Goal: Task Accomplishment & Management: Complete application form

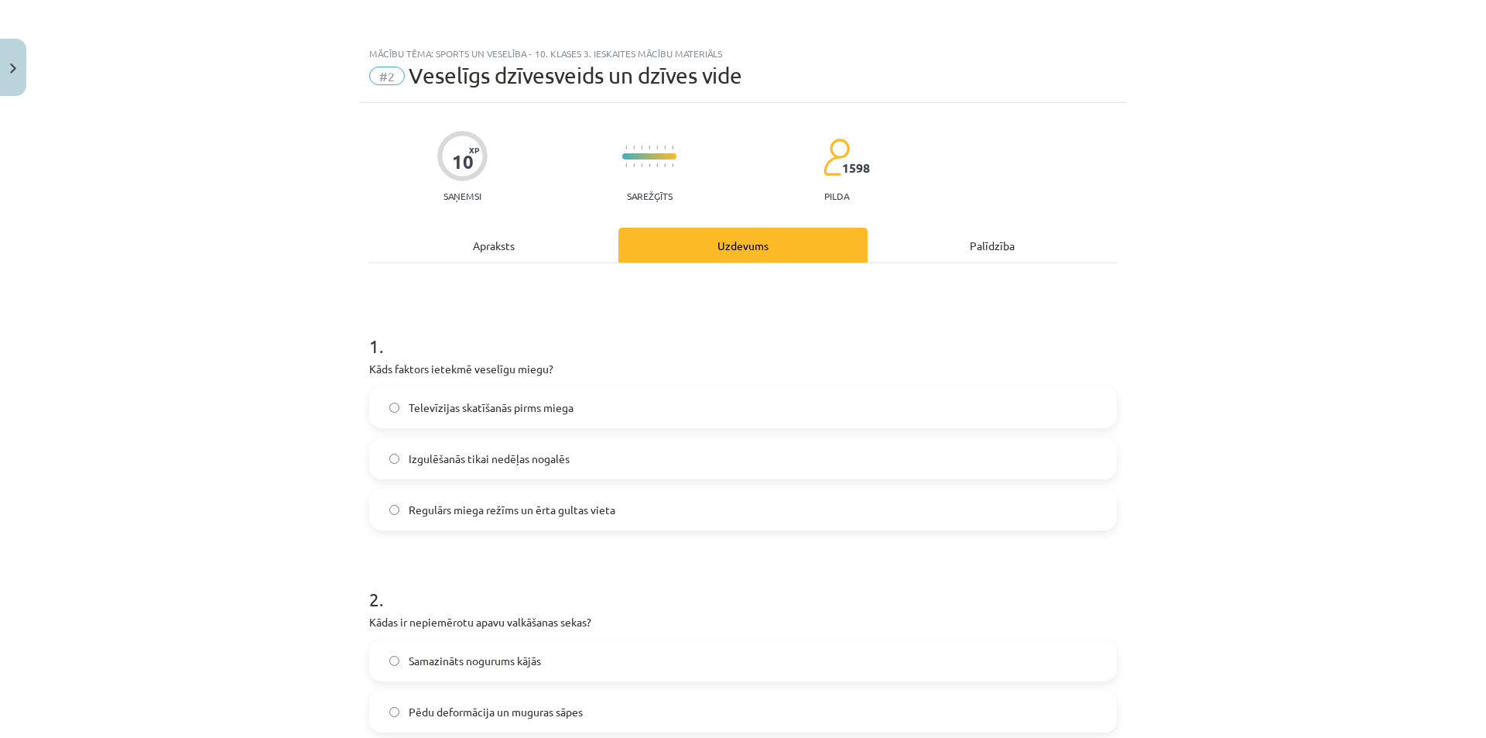
scroll to position [2103, 0]
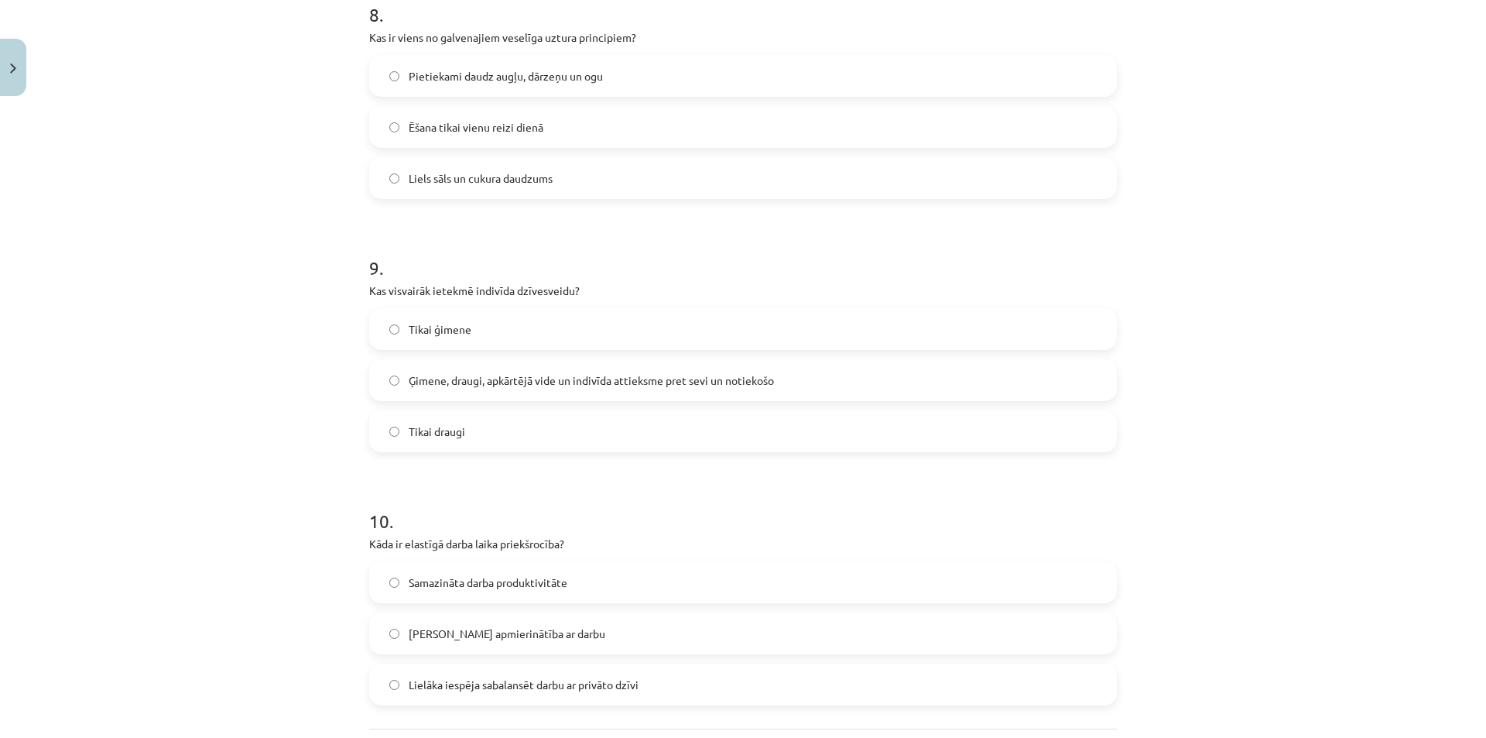
click at [423, 372] on span "Ģimene, draugi, apkārtējā vide un indivīda attieksme pret sevi un notiekošo" at bounding box center [591, 380] width 365 height 16
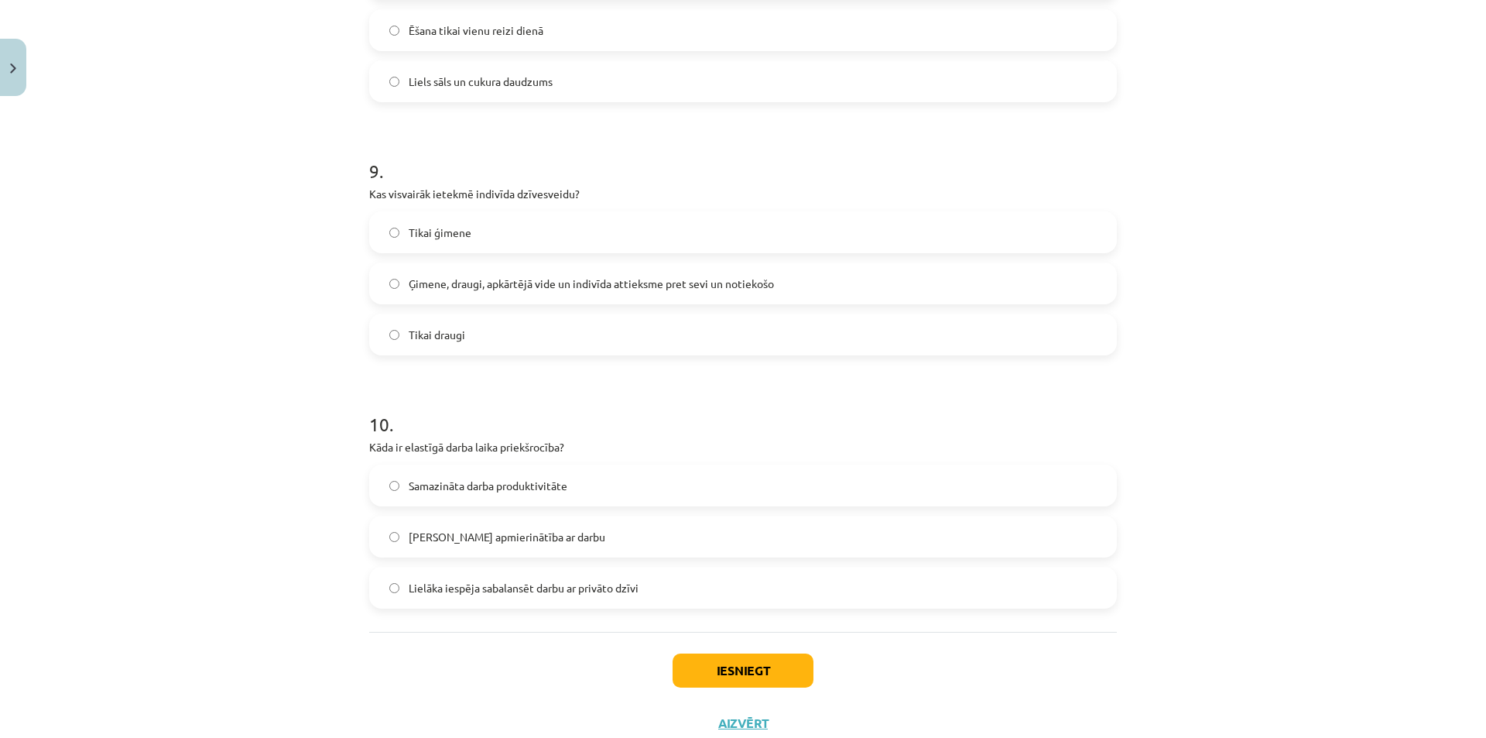
scroll to position [2250, 0]
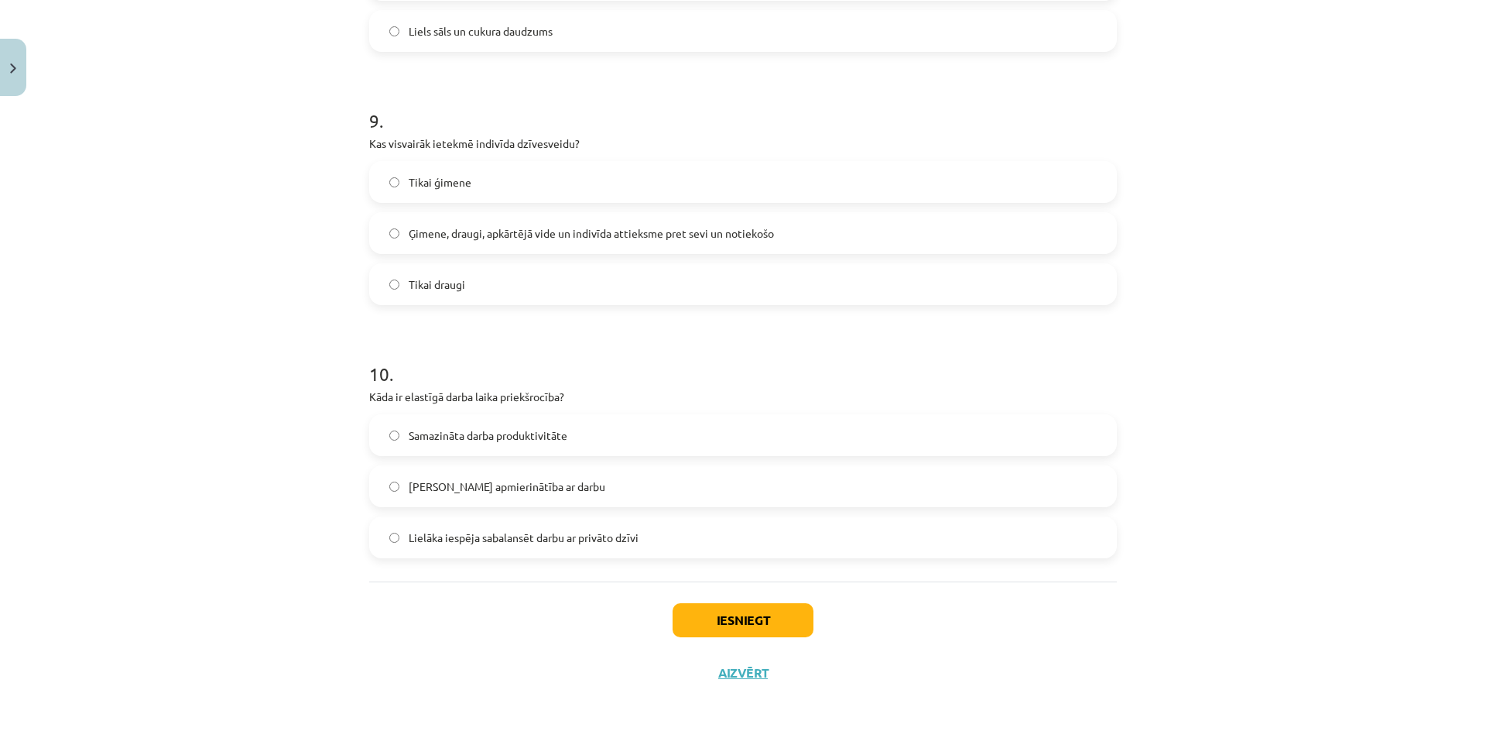
click at [469, 544] on span "Lielāka iespēja sabalansēt darbu ar privāto dzīvi" at bounding box center [524, 537] width 230 height 16
click at [780, 625] on button "Iesniegt" at bounding box center [743, 620] width 141 height 34
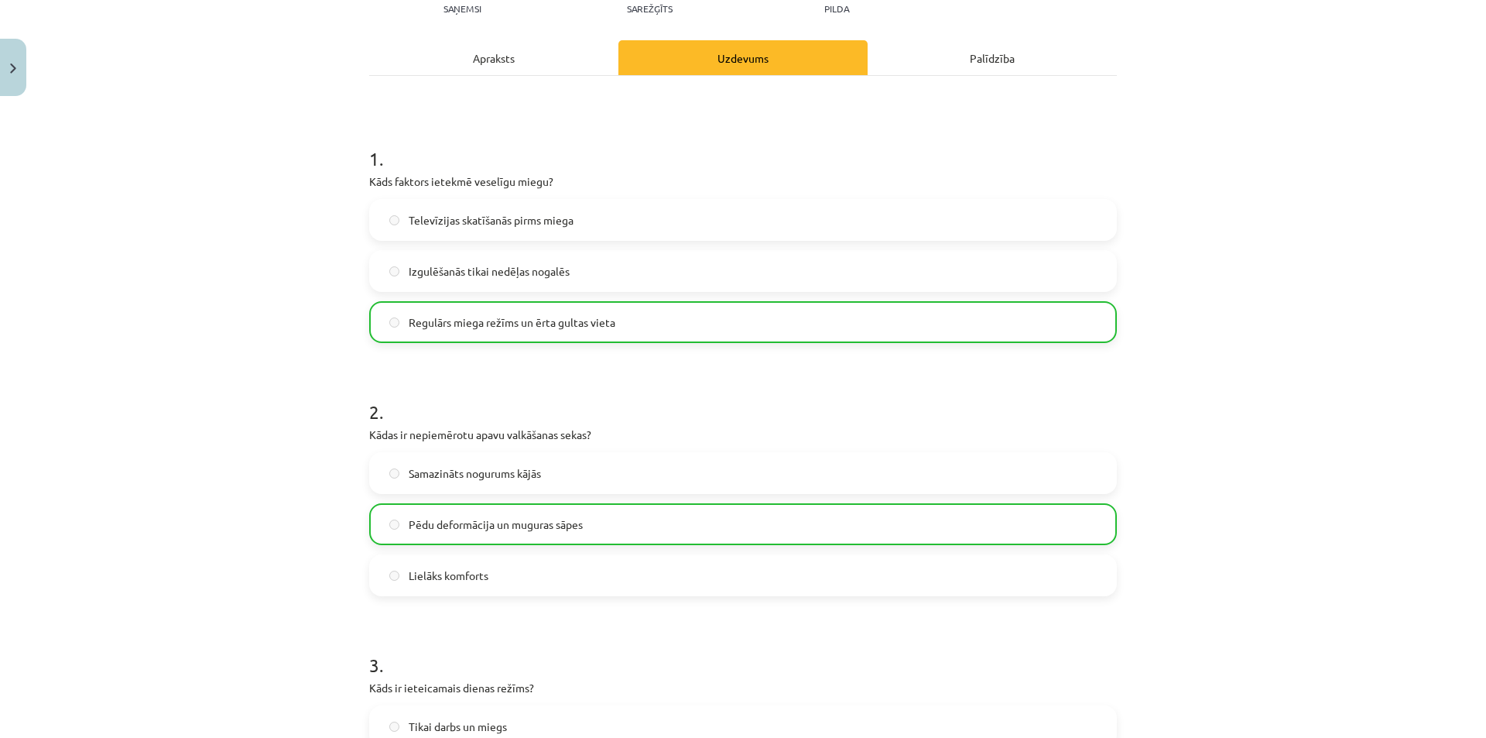
scroll to position [0, 0]
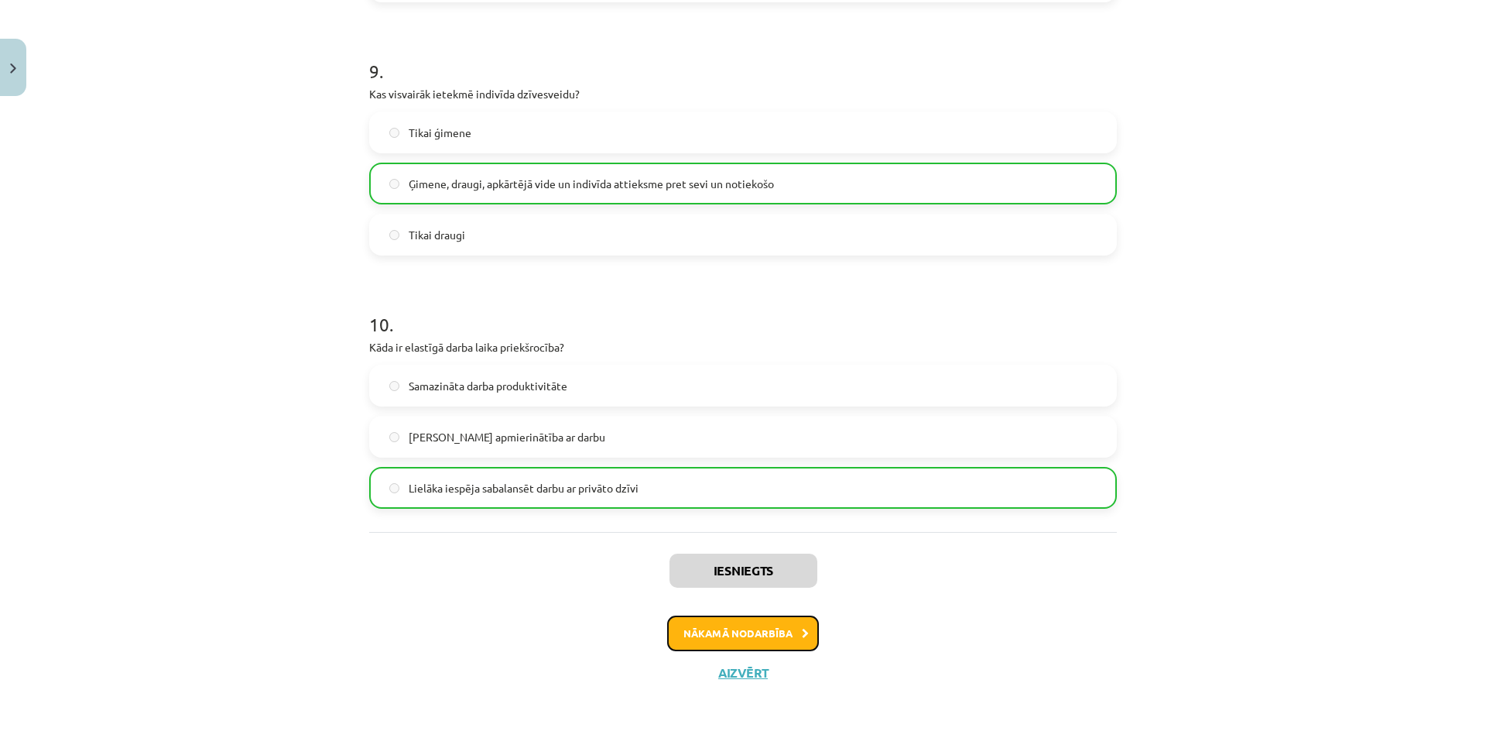
click at [751, 636] on button "Nākamā nodarbība" at bounding box center [743, 633] width 152 height 36
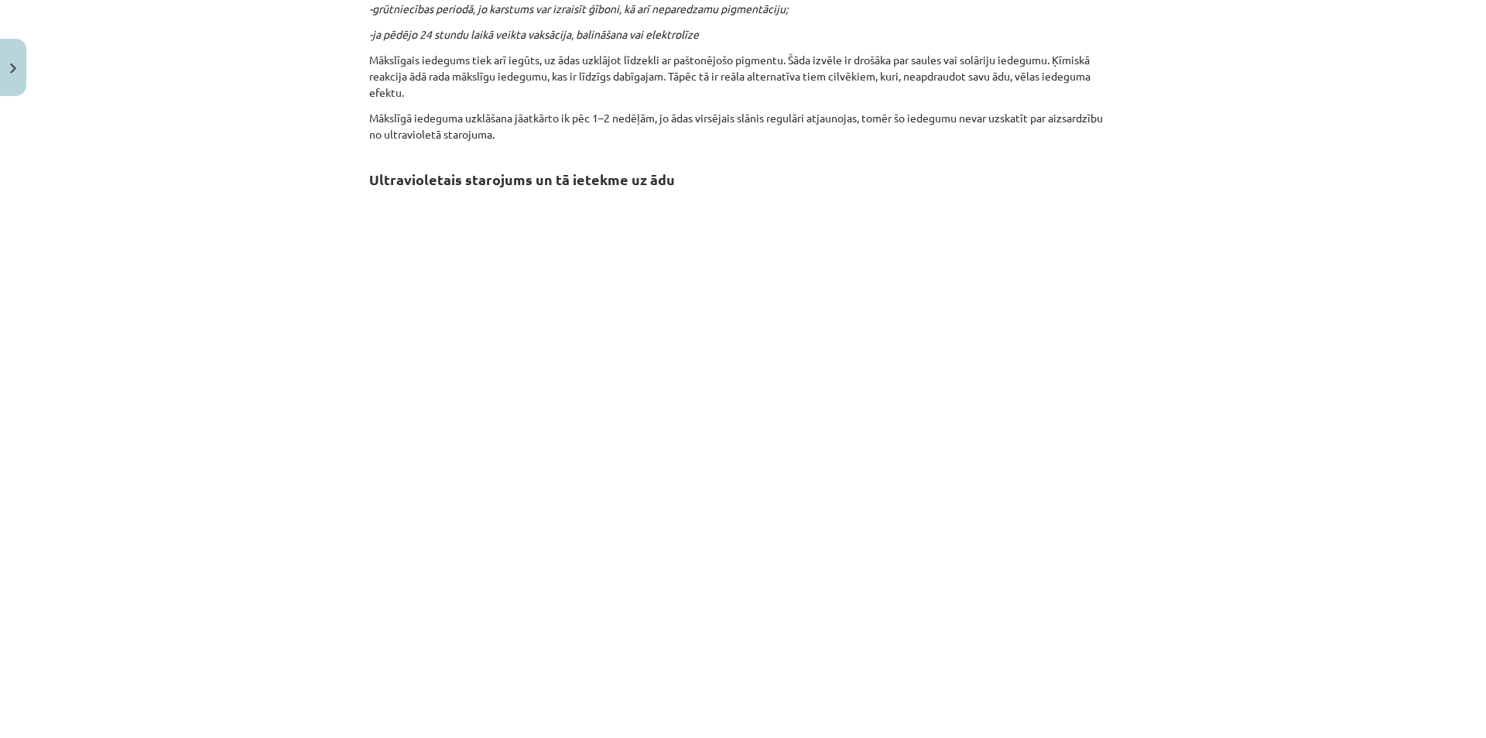
scroll to position [1796, 0]
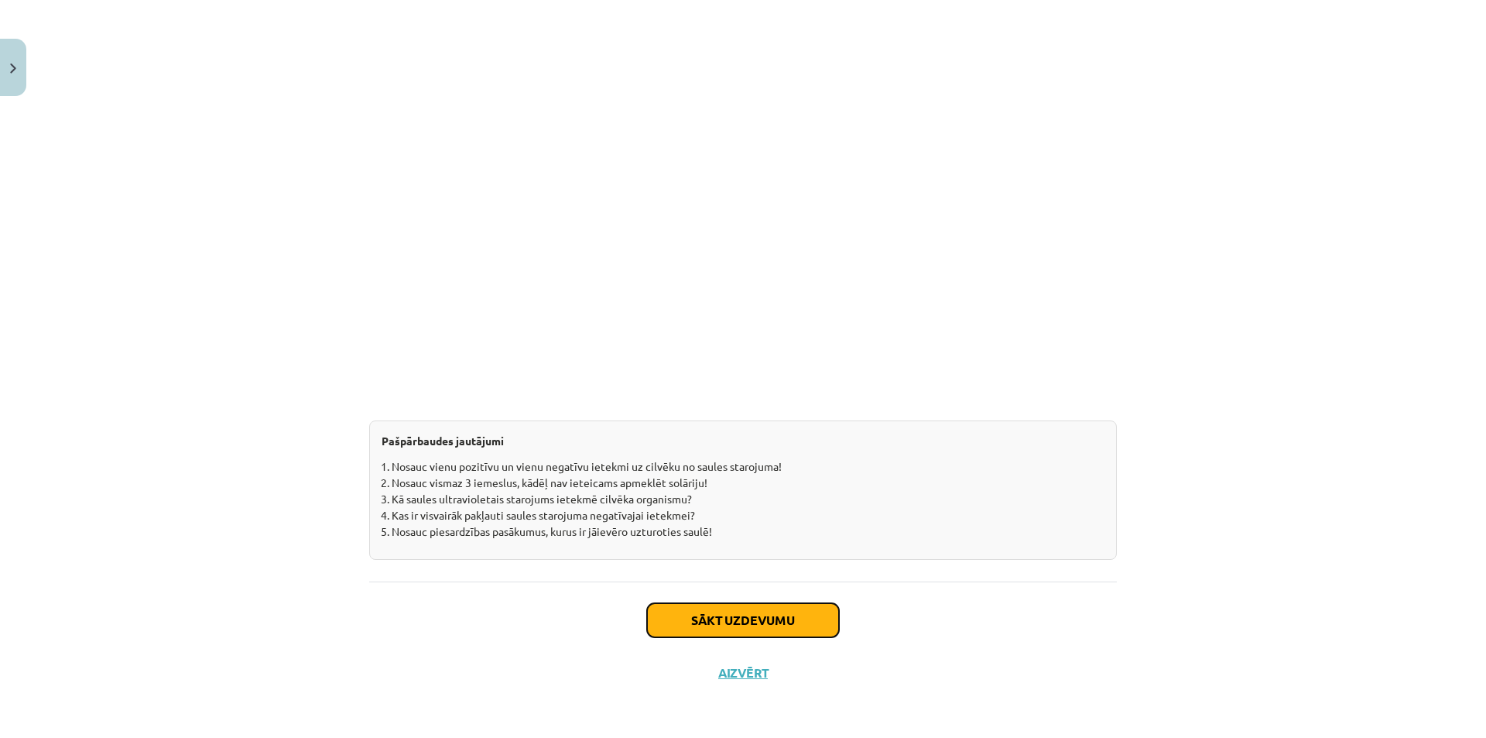
click at [734, 631] on button "Sākt uzdevumu" at bounding box center [743, 620] width 192 height 34
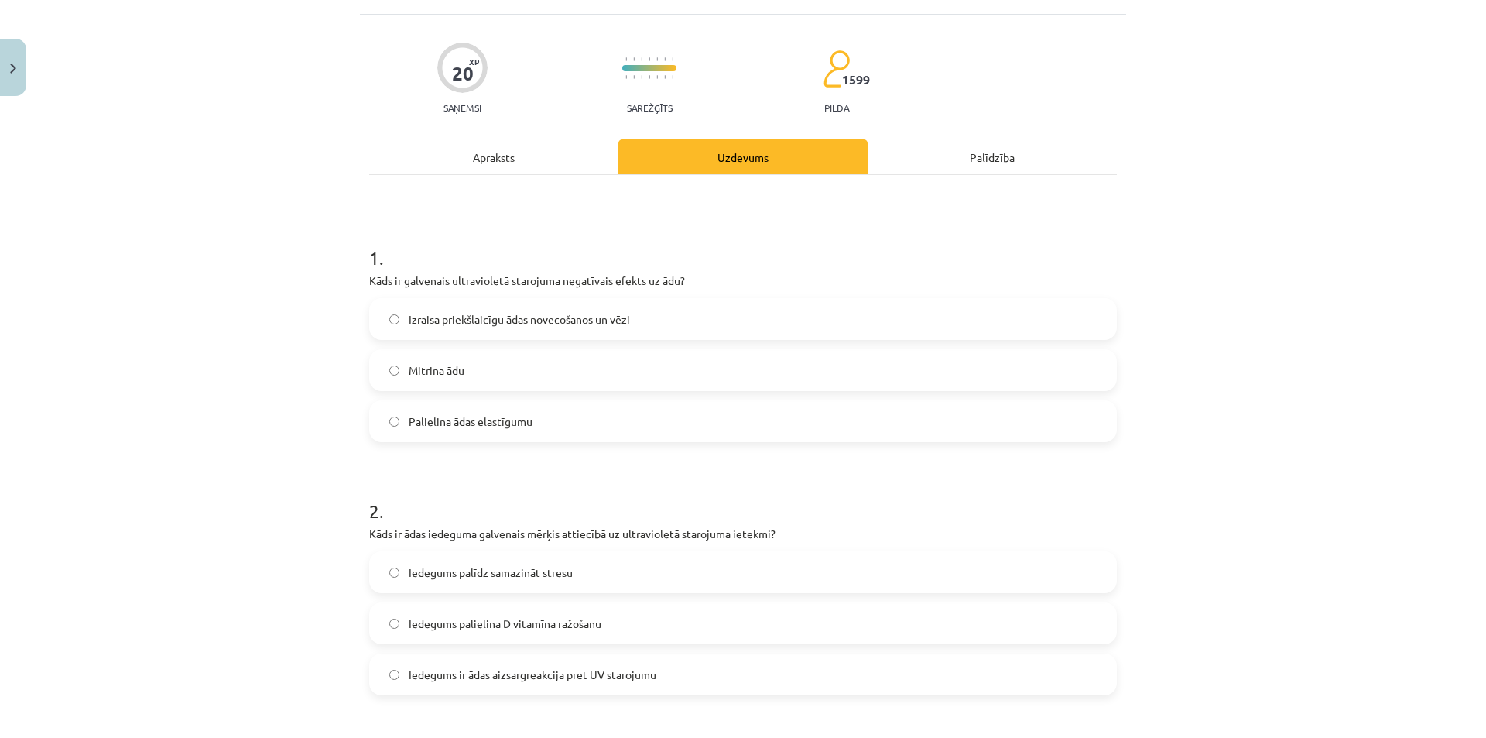
scroll to position [39, 0]
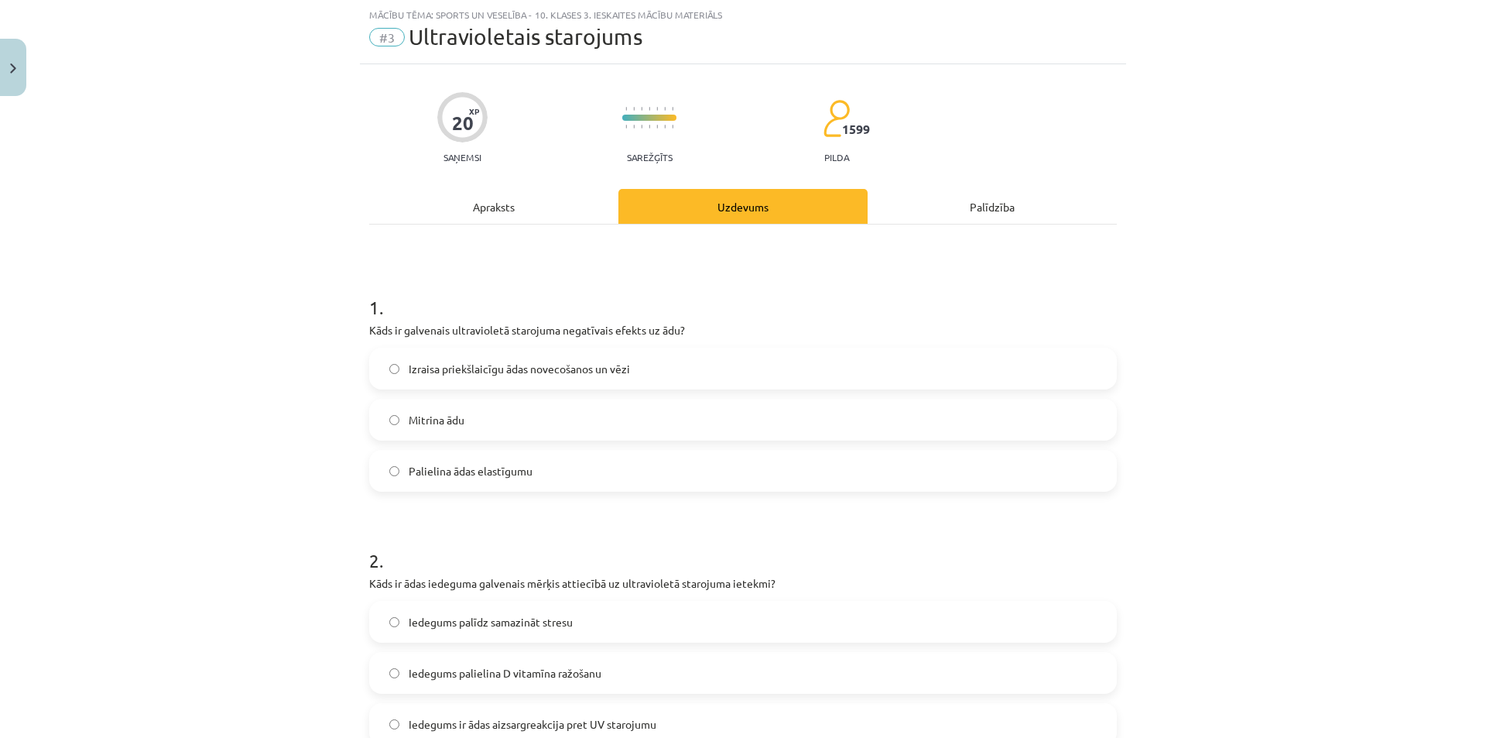
click at [459, 374] on span "Izraisa priekšlaicīgu ādas novecošanos un vēzi" at bounding box center [519, 369] width 221 height 16
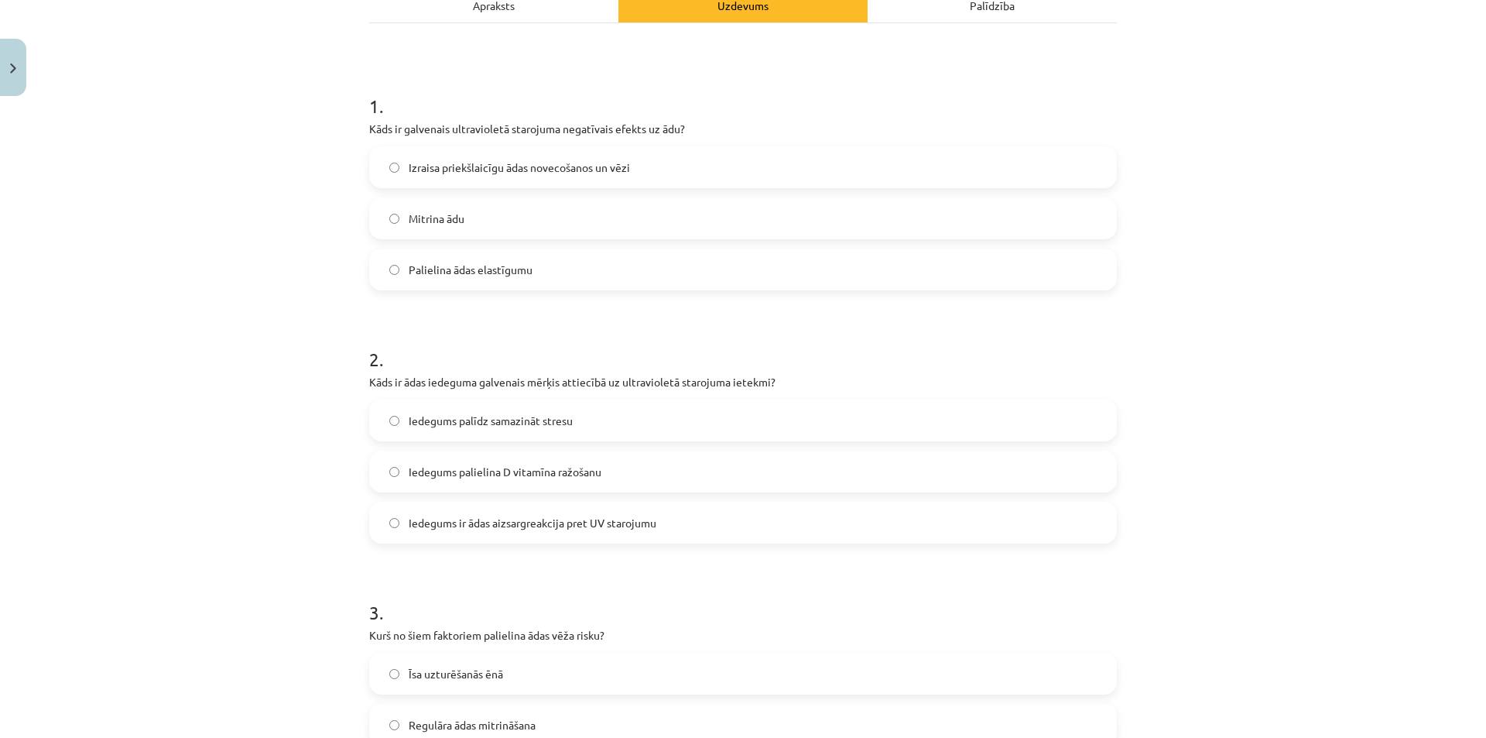
scroll to position [296, 0]
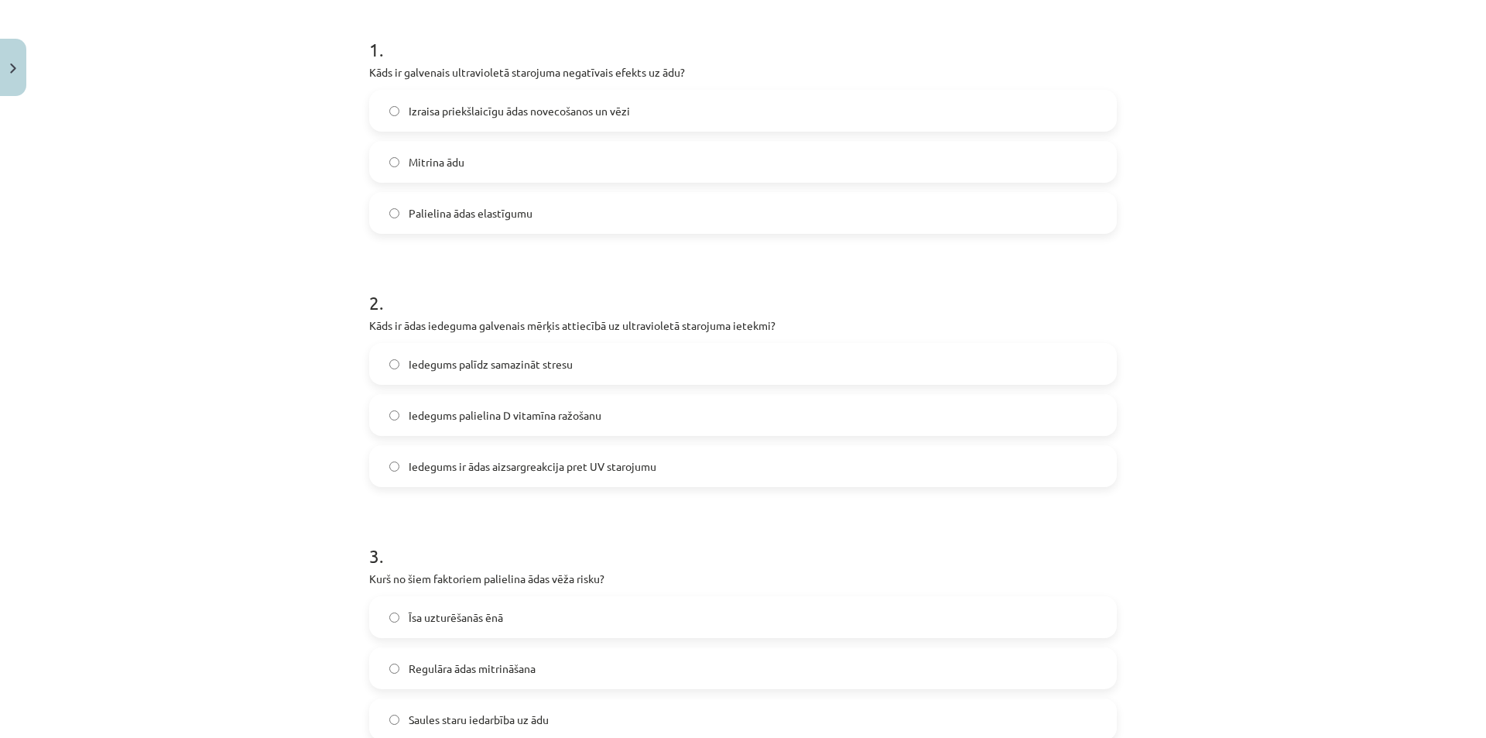
click at [446, 460] on span "Iedegums ir ādas aizsargreakcija pret UV starojumu" at bounding box center [533, 466] width 248 height 16
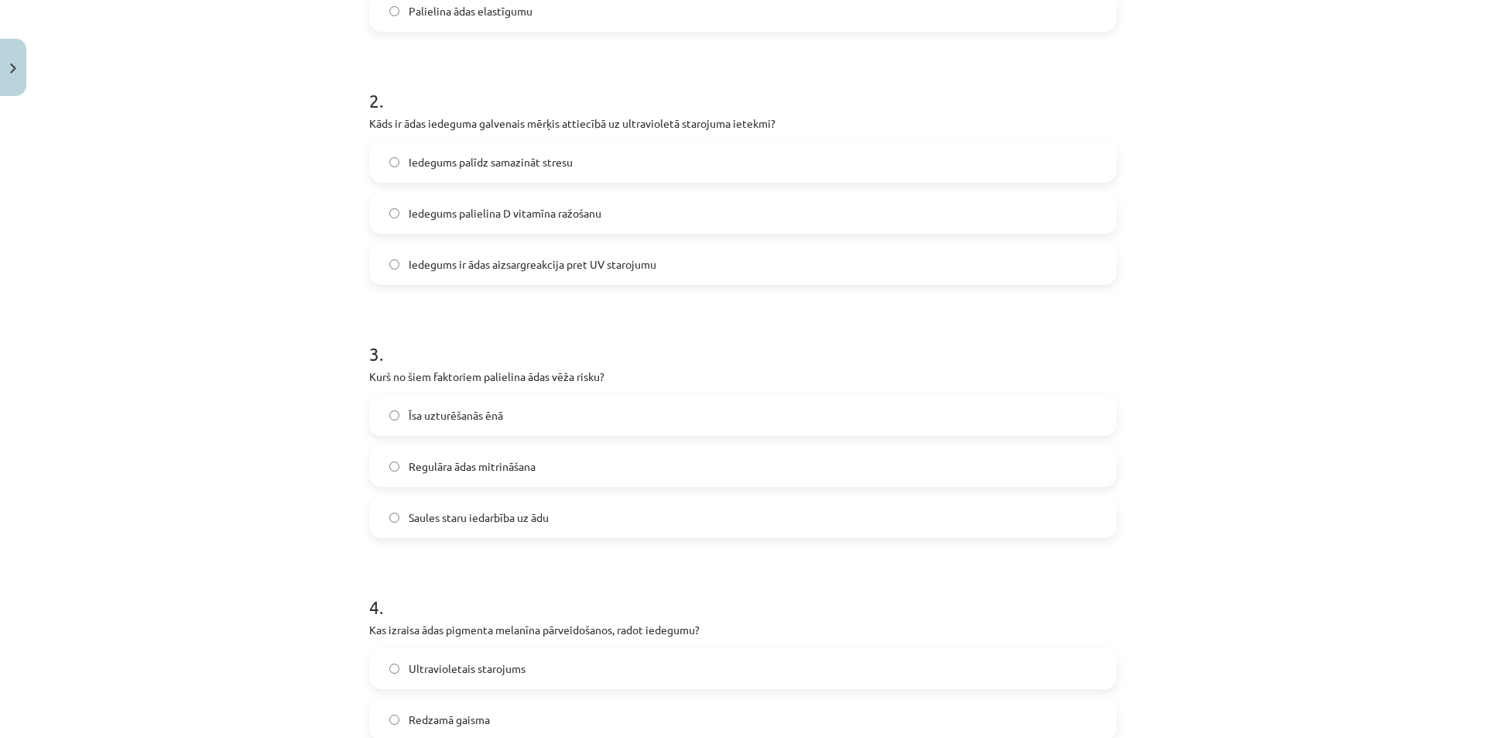
scroll to position [555, 0]
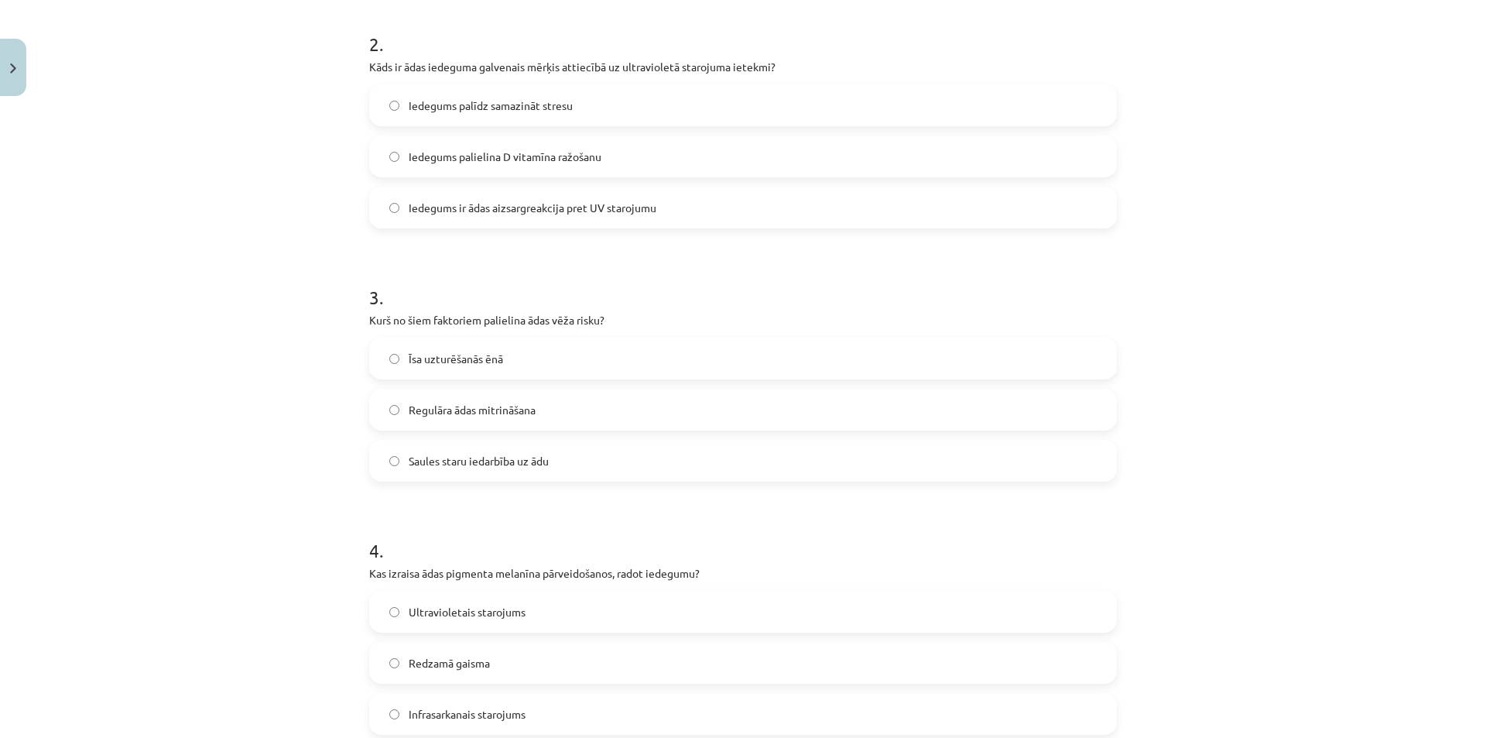
click at [412, 464] on span "Saules staru iedarbība uz ādu" at bounding box center [479, 461] width 140 height 16
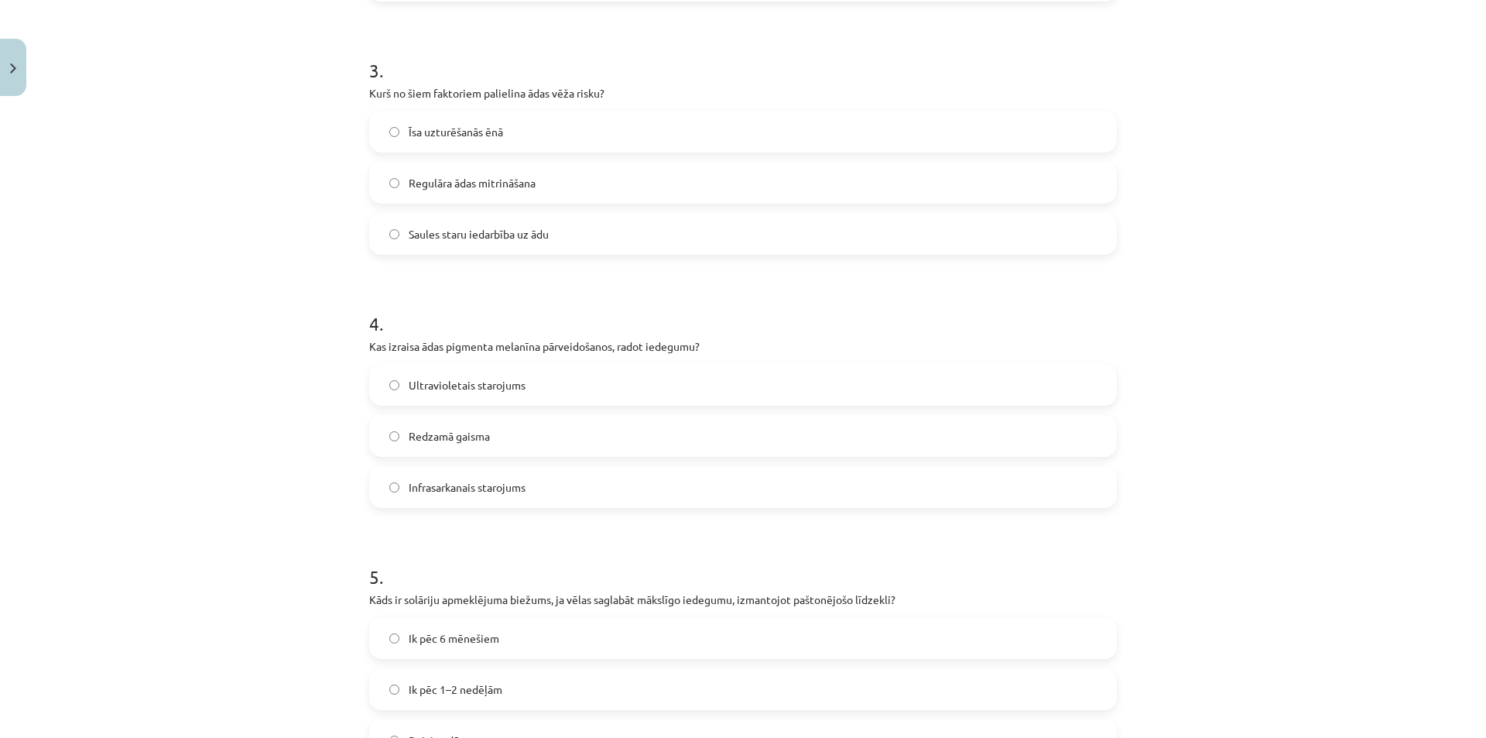
scroll to position [813, 0]
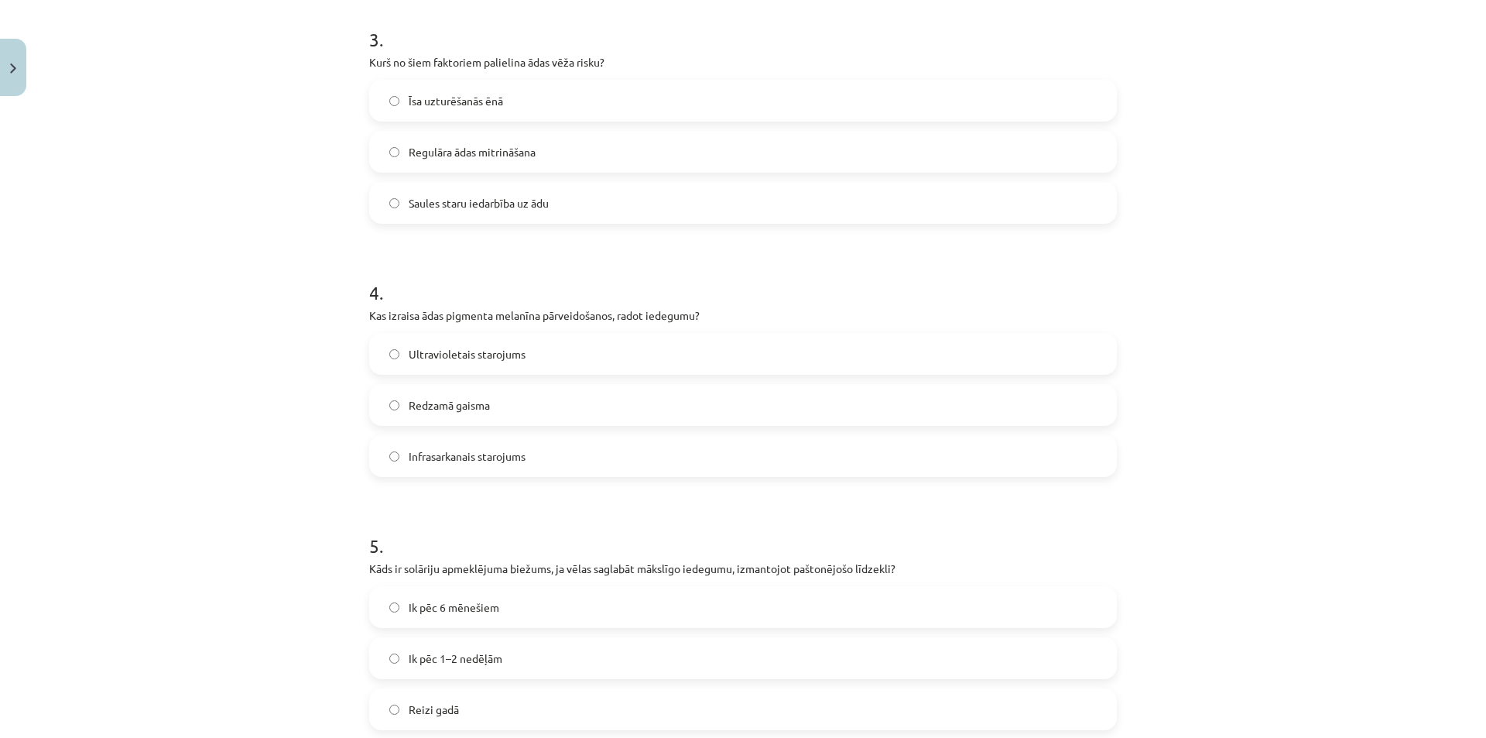
click at [409, 452] on span "Infrasarkanais starojums" at bounding box center [467, 456] width 117 height 16
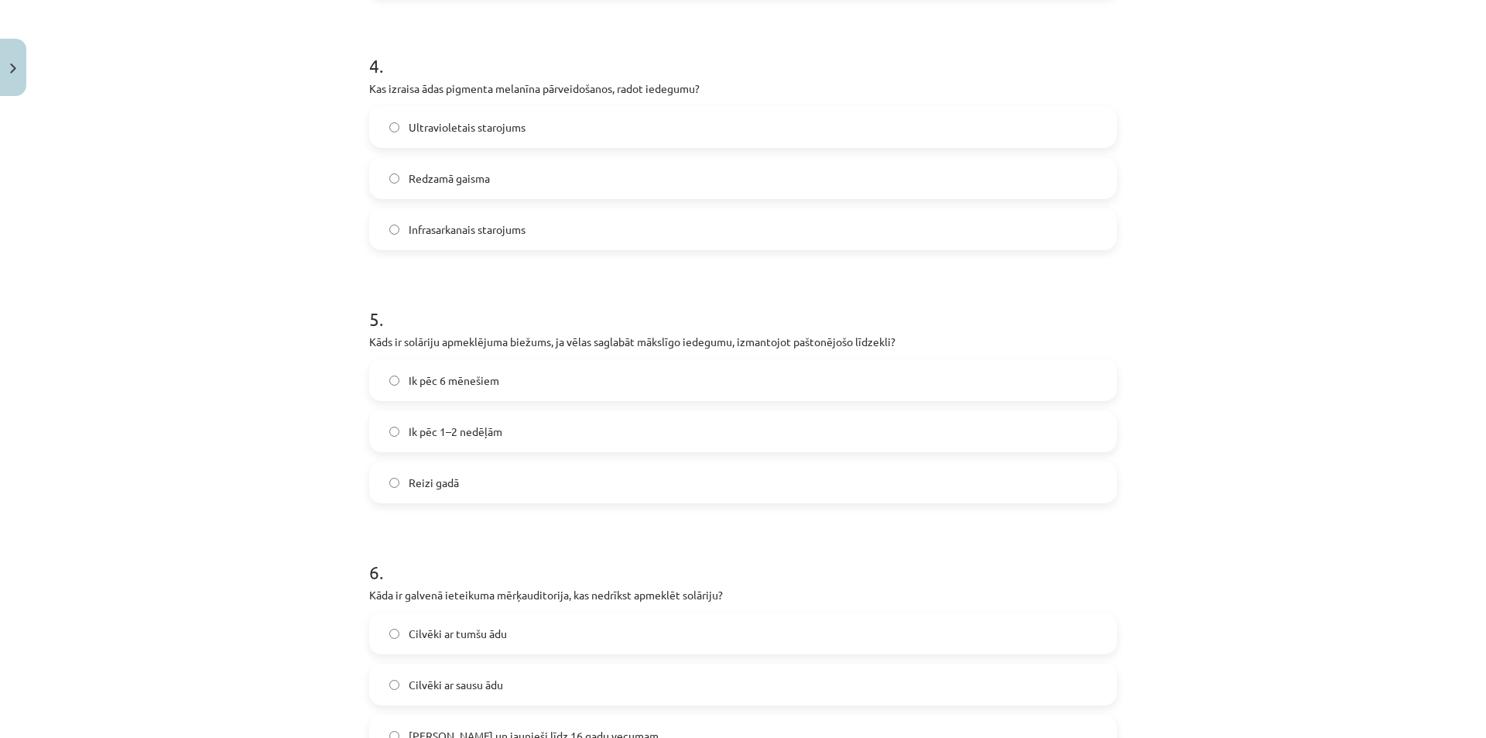
scroll to position [1070, 0]
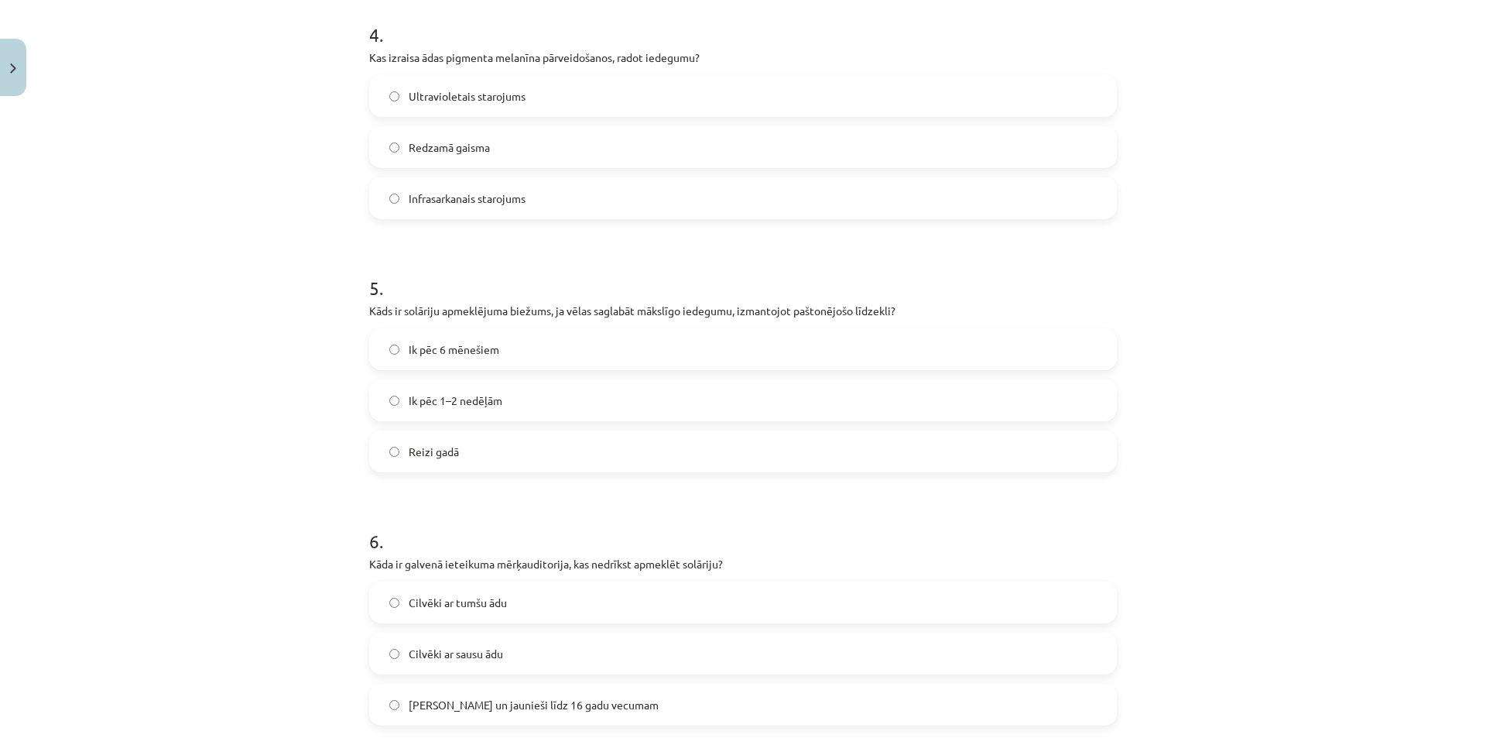
click at [410, 456] on span "Reizi gadā" at bounding box center [434, 451] width 50 height 16
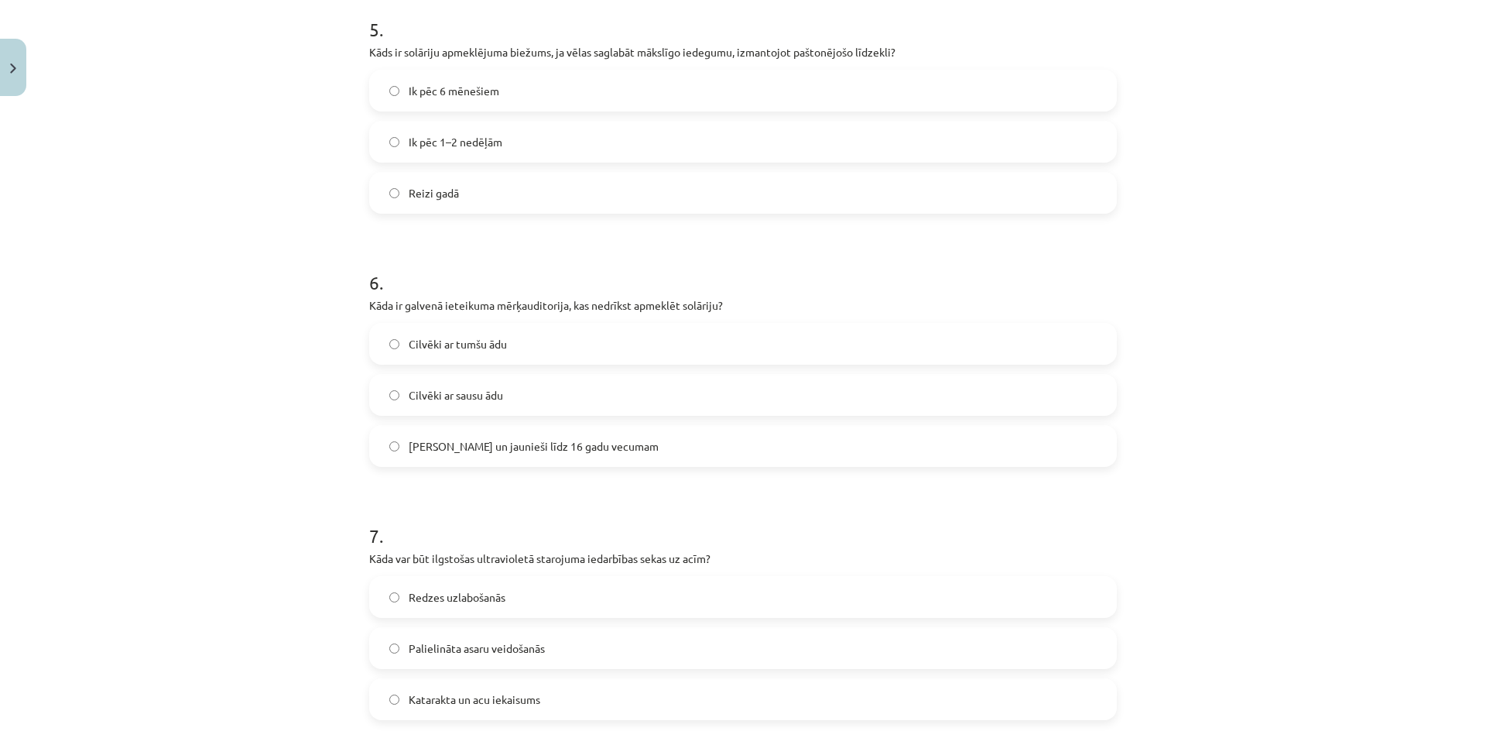
click at [446, 145] on span "Ik pēc 1–2 nedēļām" at bounding box center [456, 142] width 94 height 16
click at [423, 107] on label "Ik pēc 6 mēnešiem" at bounding box center [743, 90] width 744 height 39
click at [510, 445] on span "[PERSON_NAME] un jaunieši līdz 16 gadu vecumam" at bounding box center [534, 446] width 250 height 16
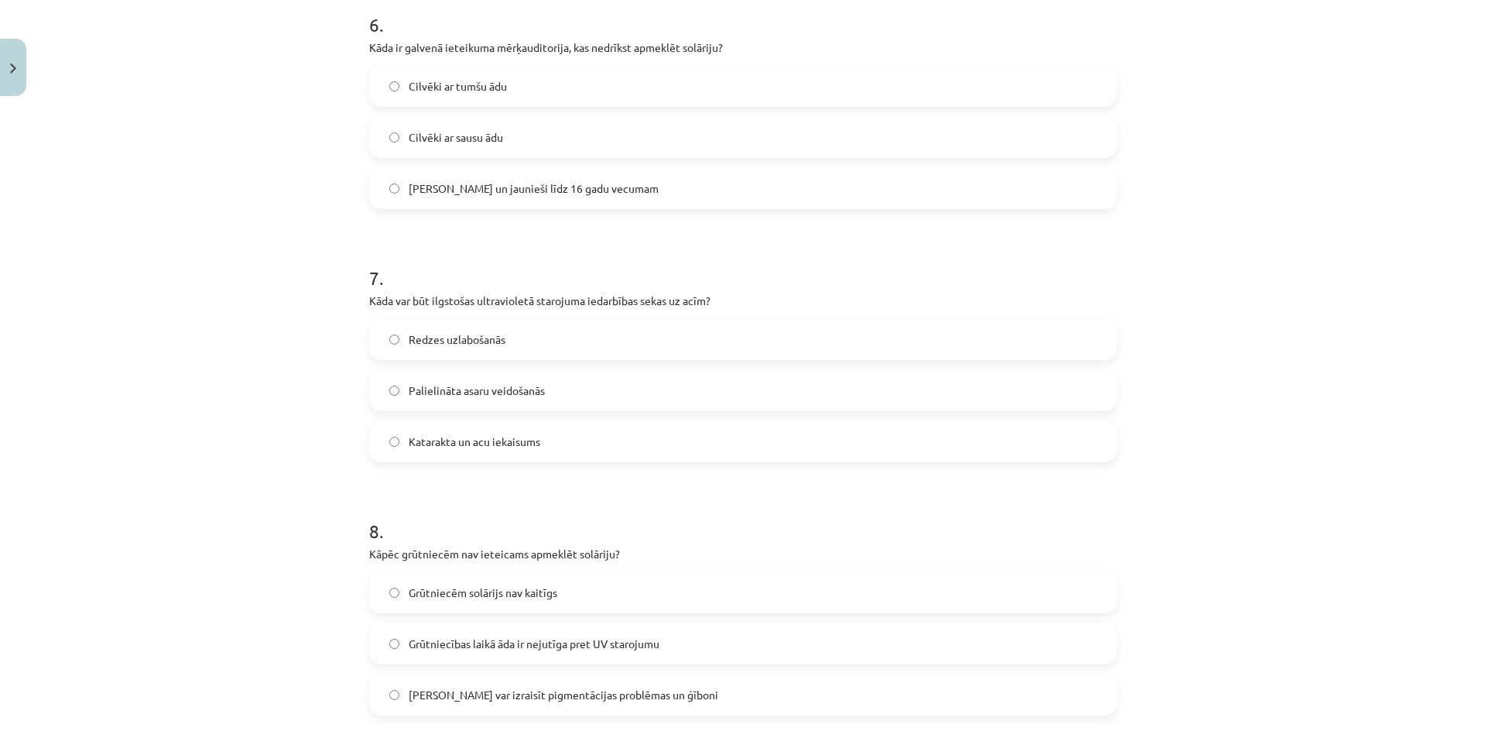
click at [440, 453] on label "Katarakta un acu iekaisums" at bounding box center [743, 441] width 744 height 39
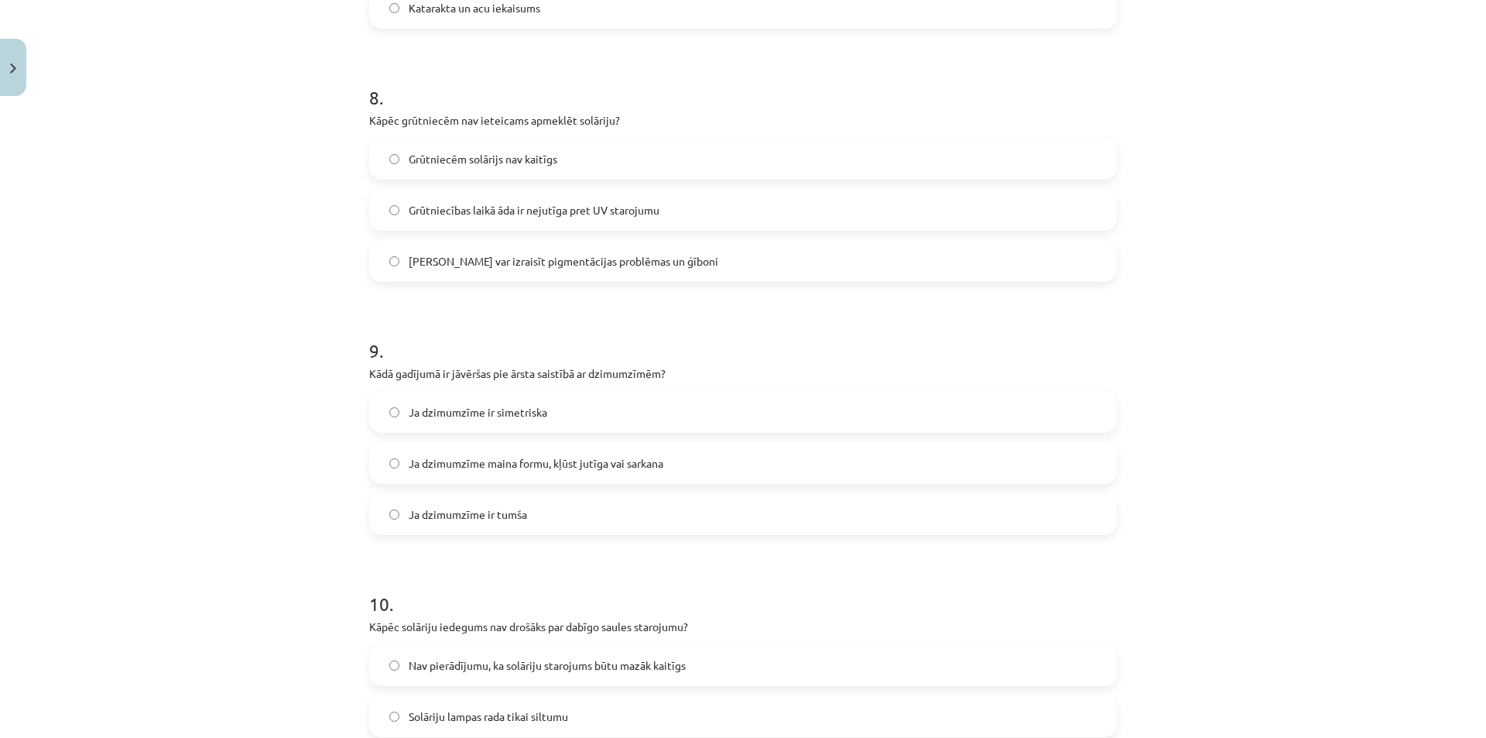
scroll to position [1992, 0]
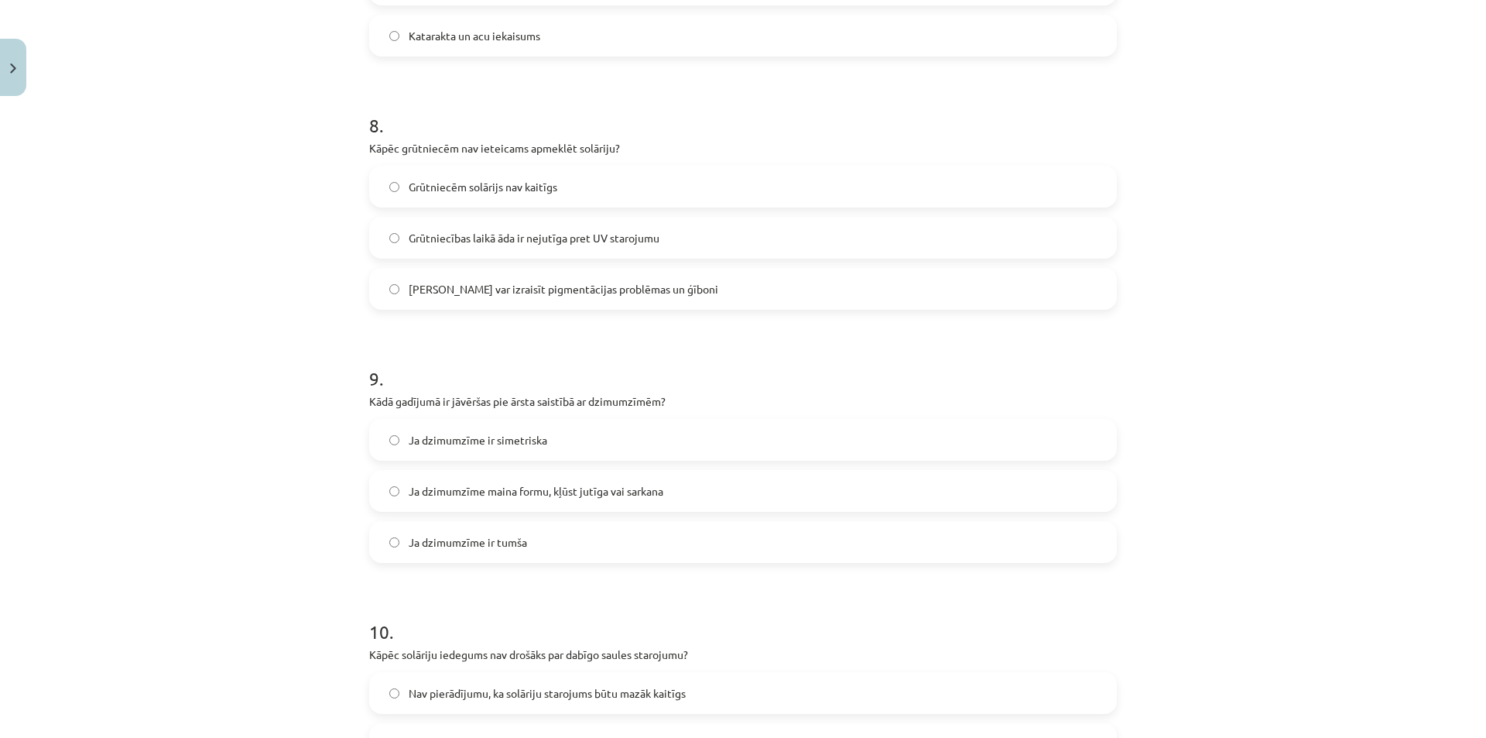
click at [455, 296] on span "[PERSON_NAME] var izraisīt pigmentācijas problēmas un ģīboni" at bounding box center [564, 289] width 310 height 16
click at [517, 498] on span "Ja dzimumzīme maina formu, kļūst jutīga vai sarkana" at bounding box center [536, 491] width 255 height 16
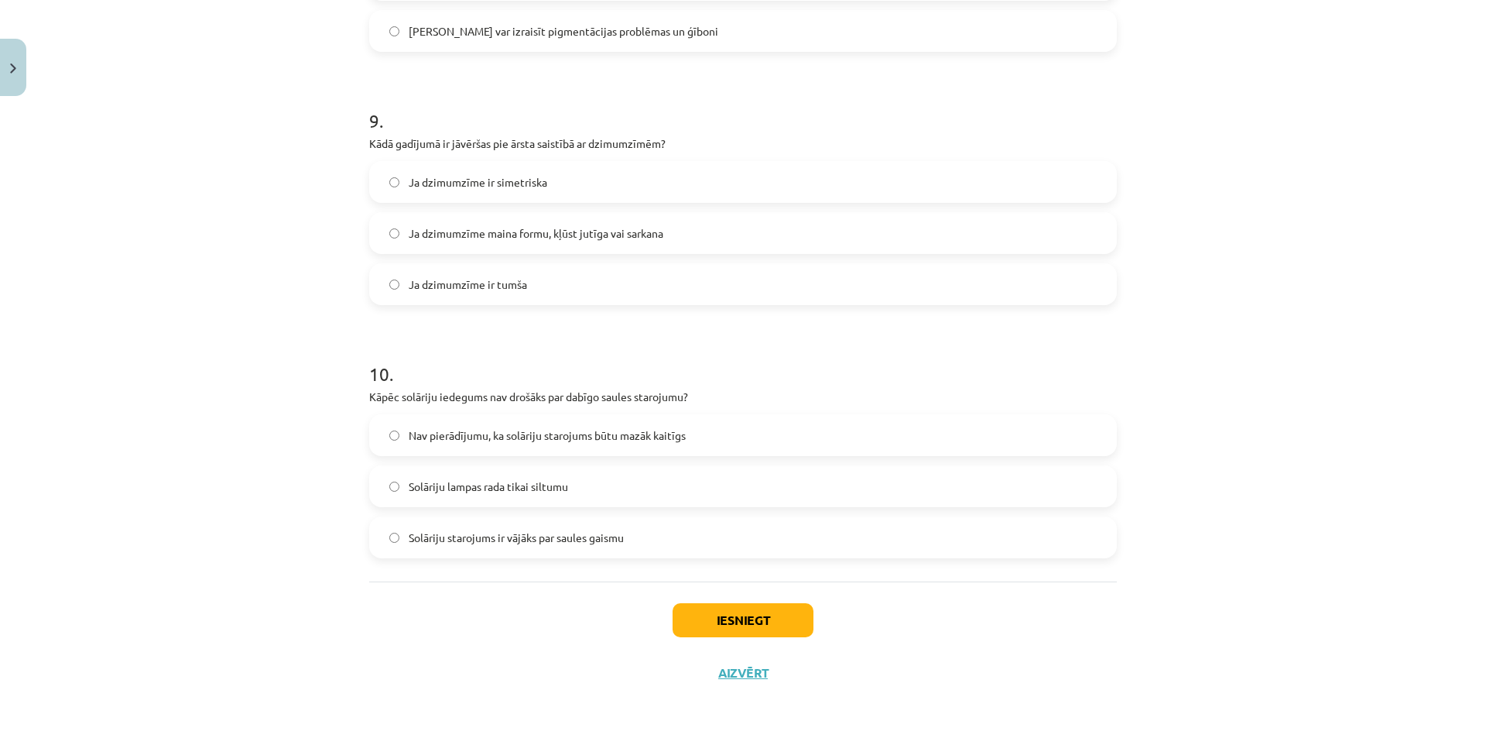
click at [495, 540] on span "Solāriju starojums ir vājāks par saules gaismu" at bounding box center [516, 537] width 215 height 16
click at [515, 494] on span "Solāriju lampas rada tikai siltumu" at bounding box center [488, 486] width 159 height 16
click at [696, 620] on button "Iesniegt" at bounding box center [743, 620] width 141 height 34
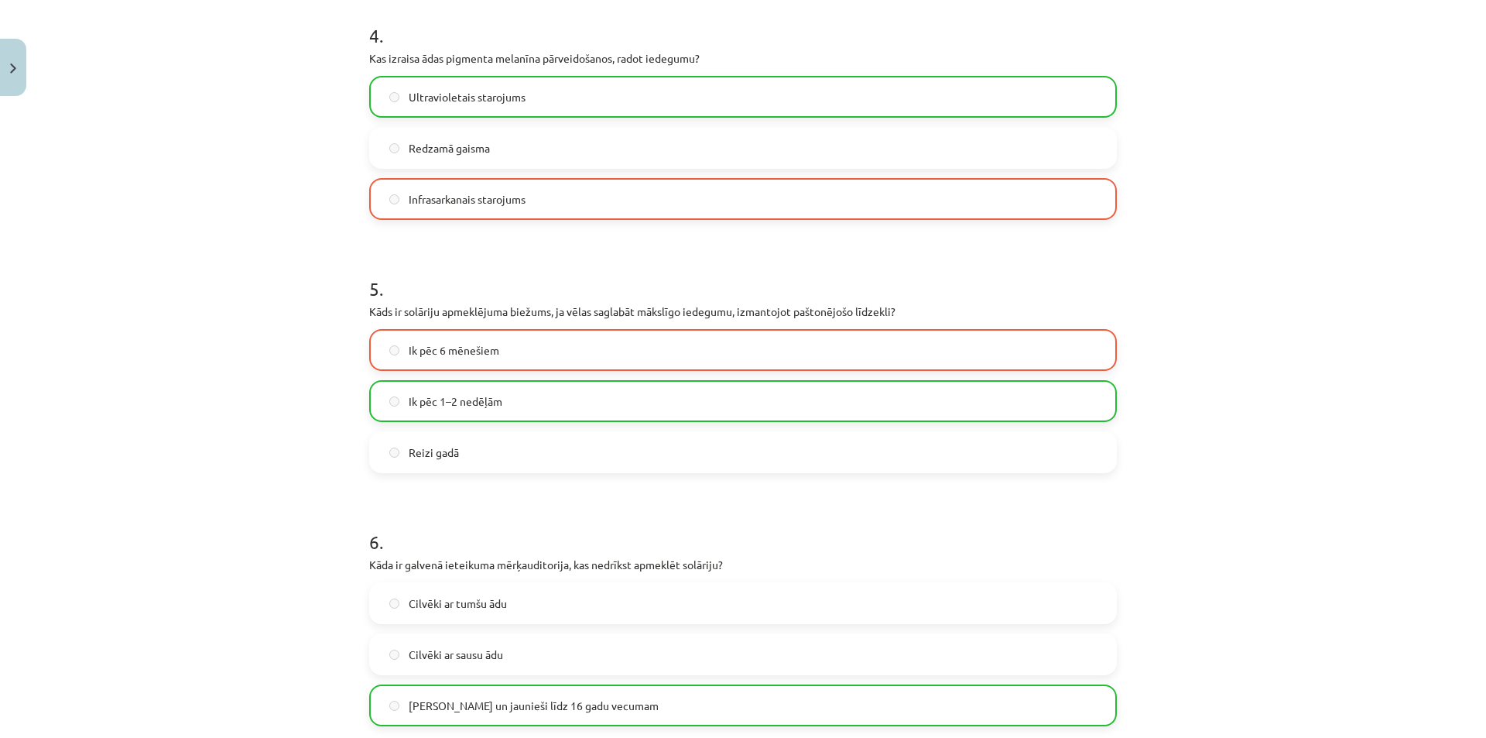
scroll to position [1009, 0]
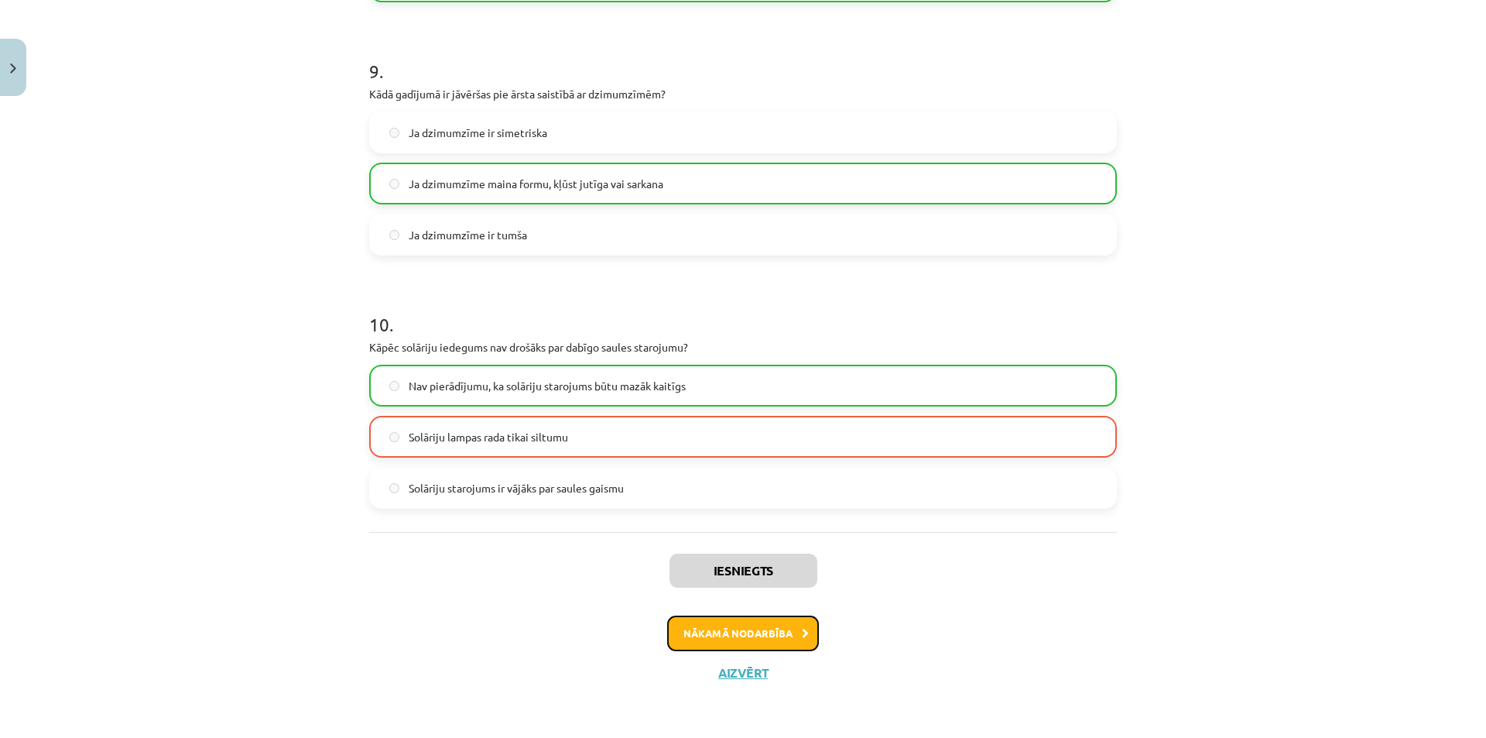
click at [698, 627] on button "Nākamā nodarbība" at bounding box center [743, 633] width 152 height 36
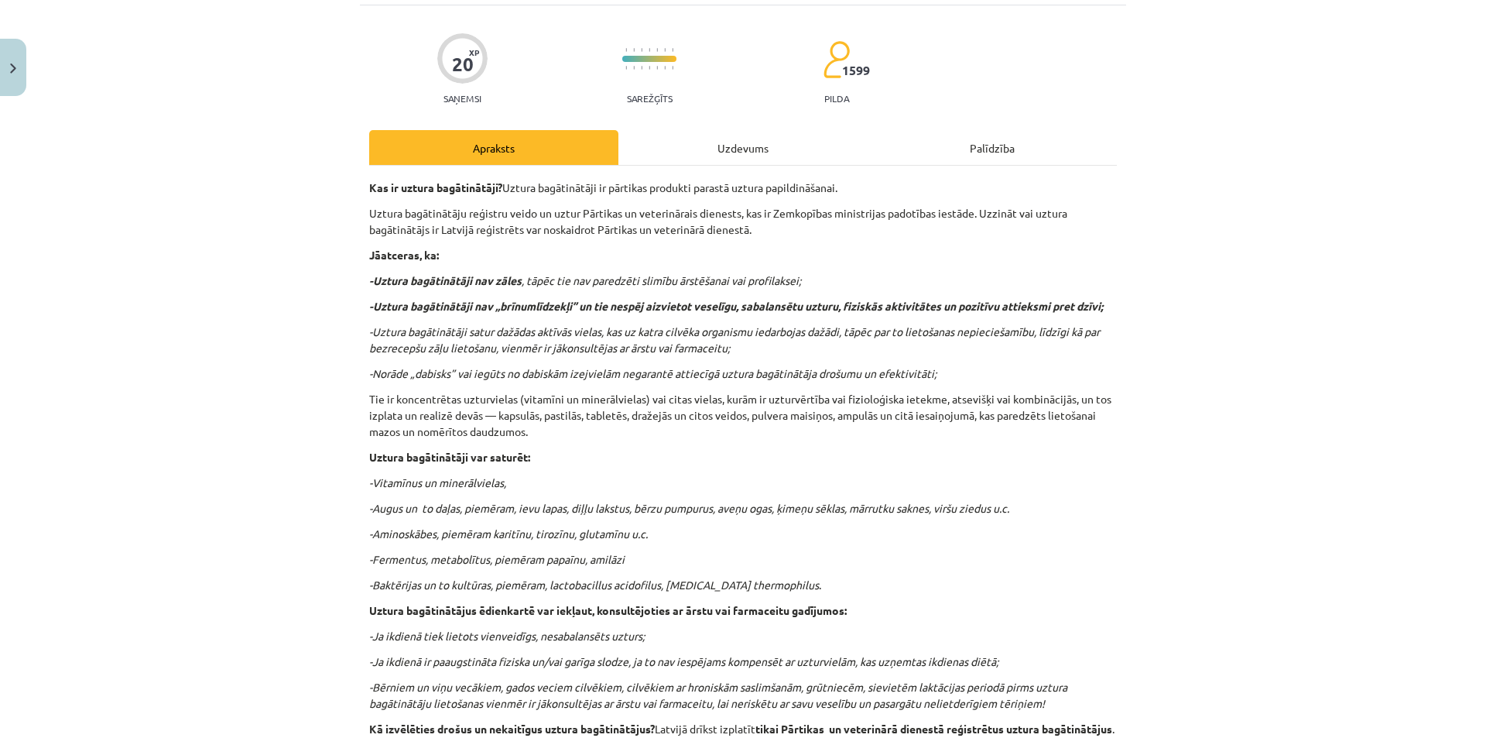
scroll to position [39, 0]
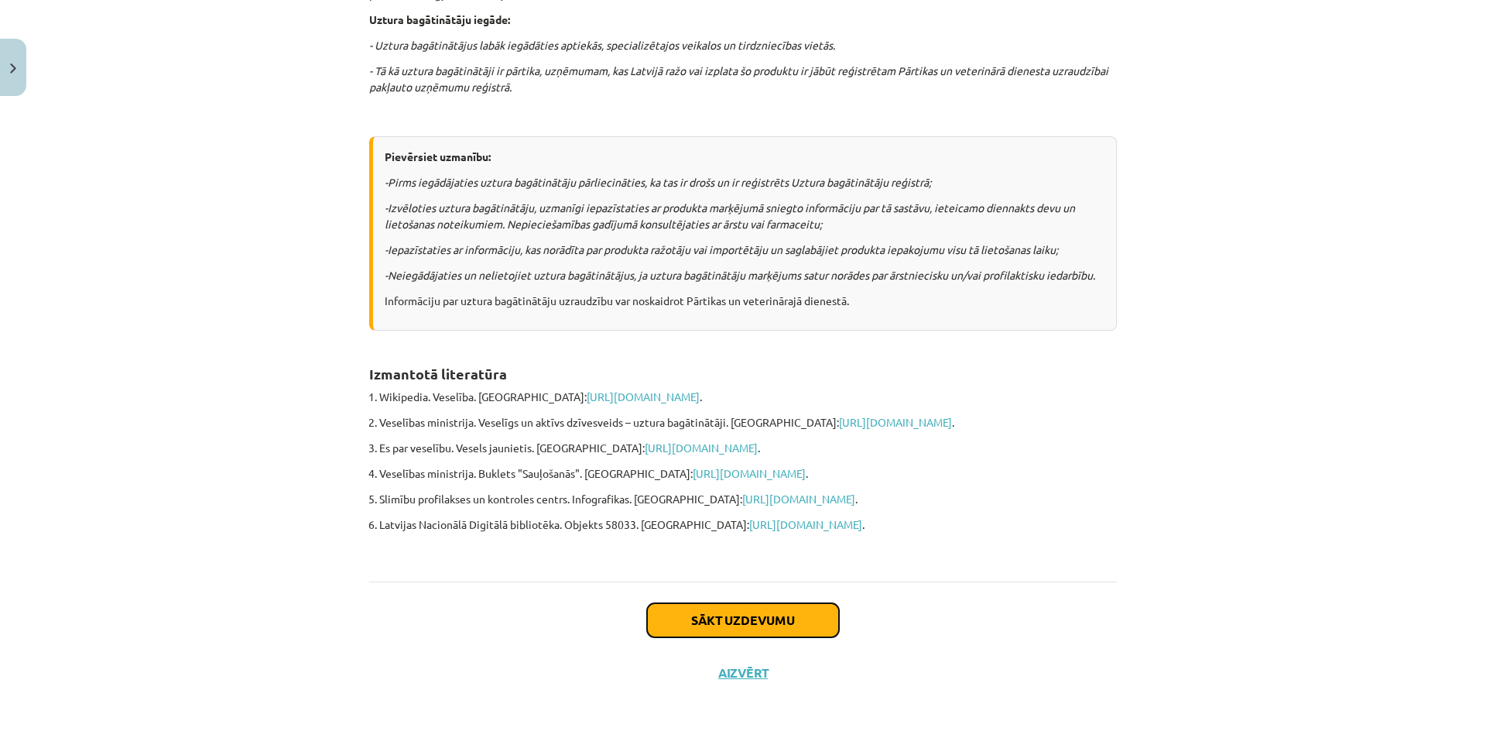
click at [779, 608] on button "Sākt uzdevumu" at bounding box center [743, 620] width 192 height 34
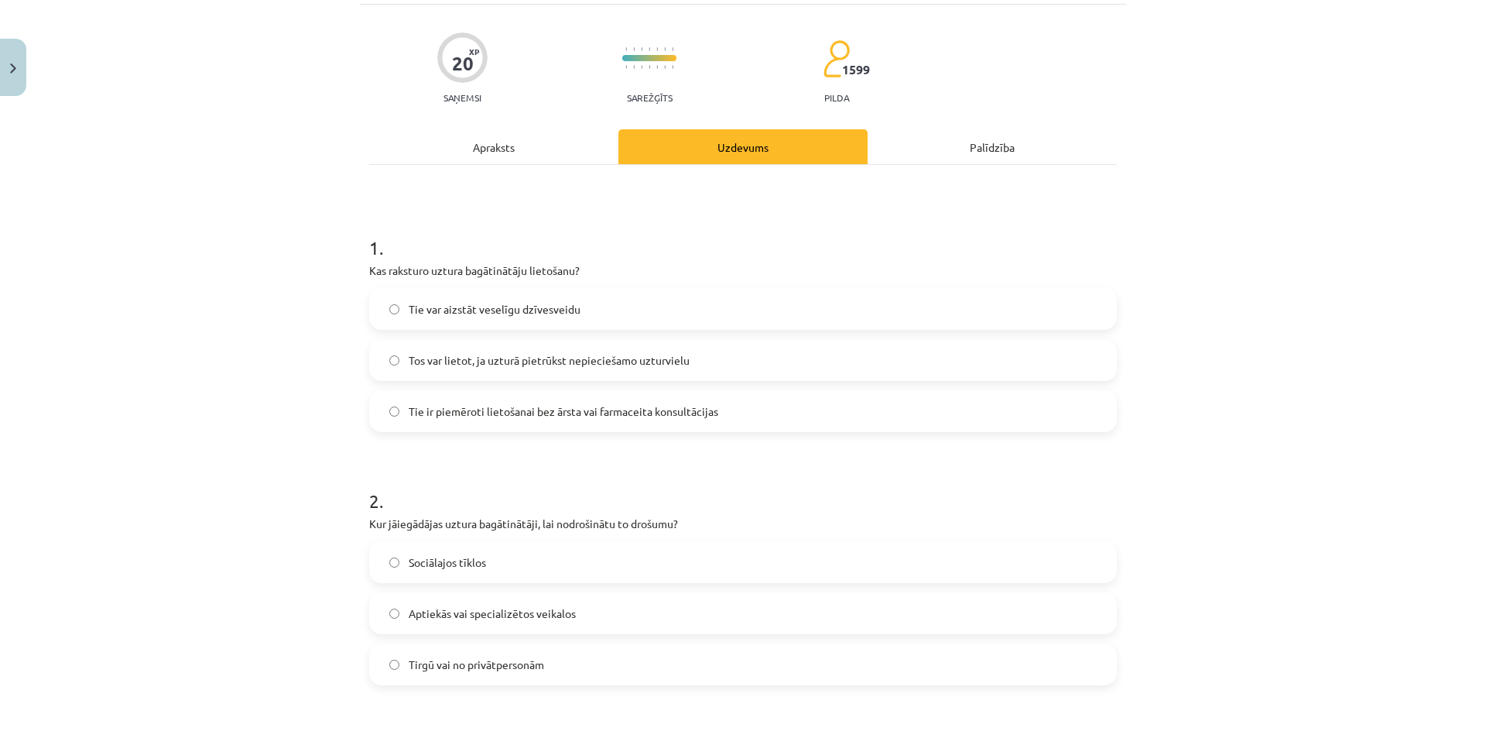
scroll to position [0, 0]
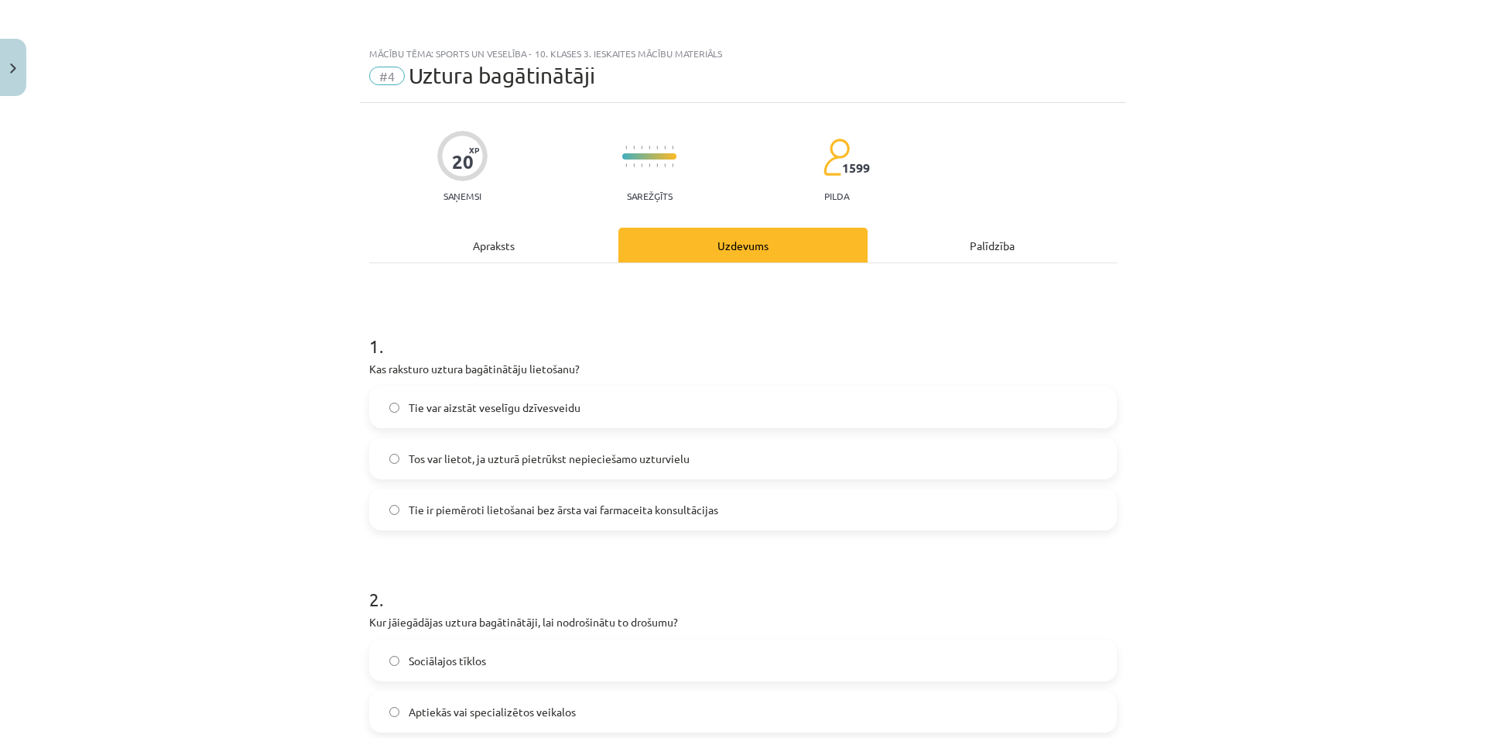
drag, startPoint x: 585, startPoint y: 464, endPoint x: 585, endPoint y: 484, distance: 19.3
click at [585, 464] on span "Tos var lietot, ja uzturā pietrūkst nepieciešamo uzturvielu" at bounding box center [549, 458] width 281 height 16
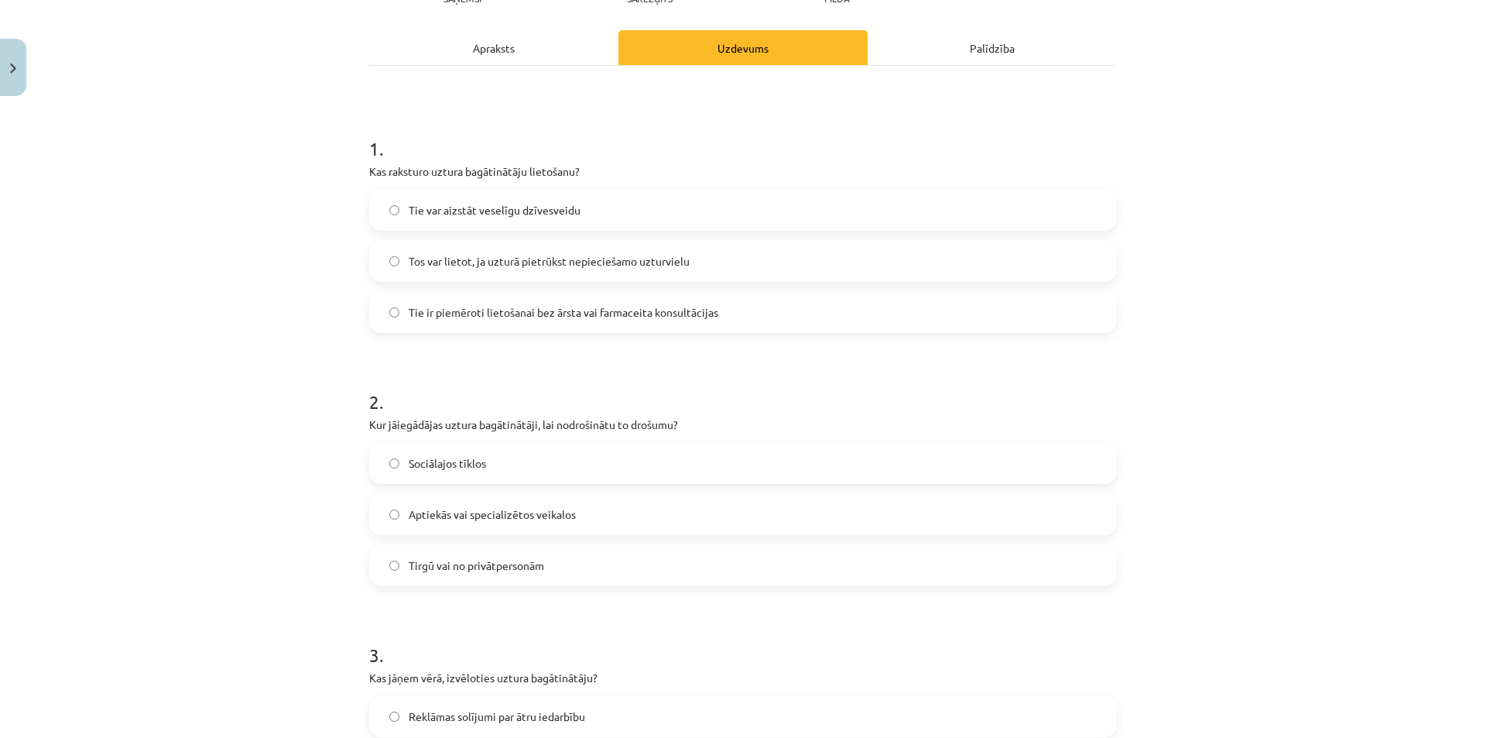
scroll to position [258, 0]
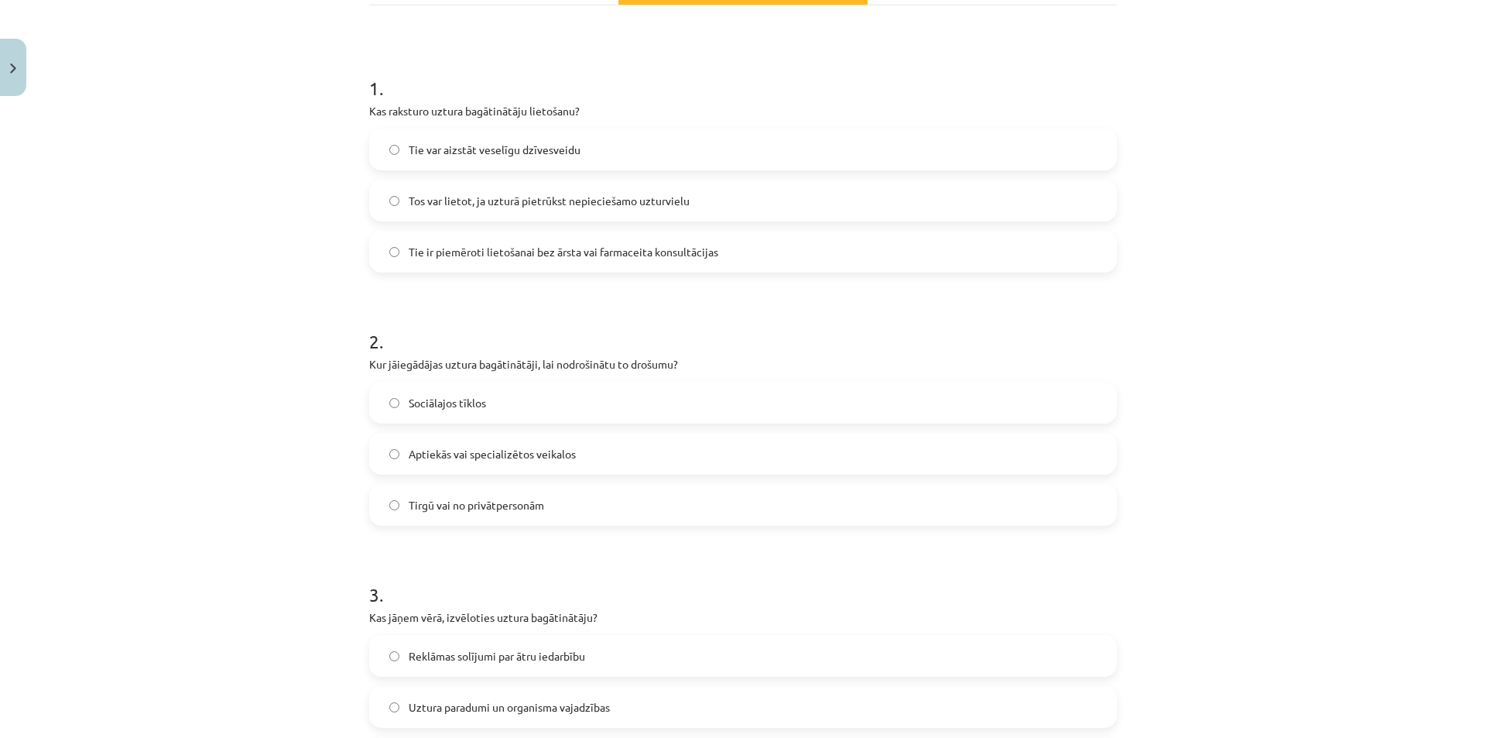
click at [536, 443] on label "Aptiekās vai specializētos veikalos" at bounding box center [743, 453] width 744 height 39
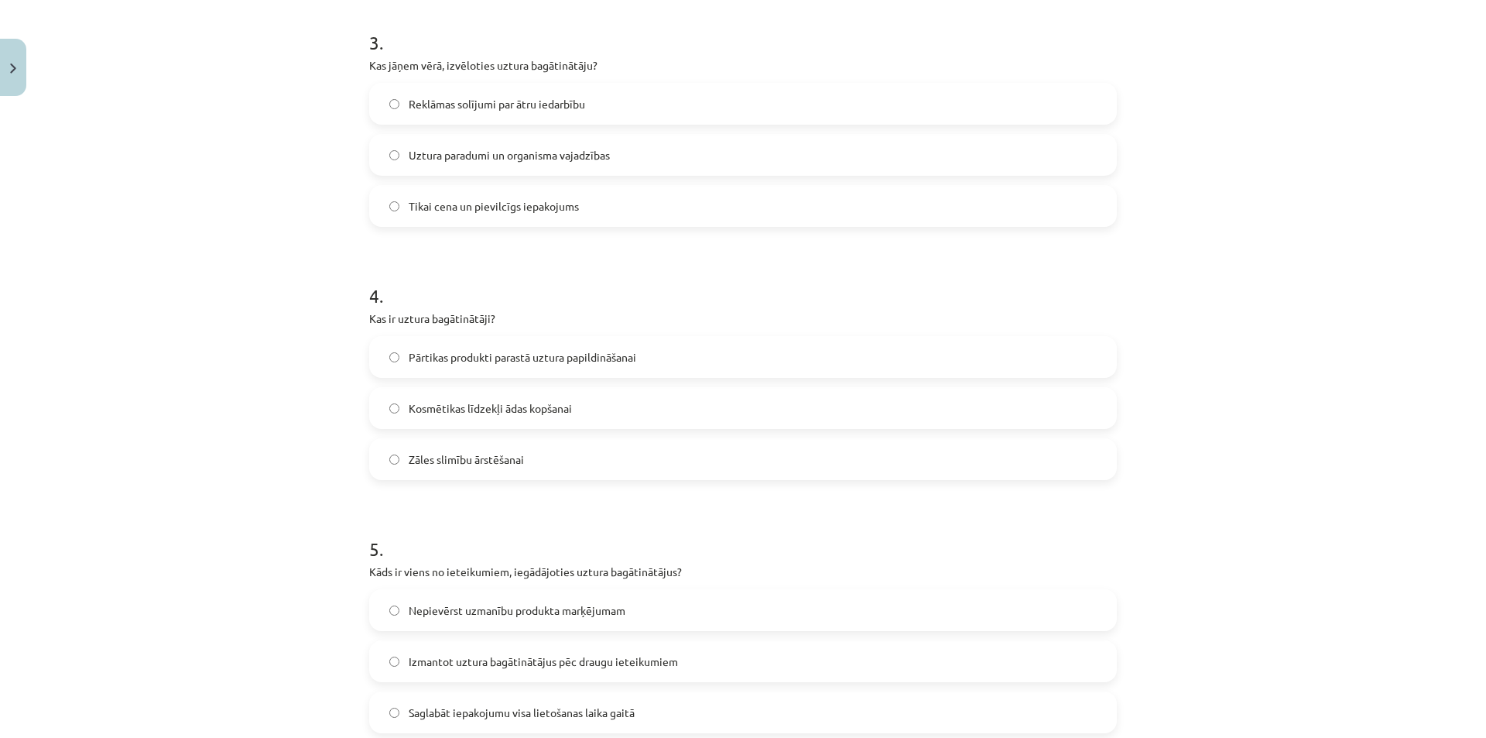
scroll to position [813, 0]
click at [476, 155] on span "Uztura paradumi un organisma vajadzības" at bounding box center [509, 152] width 201 height 16
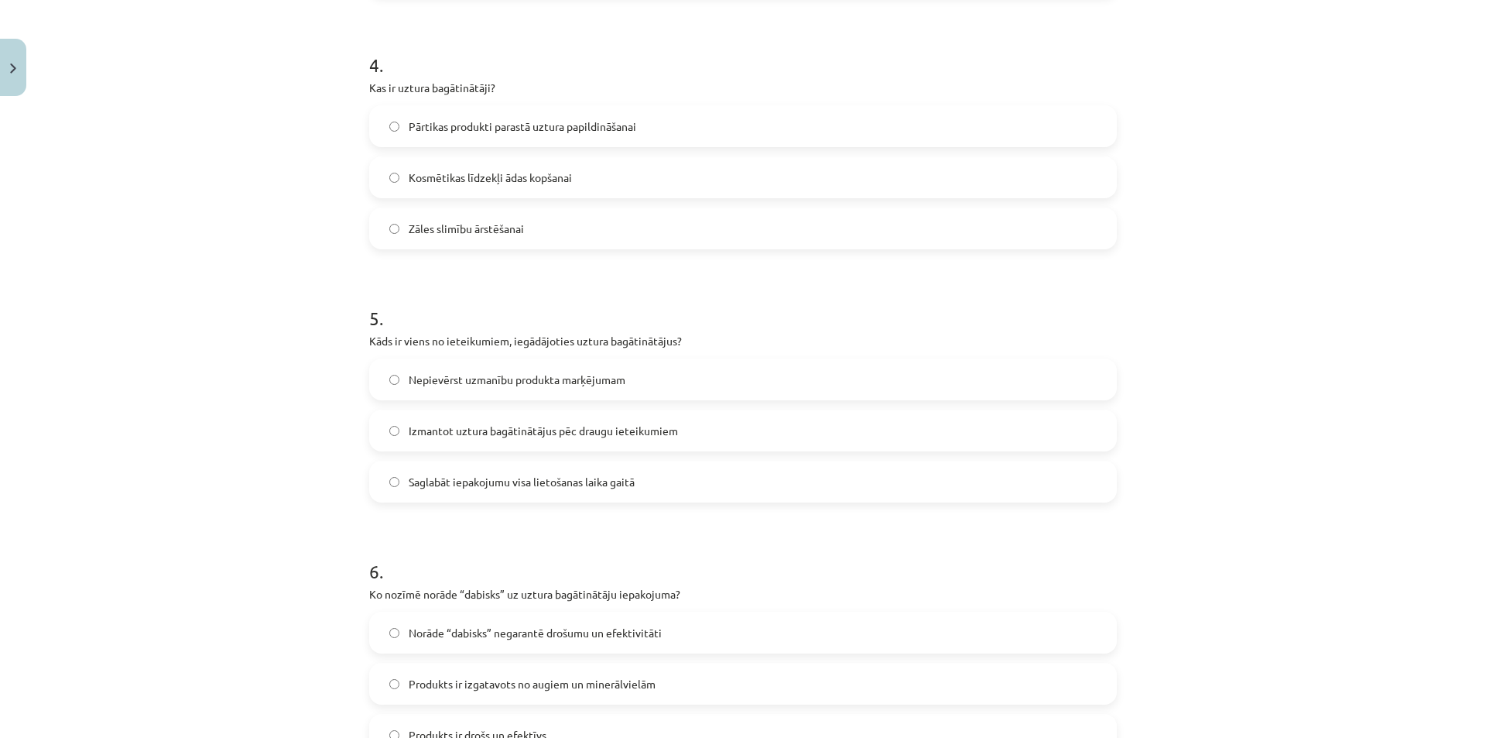
scroll to position [1070, 0]
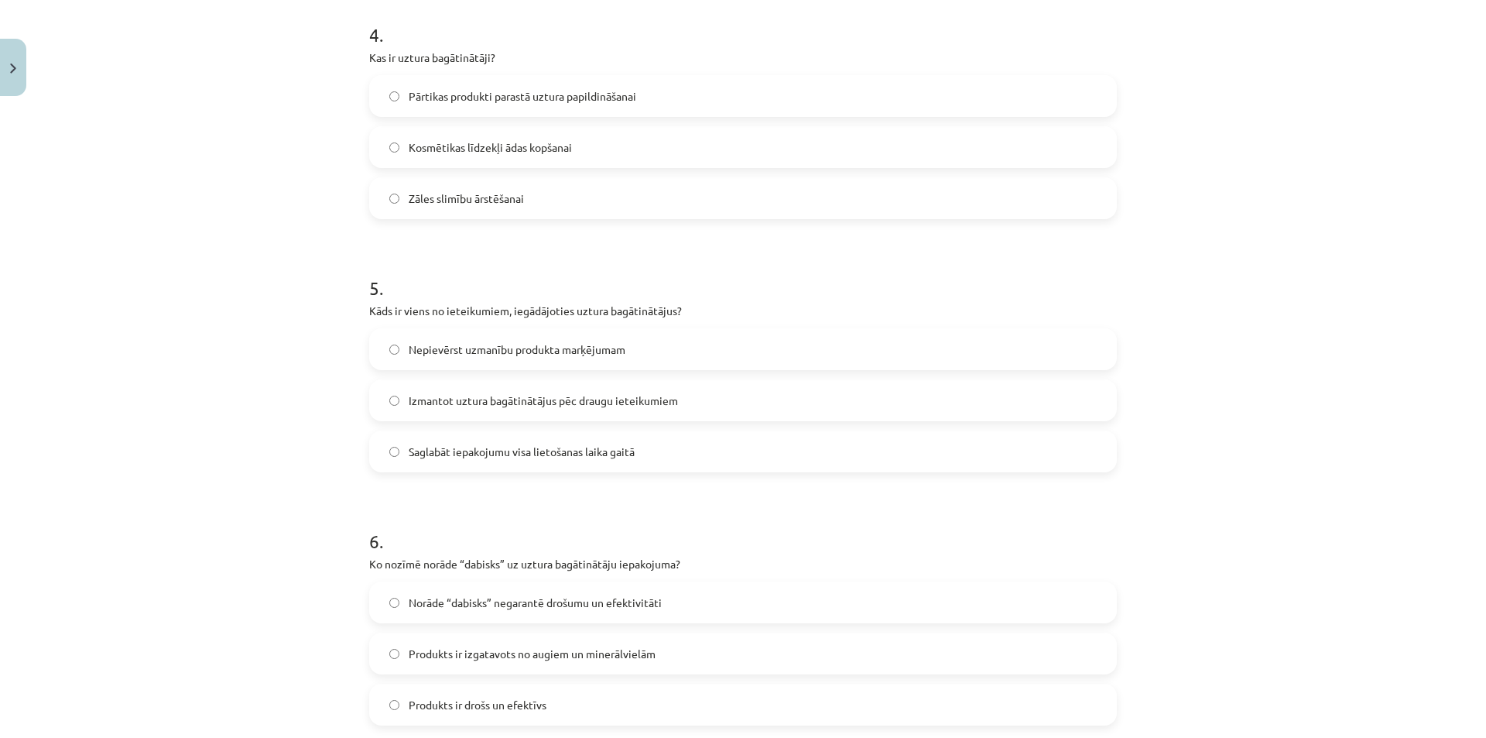
click at [505, 204] on span "Zāles slimību ārstēšanai" at bounding box center [466, 198] width 115 height 16
click at [525, 437] on label "Saglabāt iepakojumu visa lietošanas laika gaitā" at bounding box center [743, 451] width 744 height 39
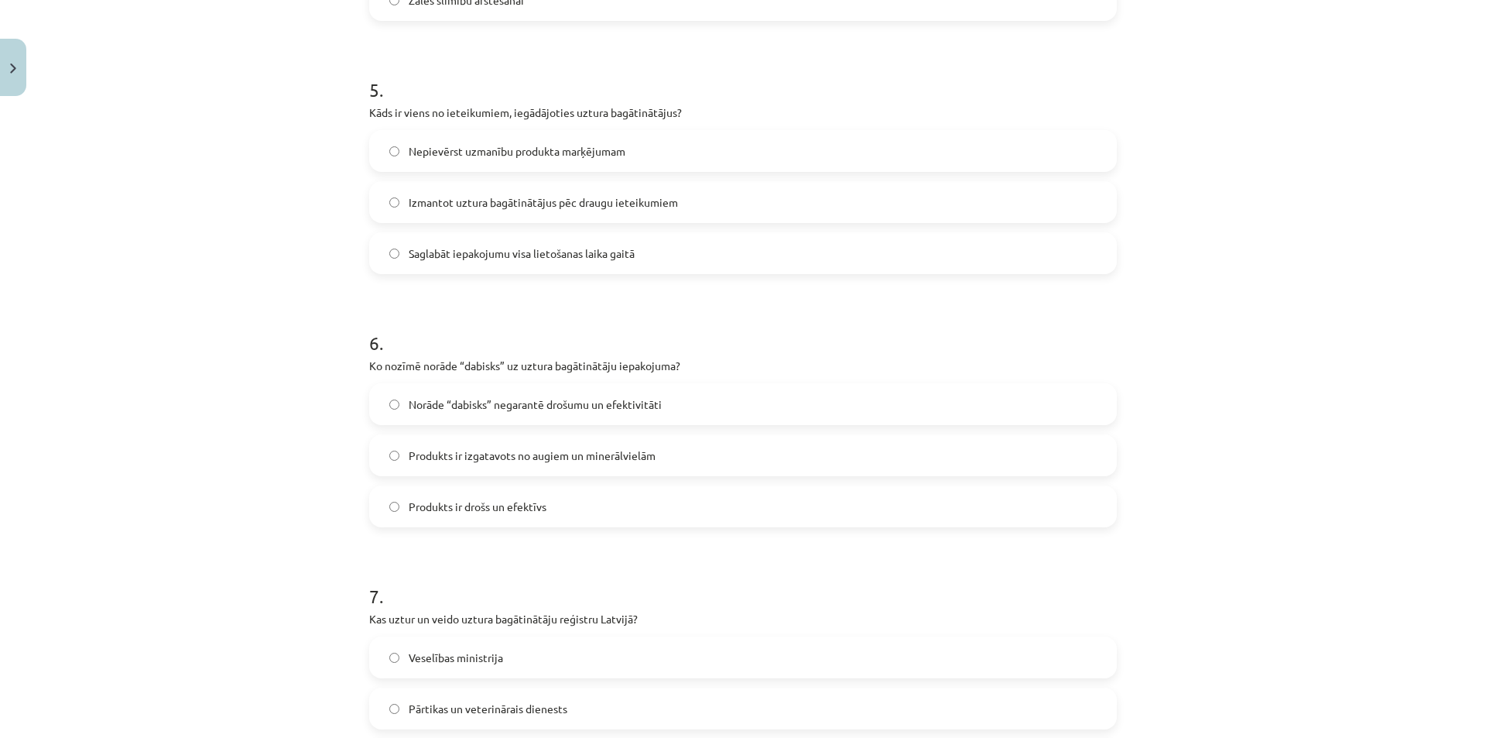
scroll to position [1329, 0]
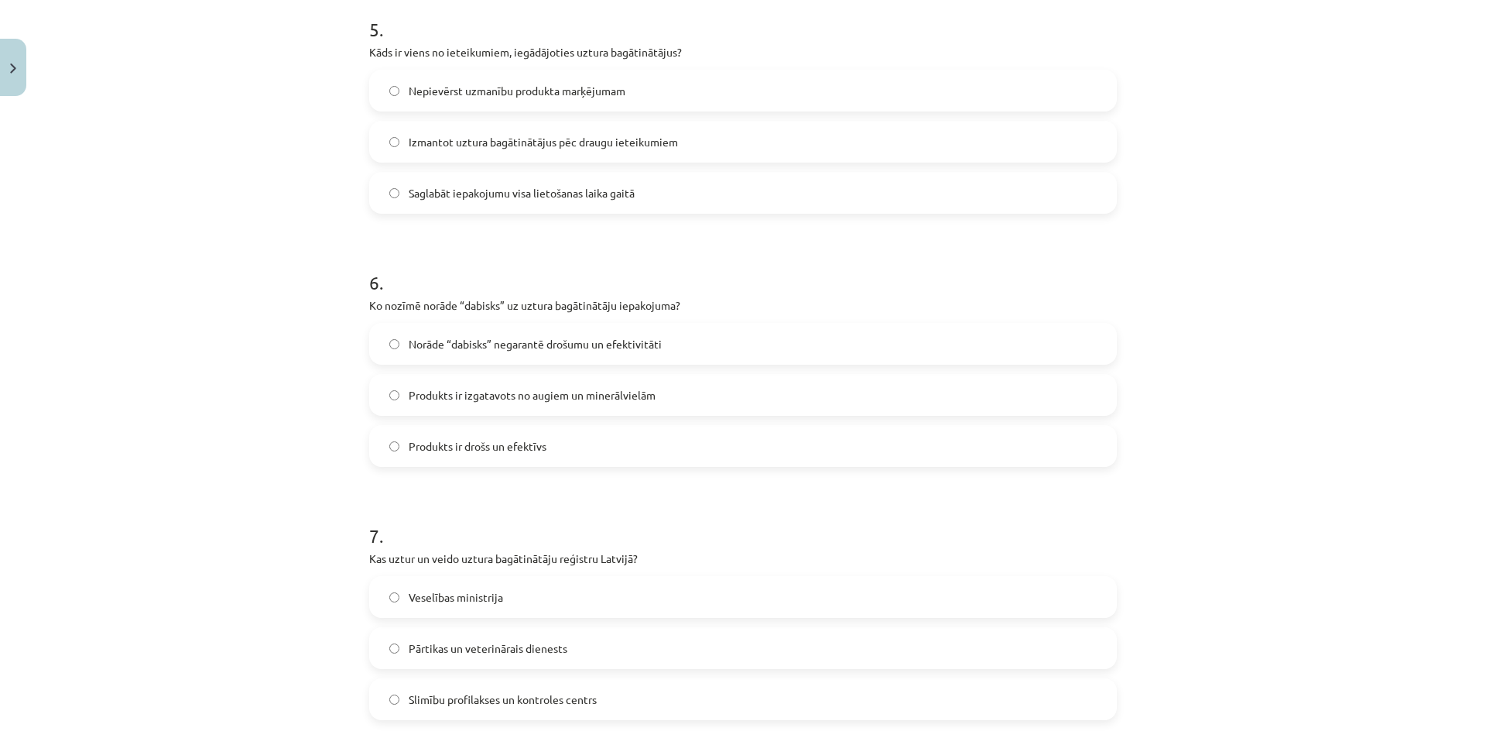
drag, startPoint x: 584, startPoint y: 399, endPoint x: 576, endPoint y: 408, distance: 12.6
click at [584, 397] on span "Produkts ir izgatavots no augiem un minerālvielām" at bounding box center [532, 395] width 247 height 16
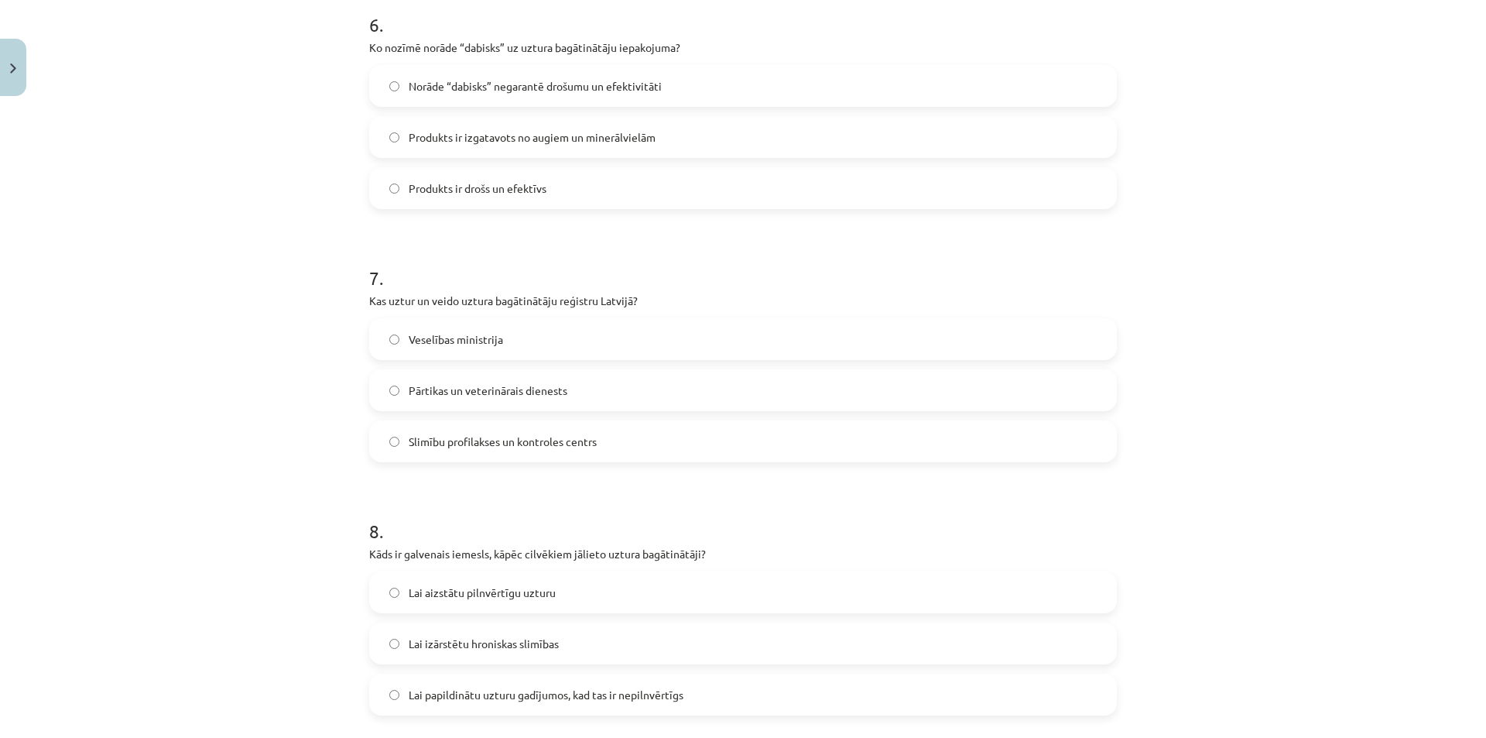
click at [495, 337] on span "Veselības ministrija" at bounding box center [456, 339] width 94 height 16
click at [522, 438] on span "Slimību profilakses un kontroles centrs" at bounding box center [503, 441] width 188 height 16
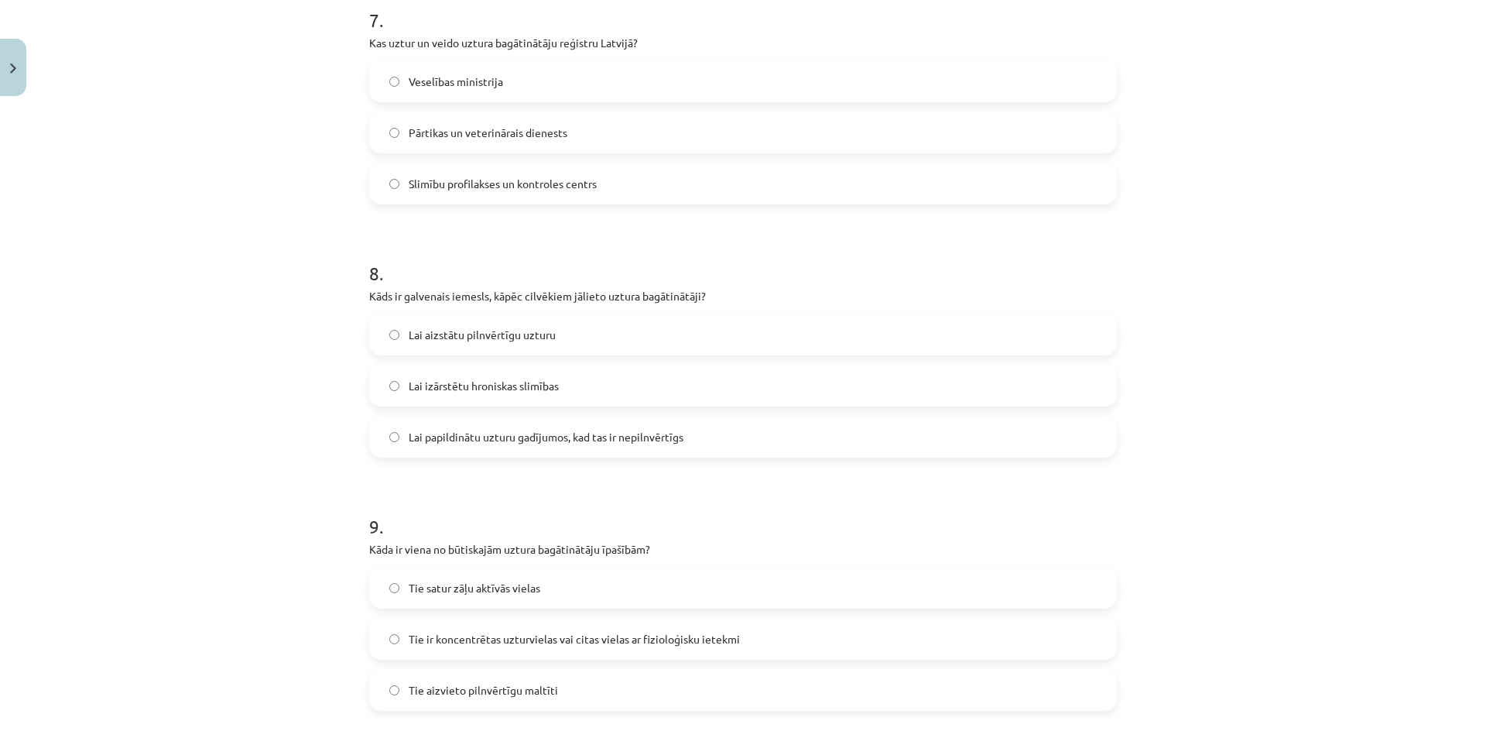
scroll to position [2103, 0]
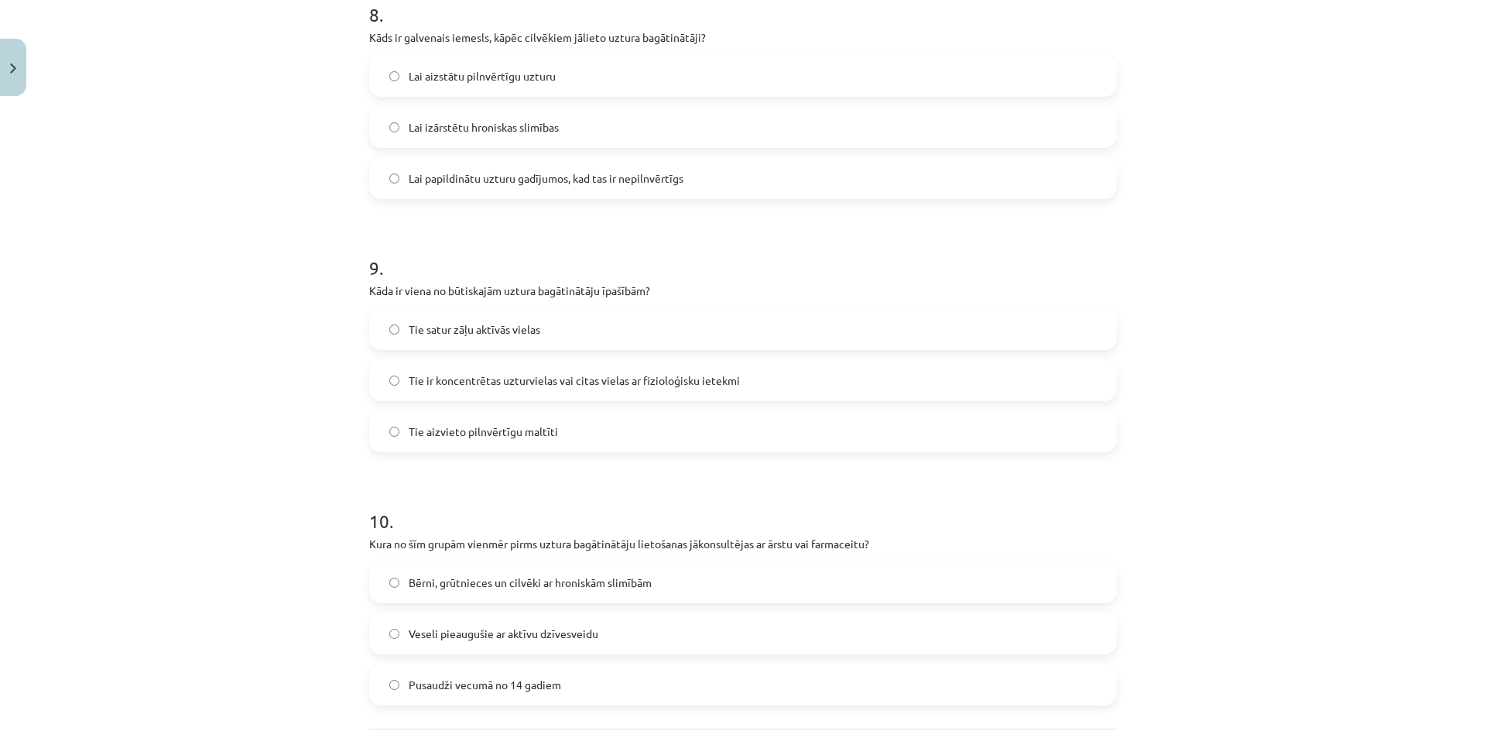
click at [563, 186] on span "Lai papildinātu uzturu gadījumos, kad tas ir nepilnvērtīgs" at bounding box center [546, 178] width 275 height 16
click at [563, 384] on span "Tie ir koncentrētas uzturvielas vai citas vielas ar fizioloģisku ietekmi" at bounding box center [574, 380] width 331 height 16
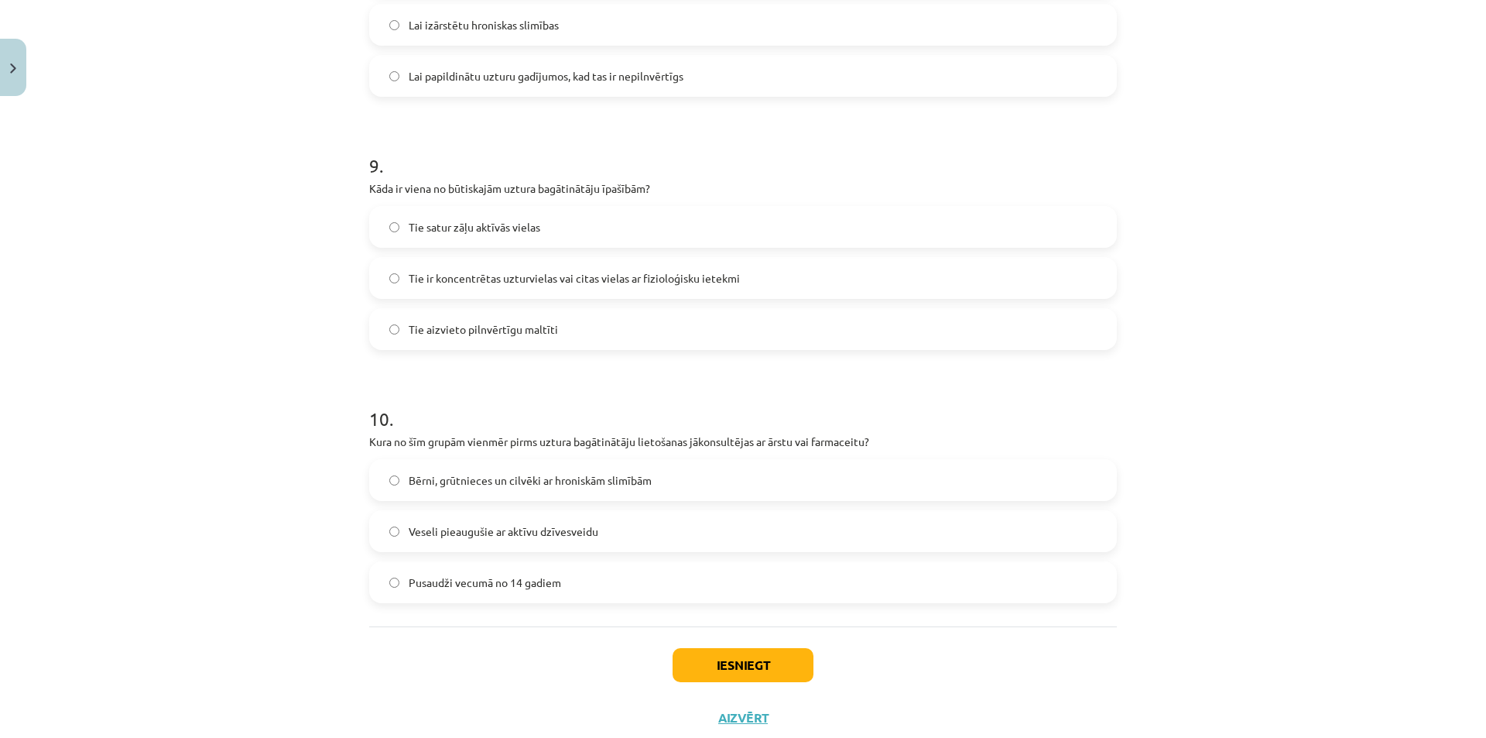
scroll to position [2250, 0]
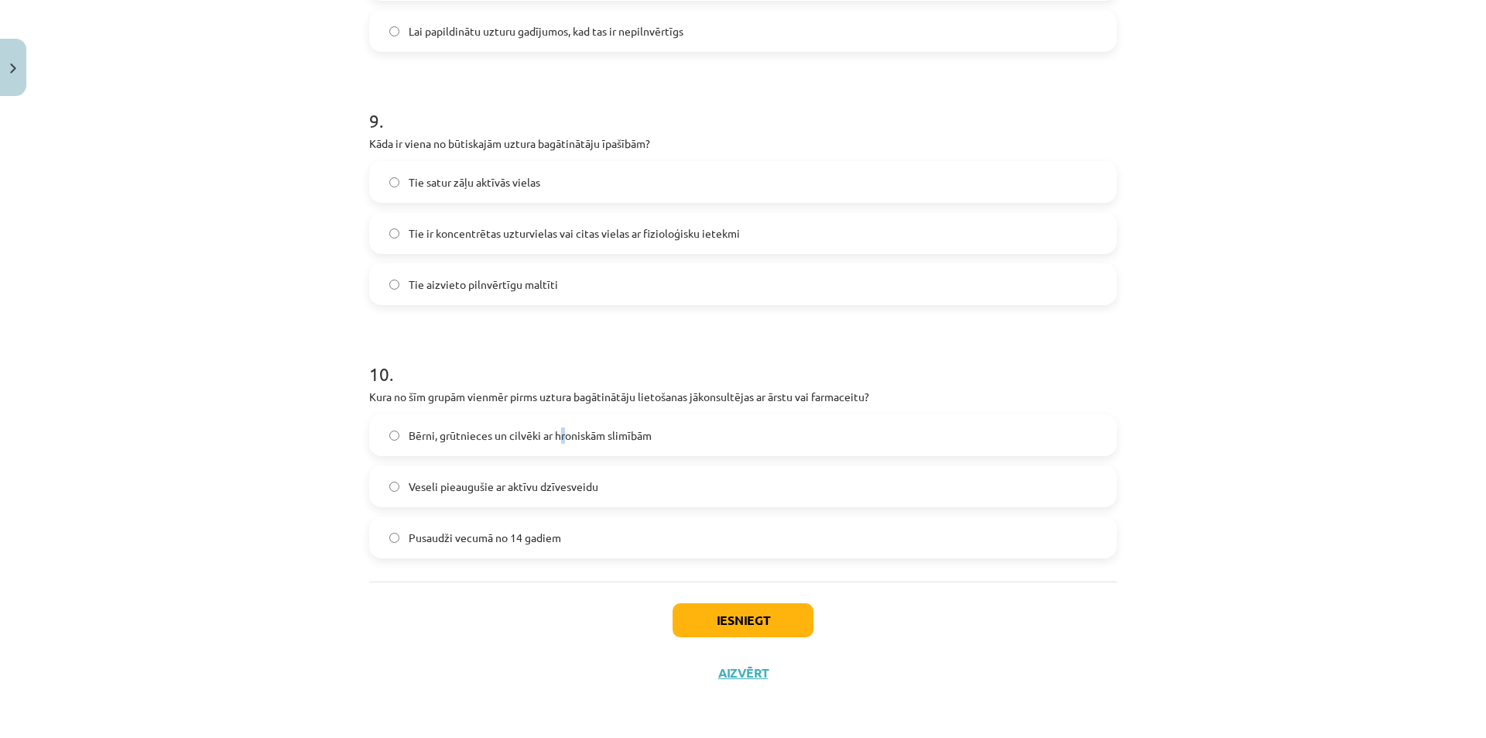
click at [556, 448] on label "Bērni, grūtnieces un cilvēki ar hroniskām slimībām" at bounding box center [743, 435] width 744 height 39
click at [592, 436] on span "Bērni, grūtnieces un cilvēki ar hroniskām slimībām" at bounding box center [530, 435] width 243 height 16
click at [695, 606] on button "Iesniegt" at bounding box center [743, 620] width 141 height 34
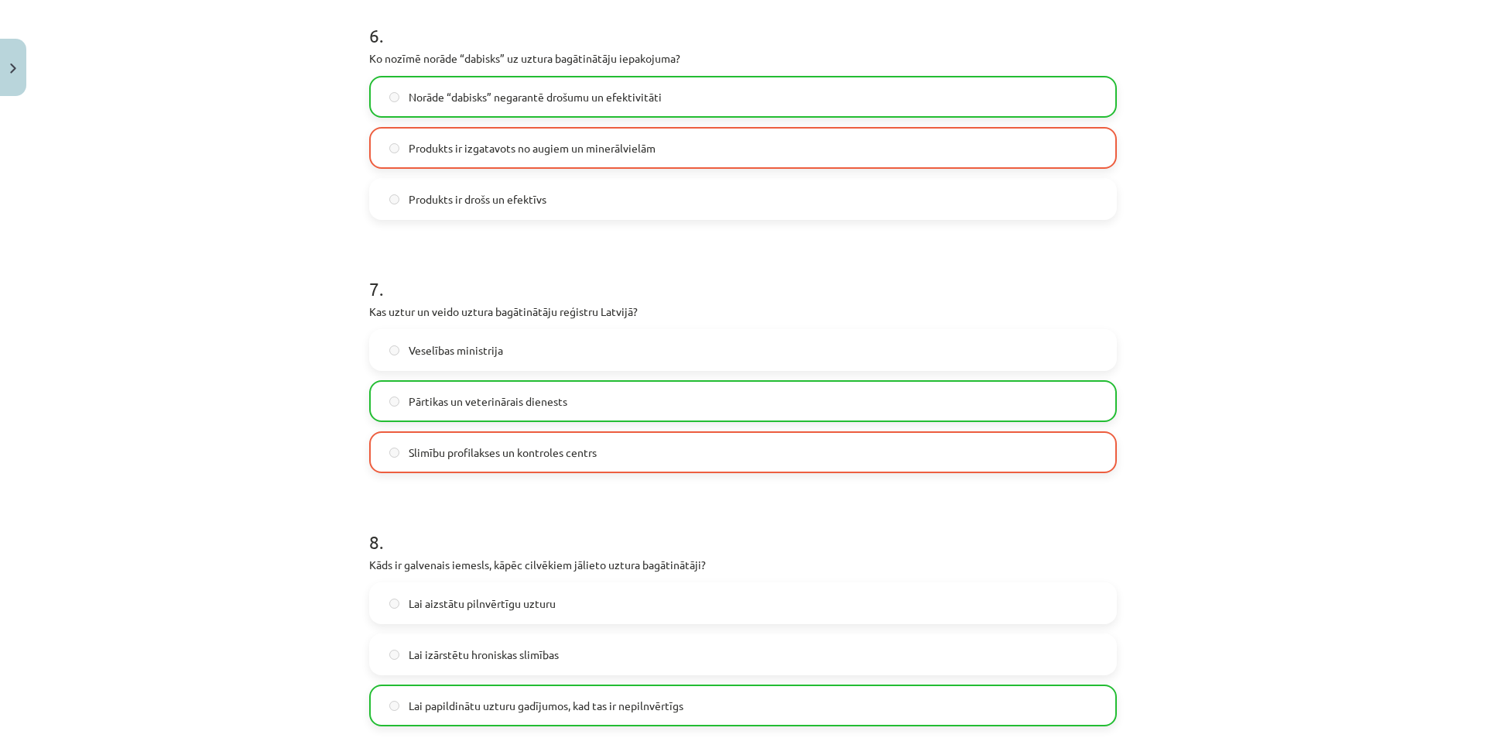
scroll to position [2299, 0]
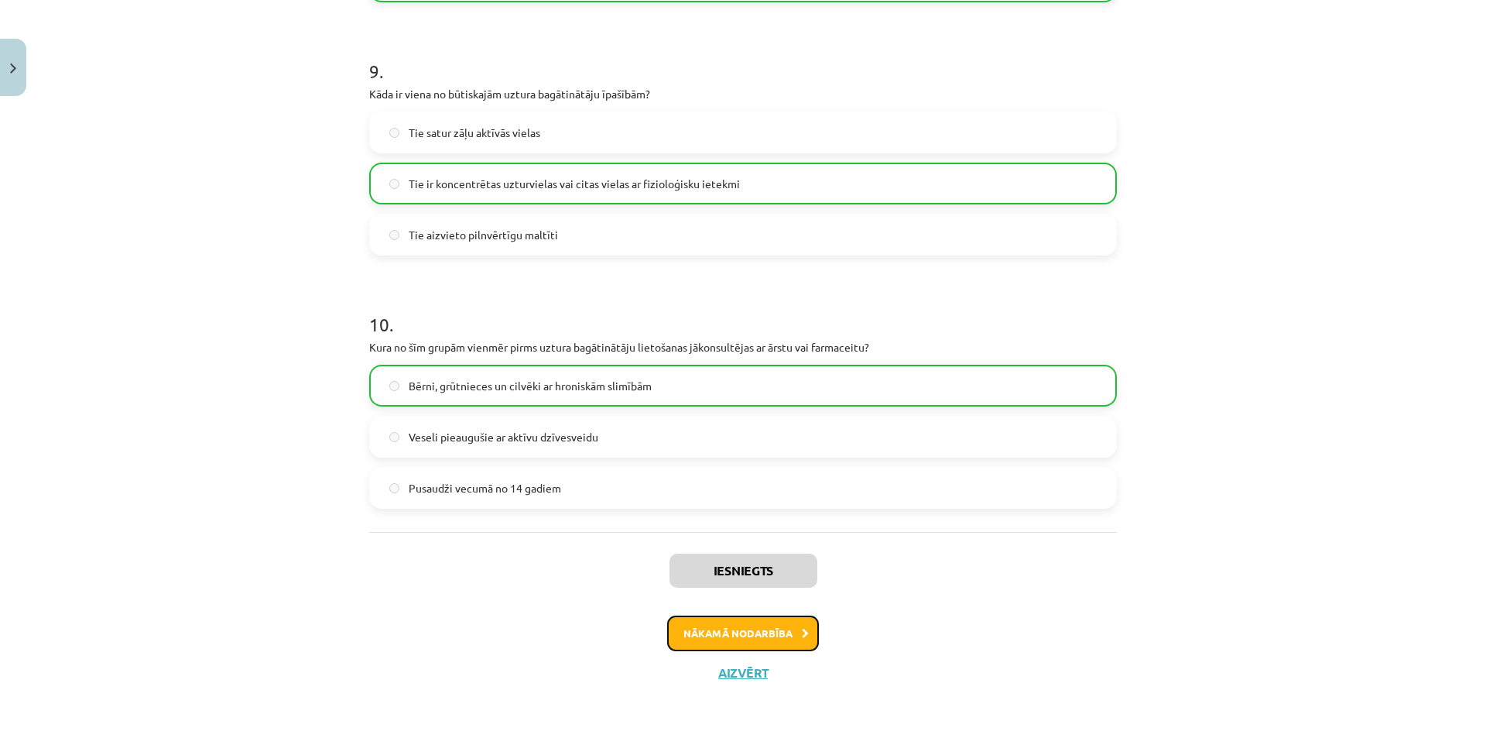
click at [776, 621] on button "Nākamā nodarbība" at bounding box center [743, 633] width 152 height 36
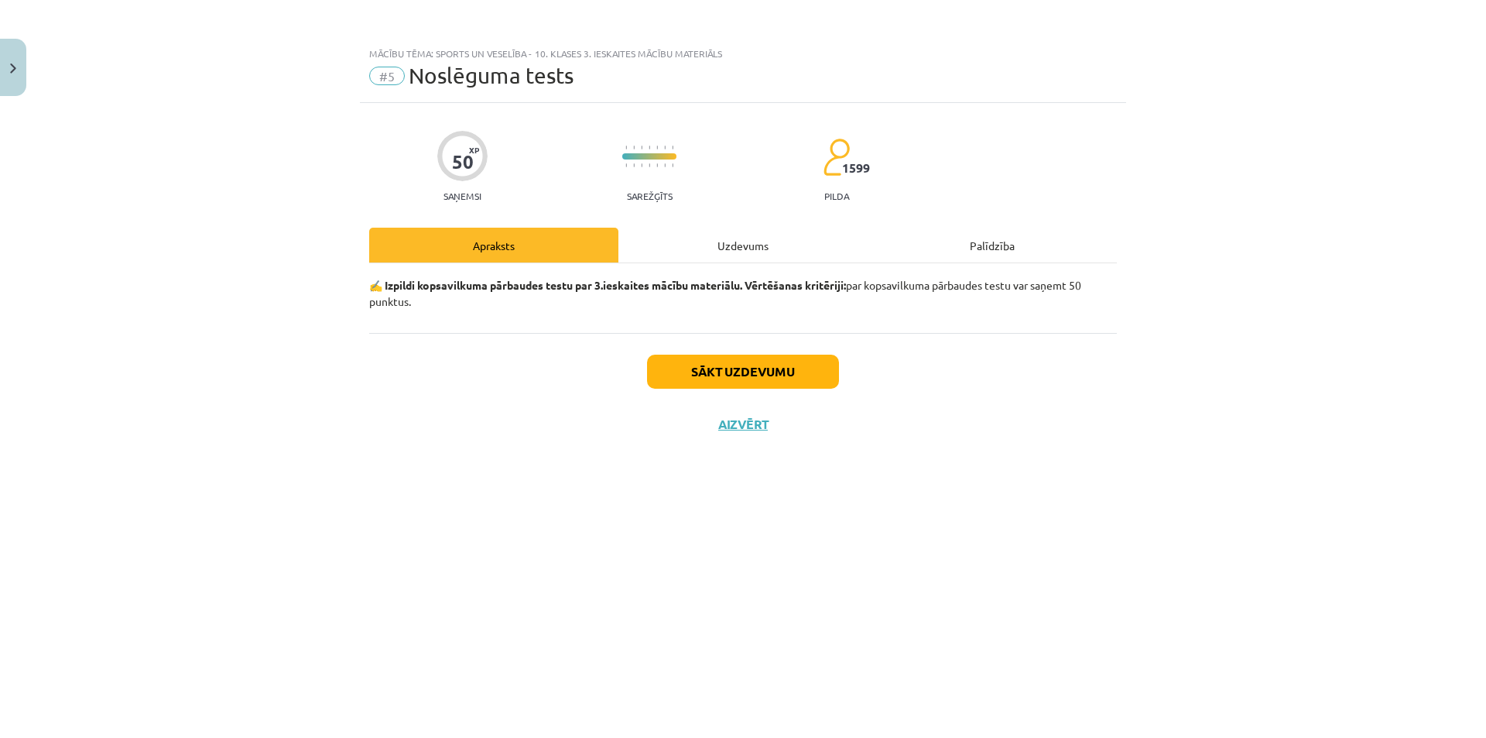
scroll to position [0, 0]
click at [714, 376] on button "Sākt uzdevumu" at bounding box center [743, 371] width 192 height 34
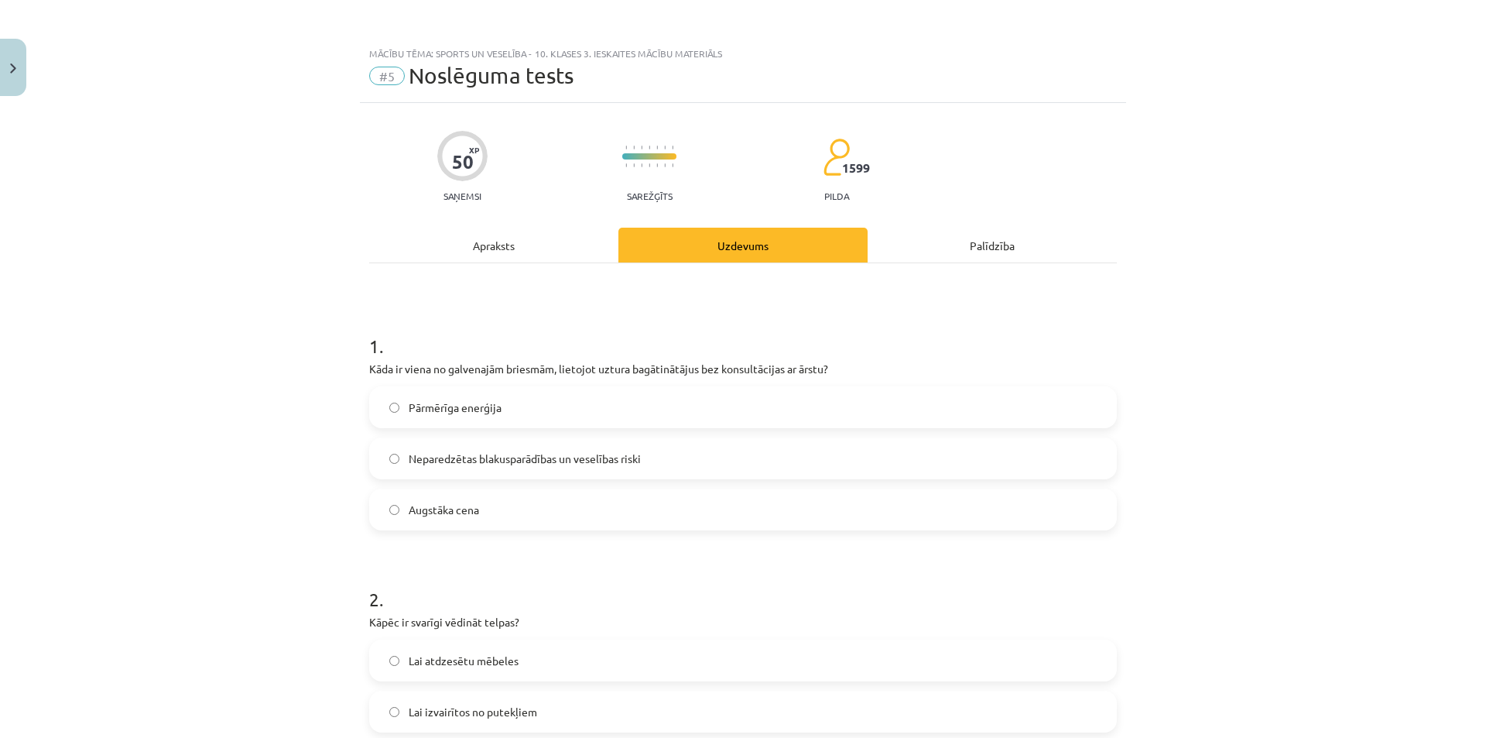
click at [658, 450] on label "Neparedzētas blakusparādības un veselības riski" at bounding box center [743, 458] width 744 height 39
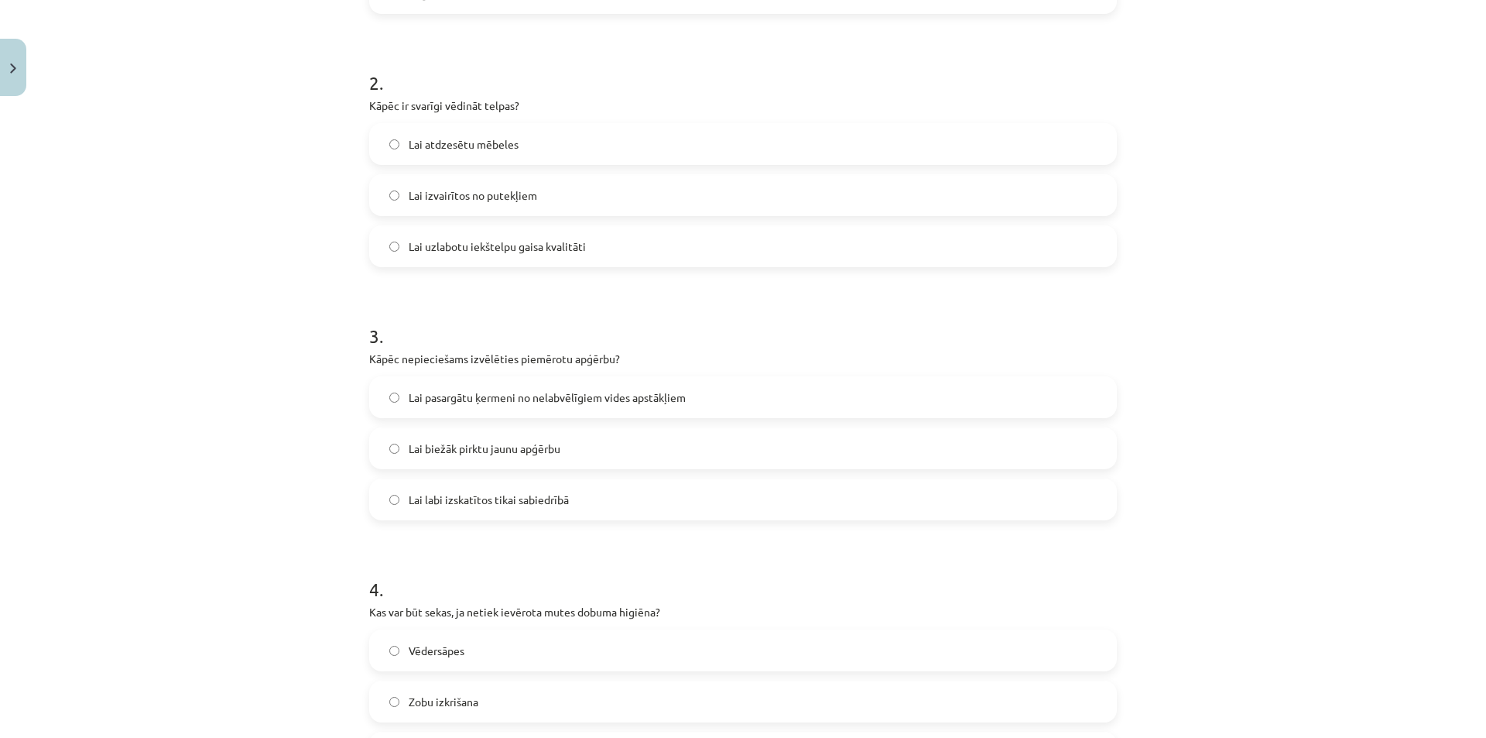
click at [577, 250] on span "Lai uzlabotu iekštelpu gaisa kvalitāti" at bounding box center [497, 246] width 177 height 16
click at [597, 385] on label "Lai pasargātu ķermeni no nelabvēlīgiem vides apstākļiem" at bounding box center [743, 397] width 744 height 39
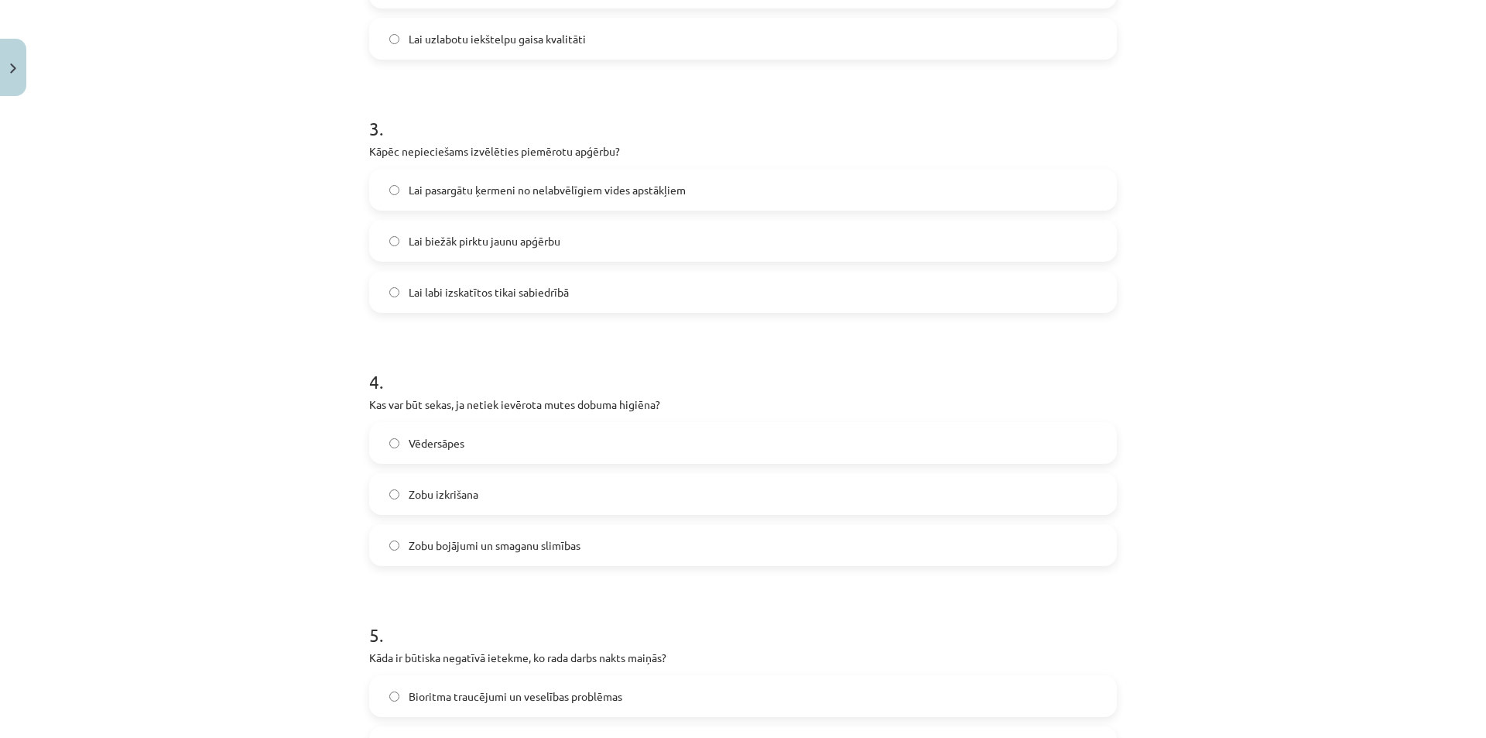
scroll to position [774, 0]
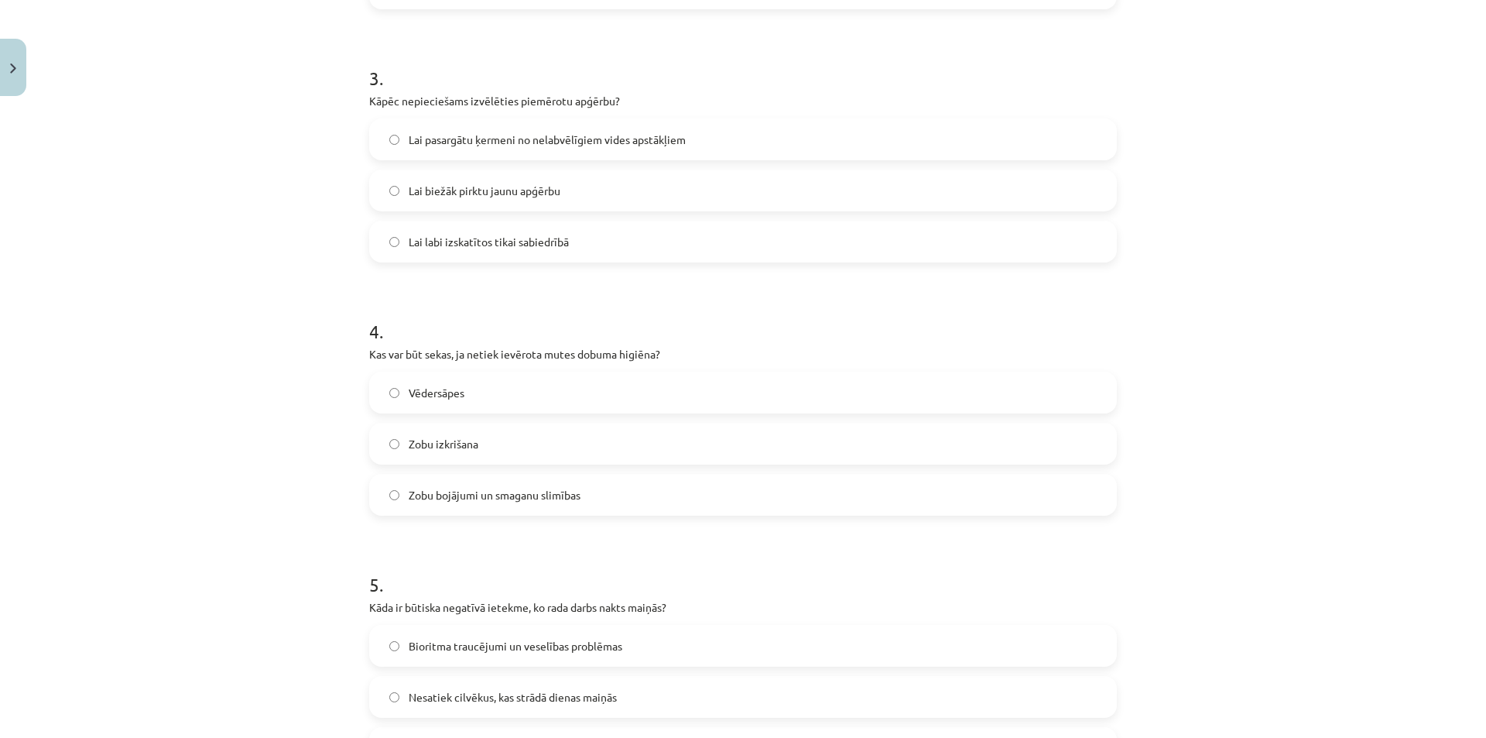
click at [513, 498] on span "Zobu bojājumi un smaganu slimības" at bounding box center [495, 495] width 172 height 16
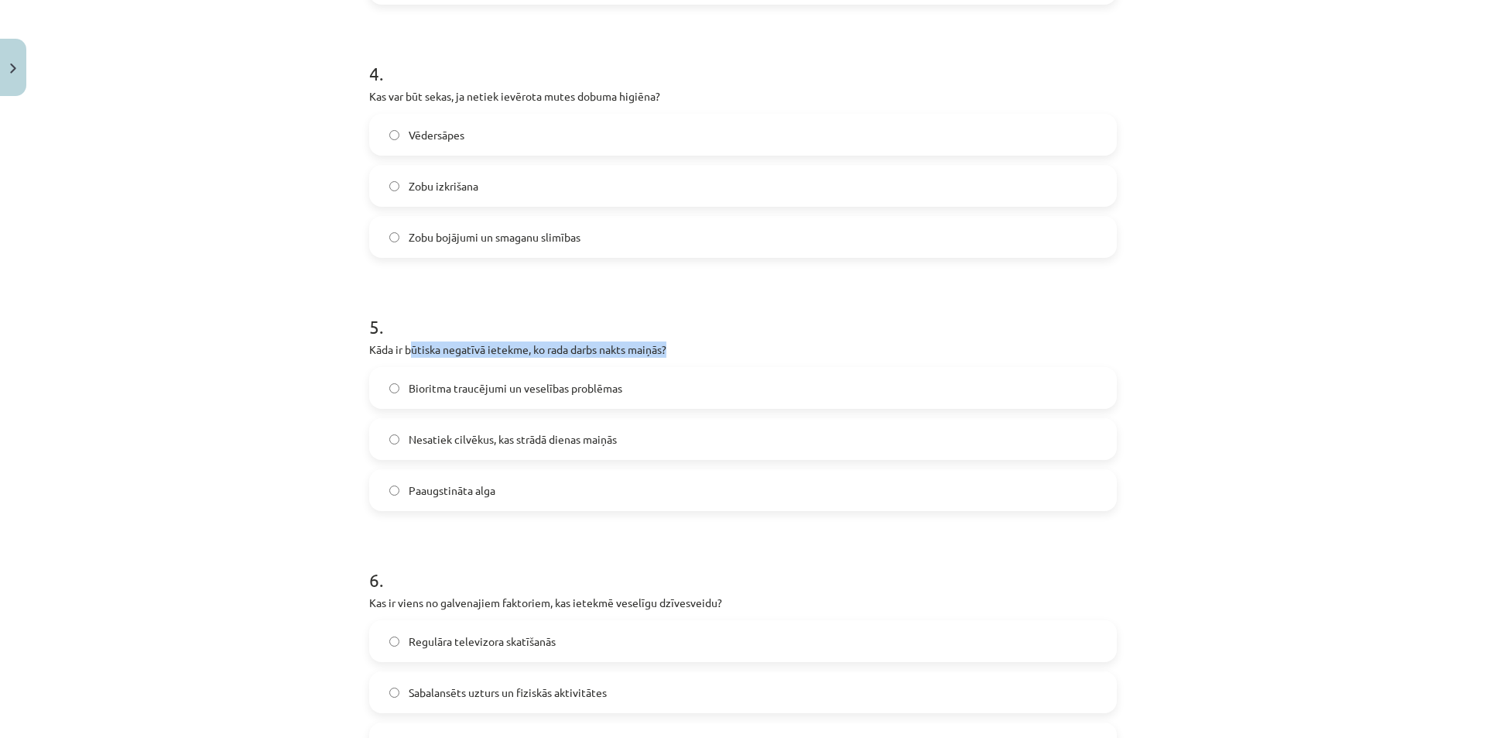
drag, startPoint x: 422, startPoint y: 346, endPoint x: 694, endPoint y: 344, distance: 272.4
click at [694, 344] on p "Kāda ir būtiska negatīvā ietekme, ko rada darbs nakts maiņās?" at bounding box center [743, 349] width 748 height 16
click at [602, 392] on span "Bioritma traucējumi un veselības problēmas" at bounding box center [516, 388] width 214 height 16
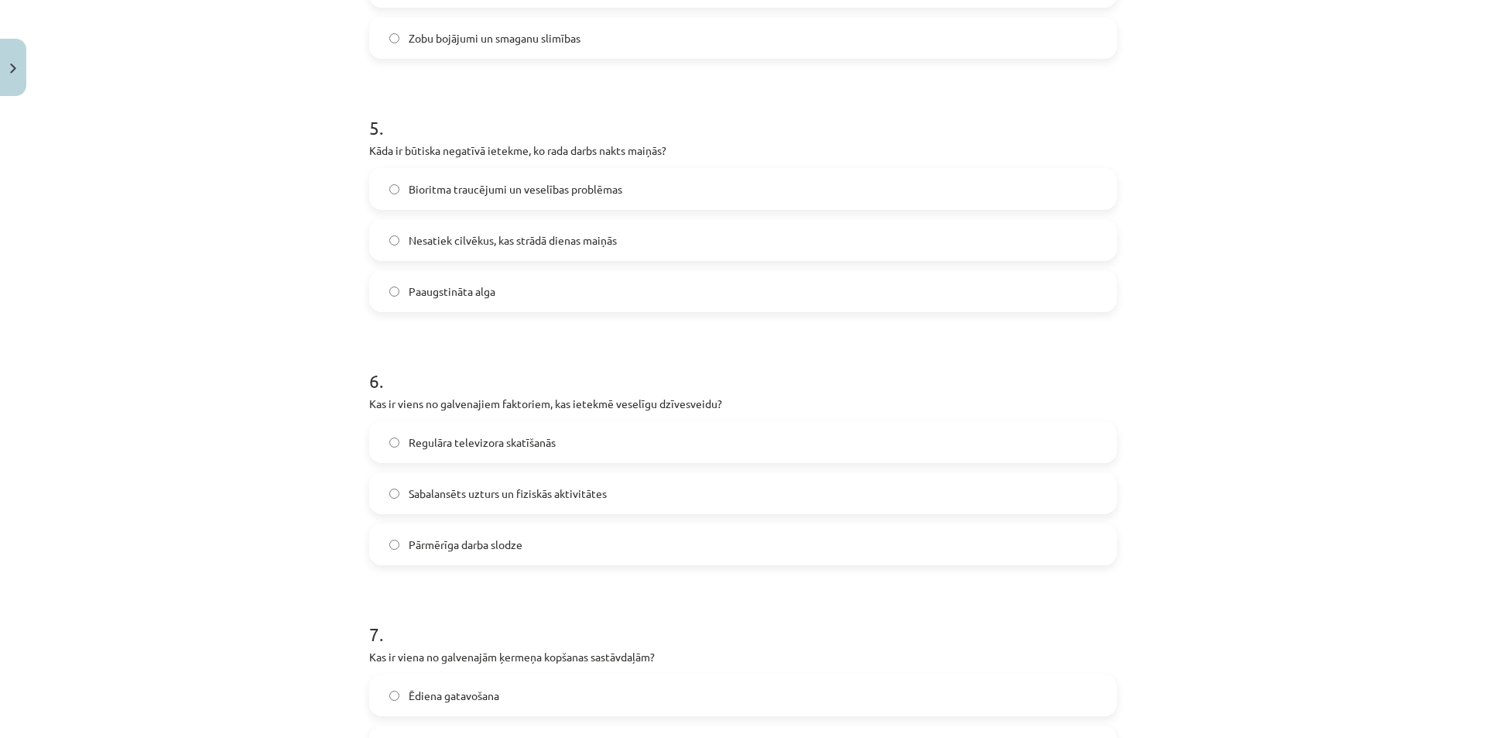
scroll to position [1290, 0]
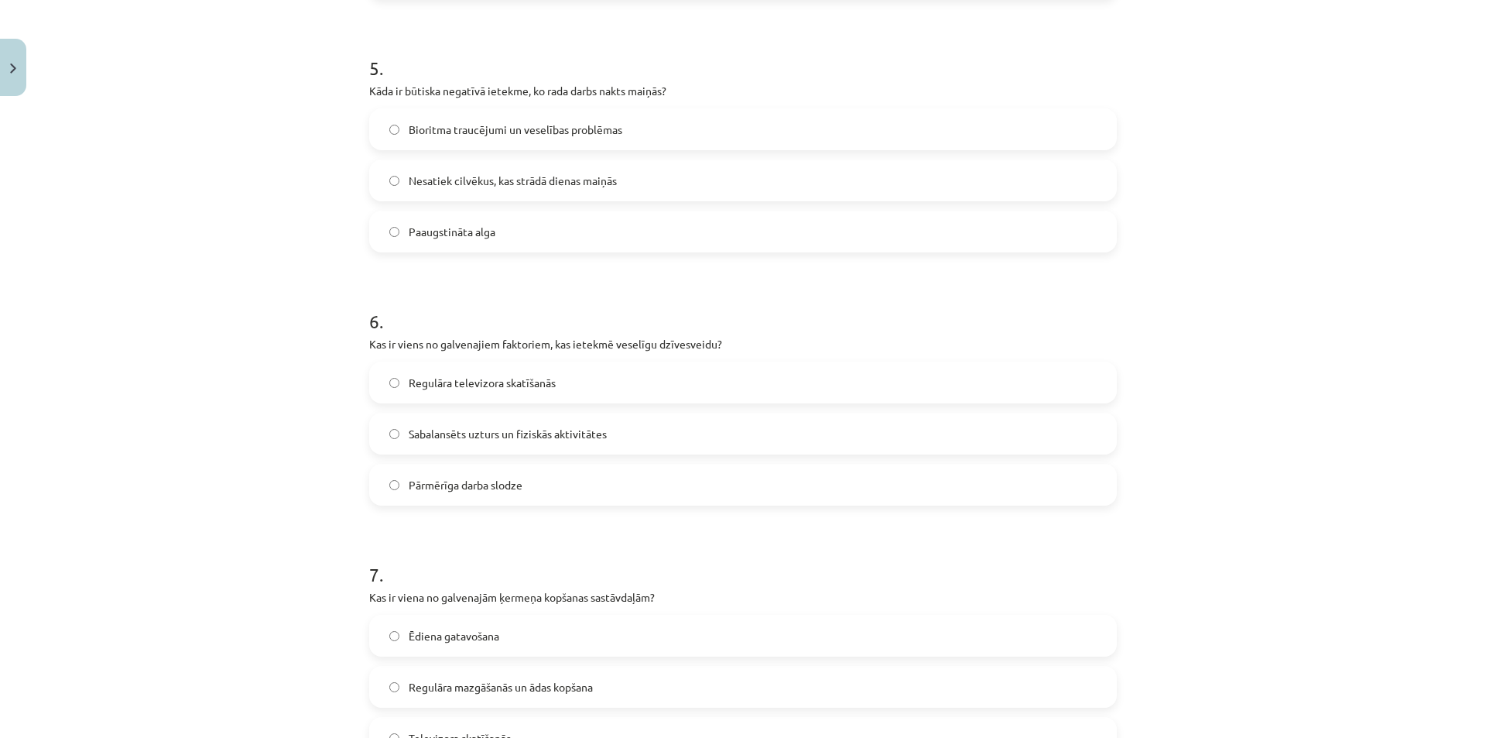
click at [477, 437] on span "Sabalansēts uzturs un fiziskās aktivitātes" at bounding box center [508, 434] width 198 height 16
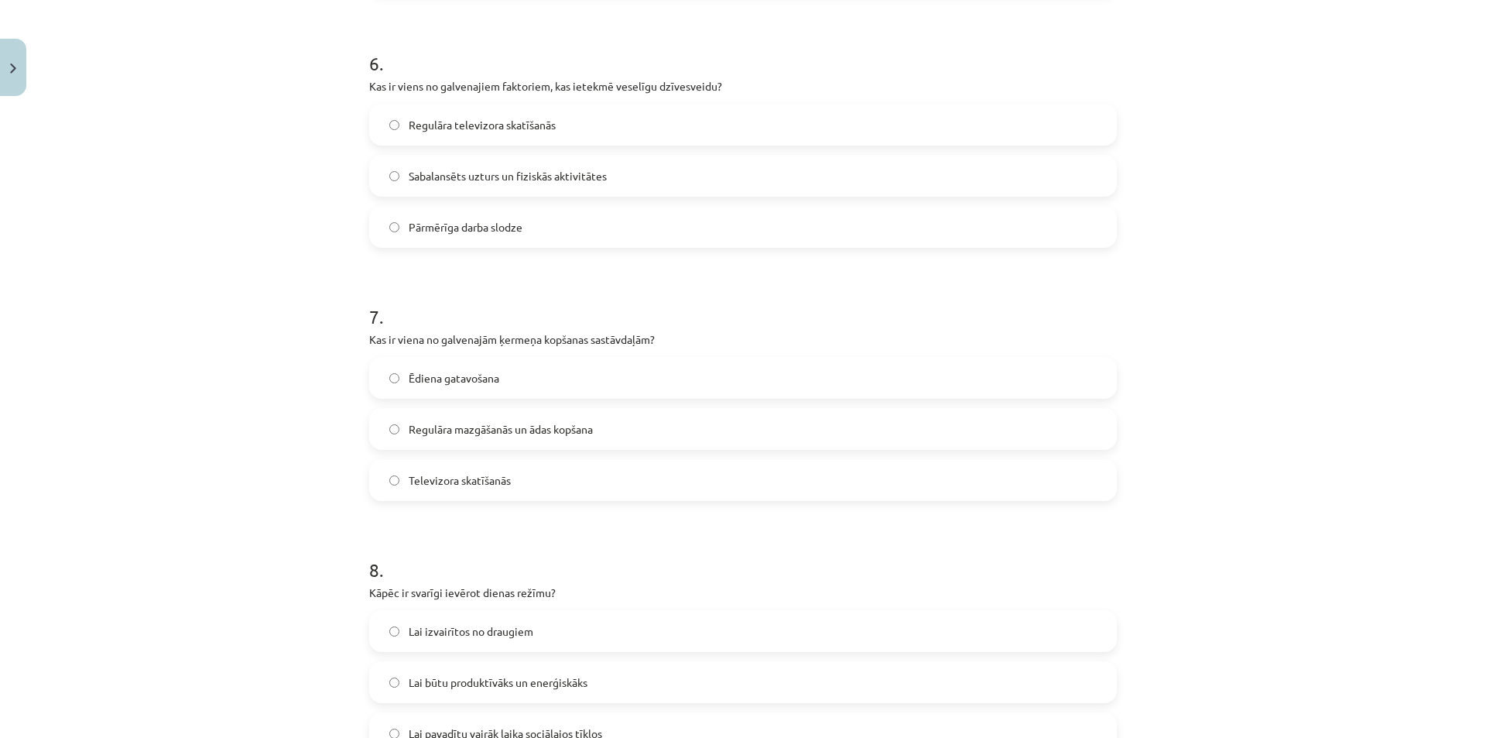
click at [501, 417] on label "Regulāra mazgāšanās un ādas kopšana" at bounding box center [743, 428] width 744 height 39
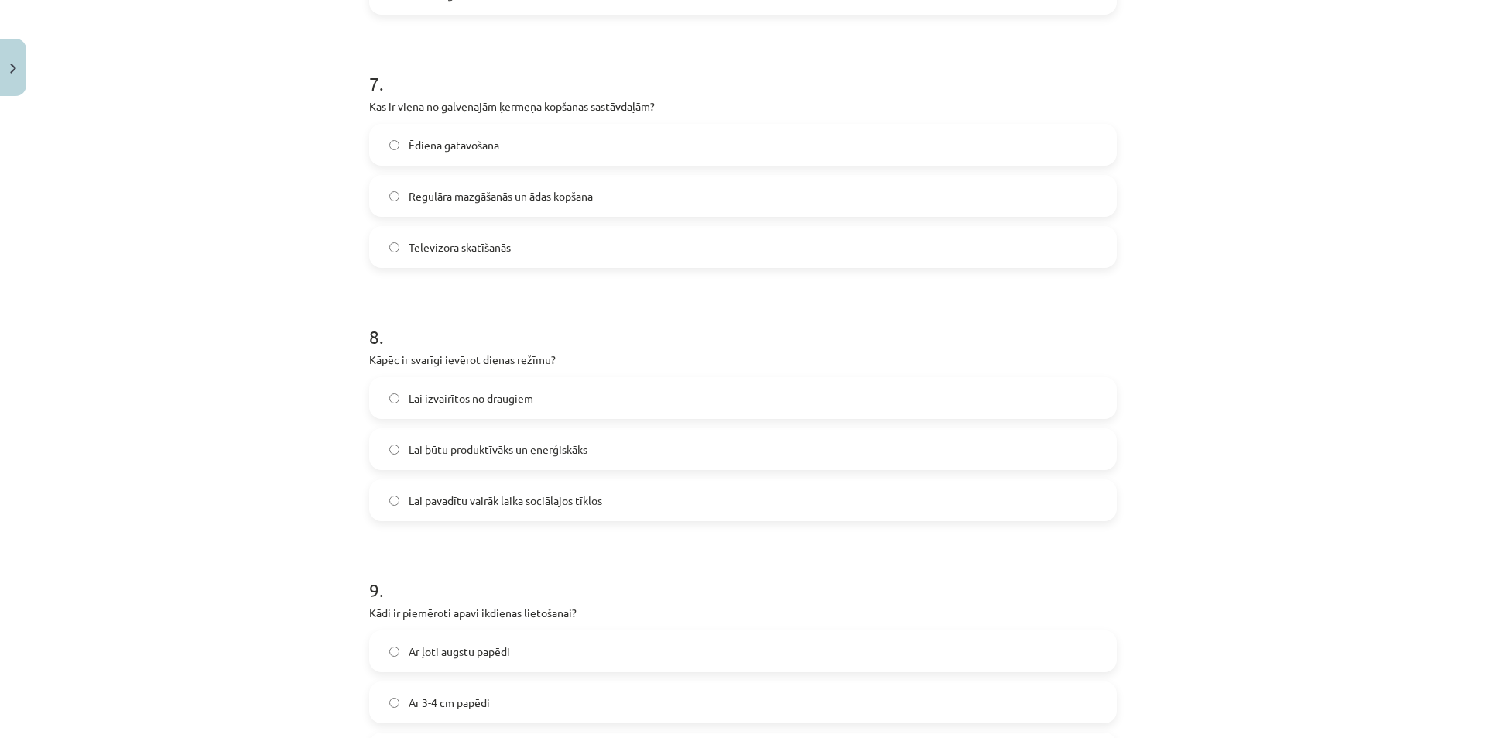
scroll to position [1805, 0]
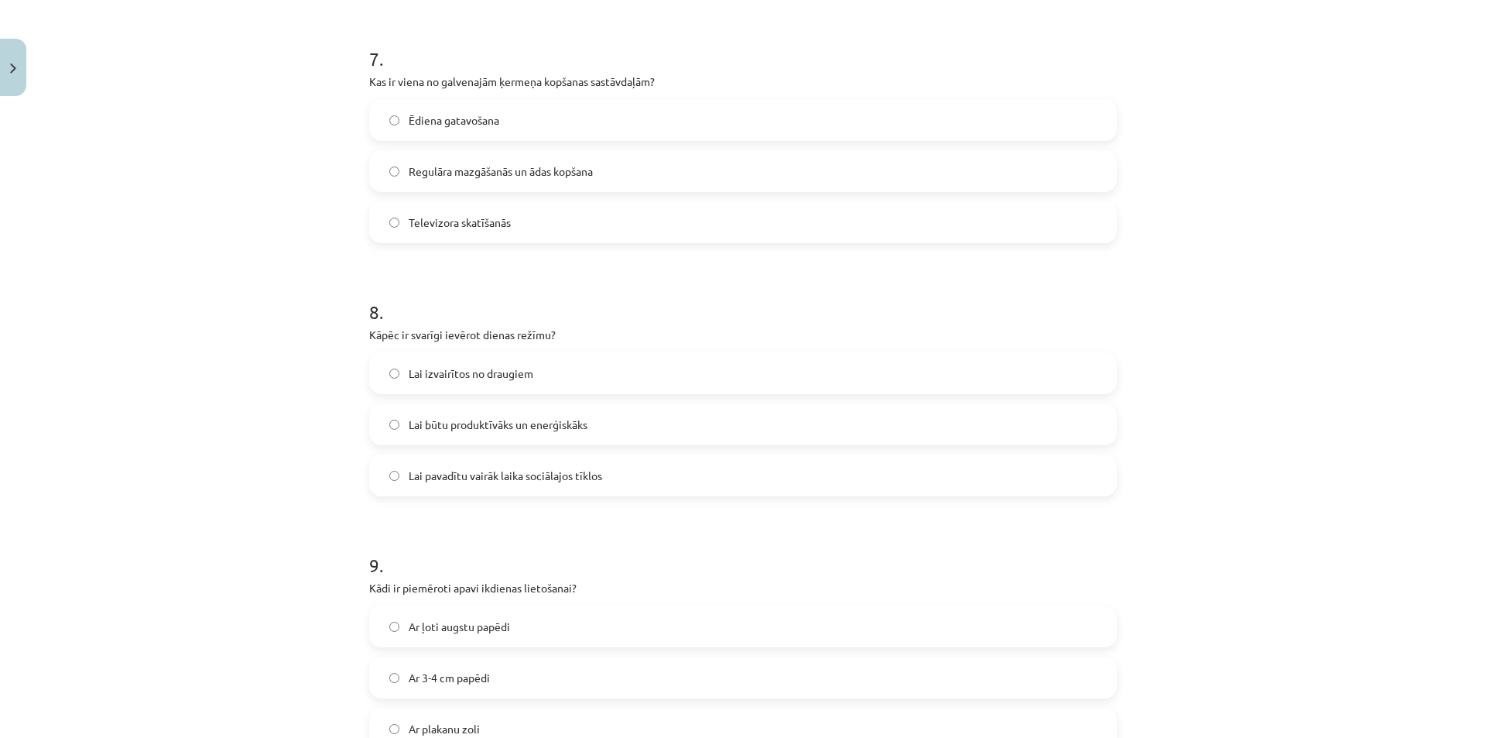
click at [483, 433] on label "Lai būtu produktīvāks un enerģiskāks" at bounding box center [743, 424] width 744 height 39
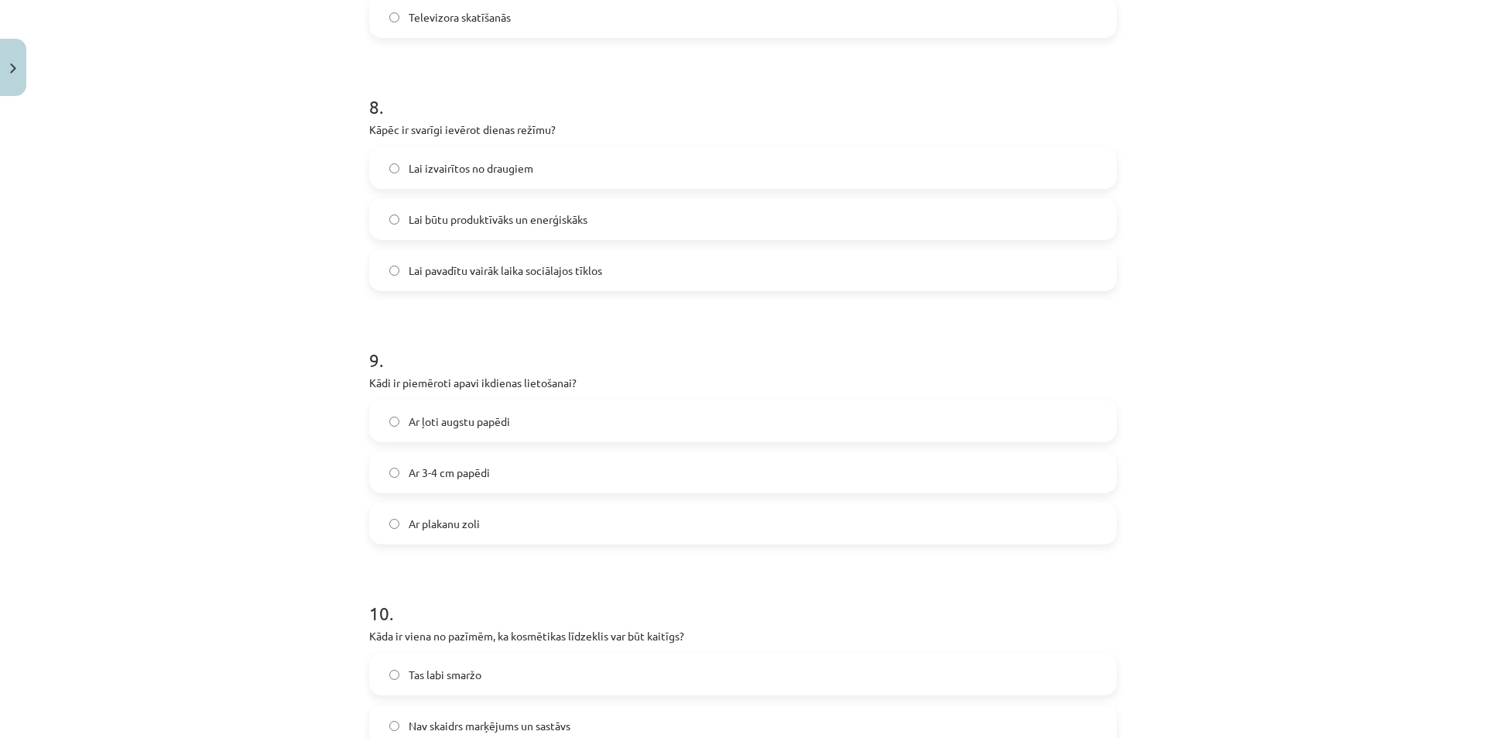
scroll to position [2064, 0]
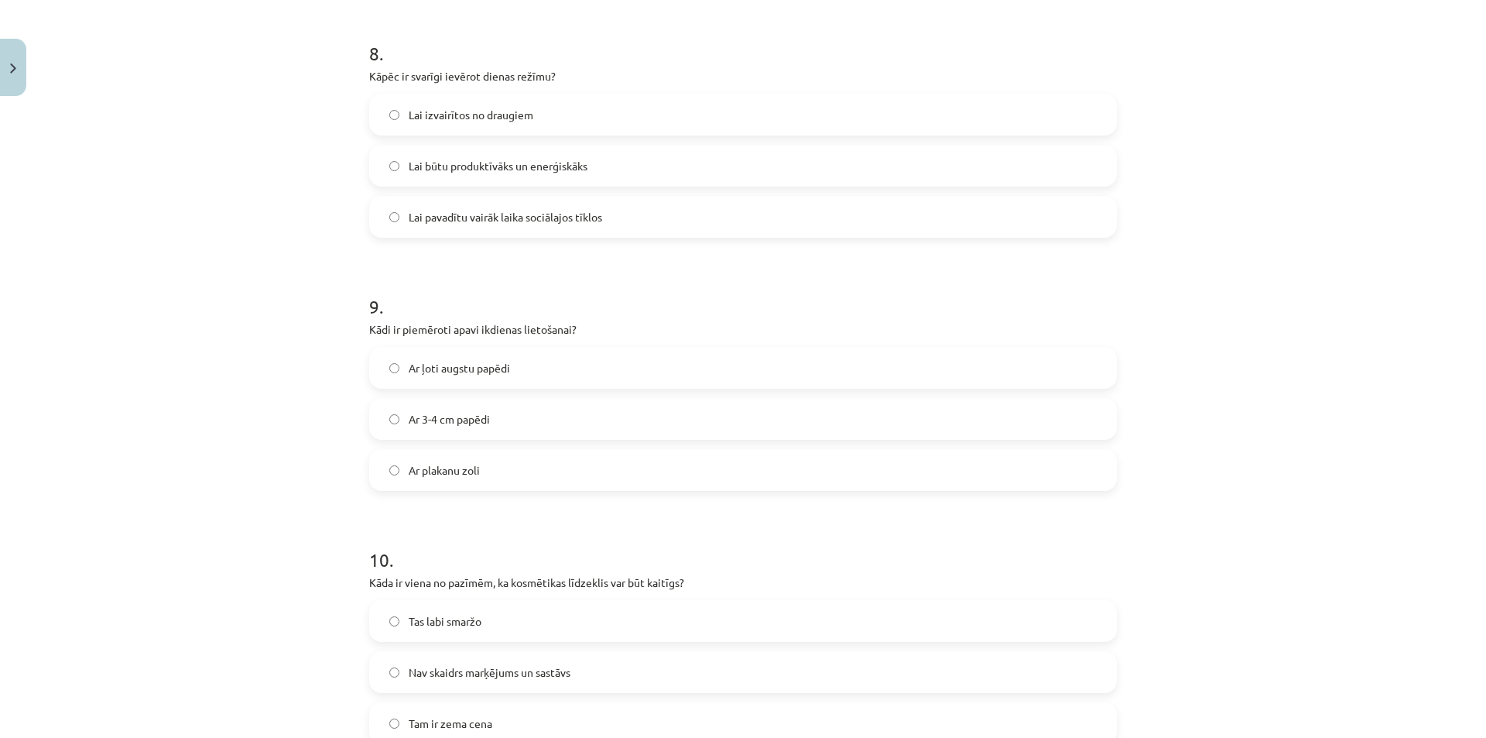
click at [487, 417] on label "Ar 3-4 cm papēdi" at bounding box center [743, 418] width 744 height 39
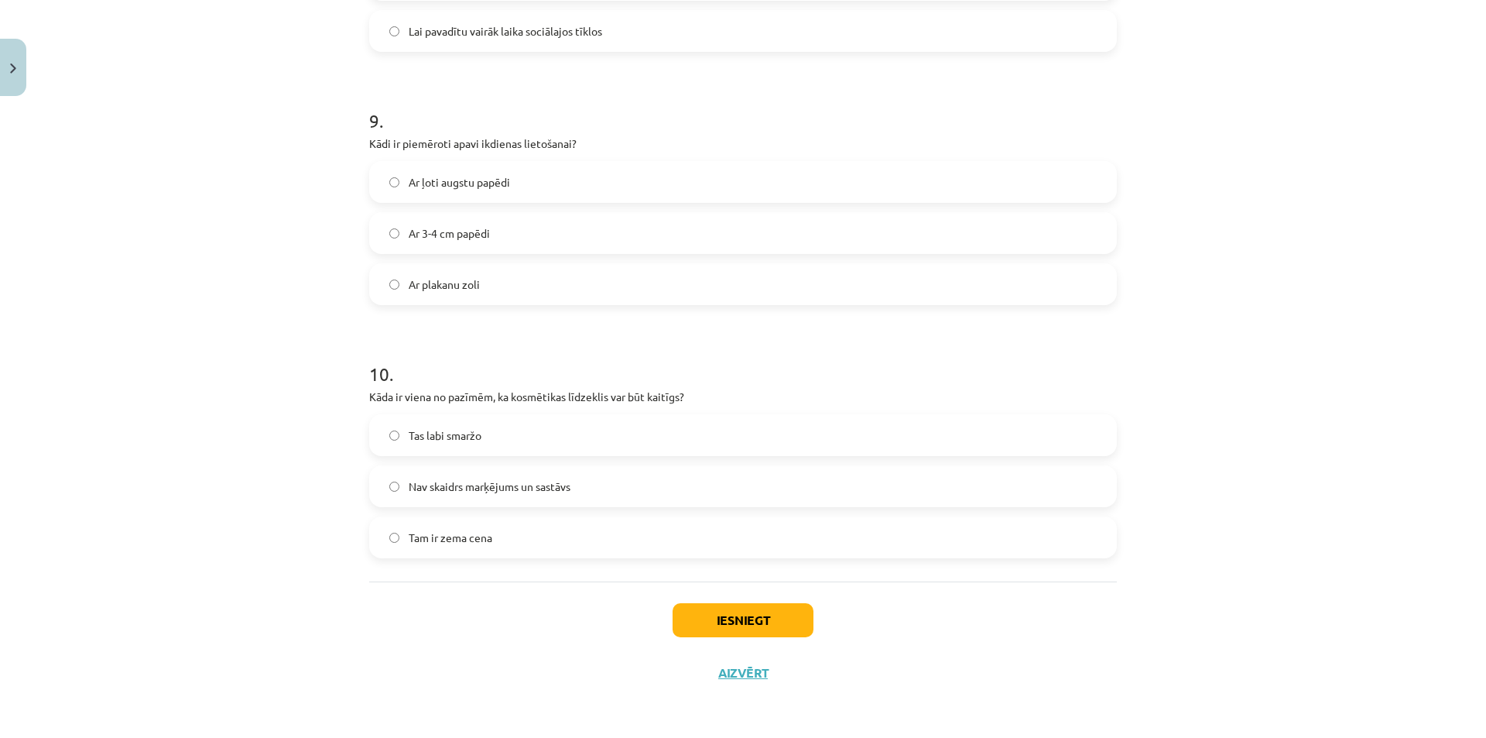
click at [434, 293] on label "Ar plakanu zoli" at bounding box center [743, 284] width 744 height 39
click at [484, 491] on span "Nav skaidrs marķējums un sastāvs" at bounding box center [490, 486] width 162 height 16
click at [691, 617] on button "Iesniegt" at bounding box center [743, 620] width 141 height 34
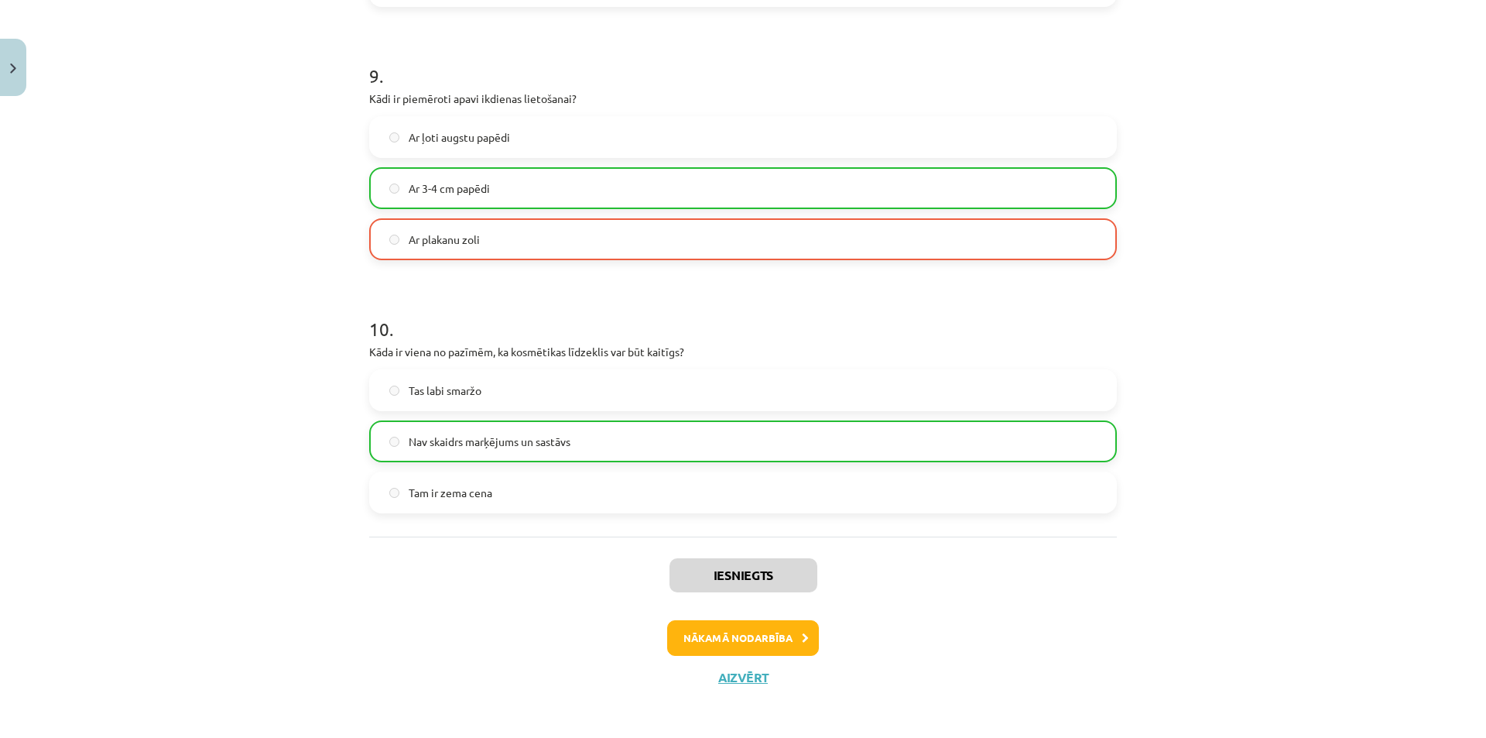
scroll to position [2299, 0]
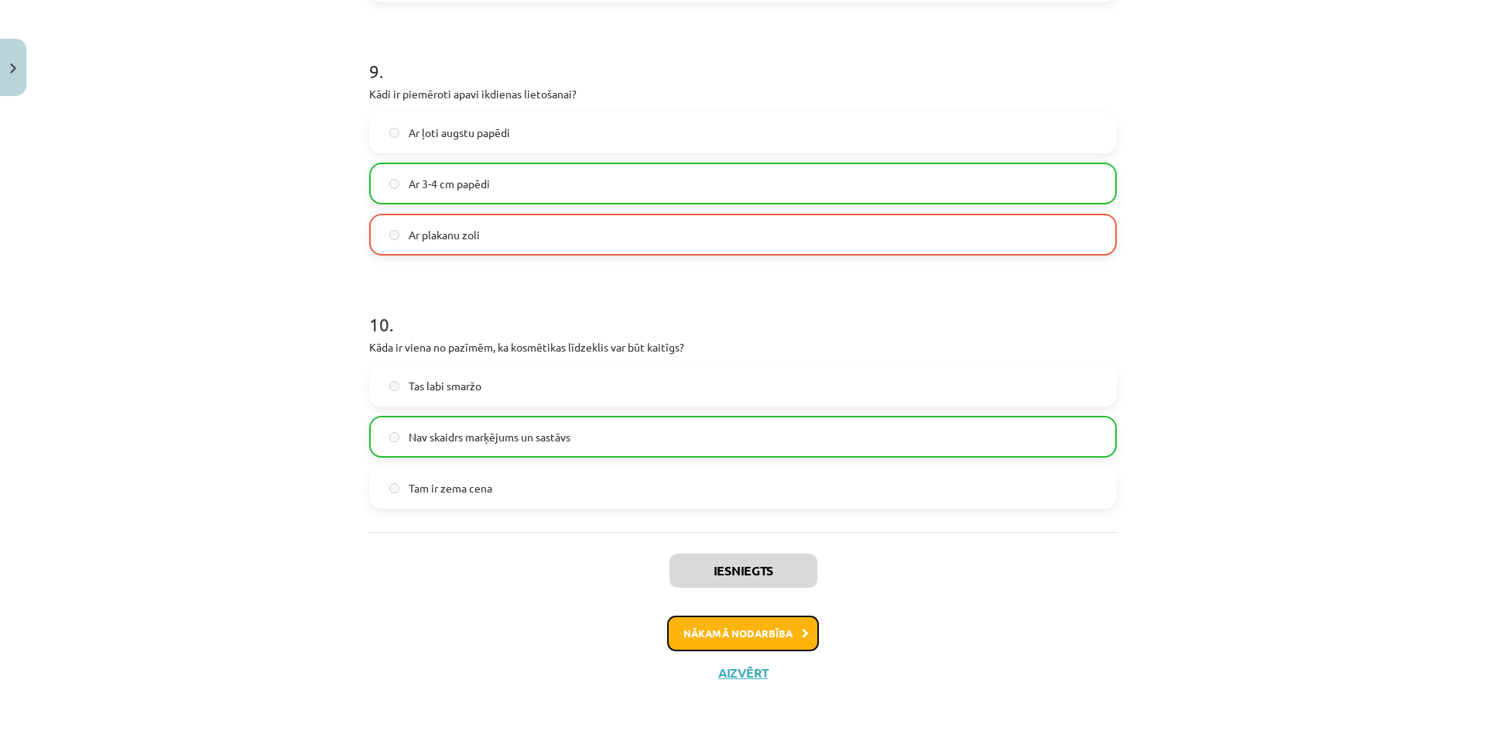
click at [742, 628] on button "Nākamā nodarbība" at bounding box center [743, 633] width 152 height 36
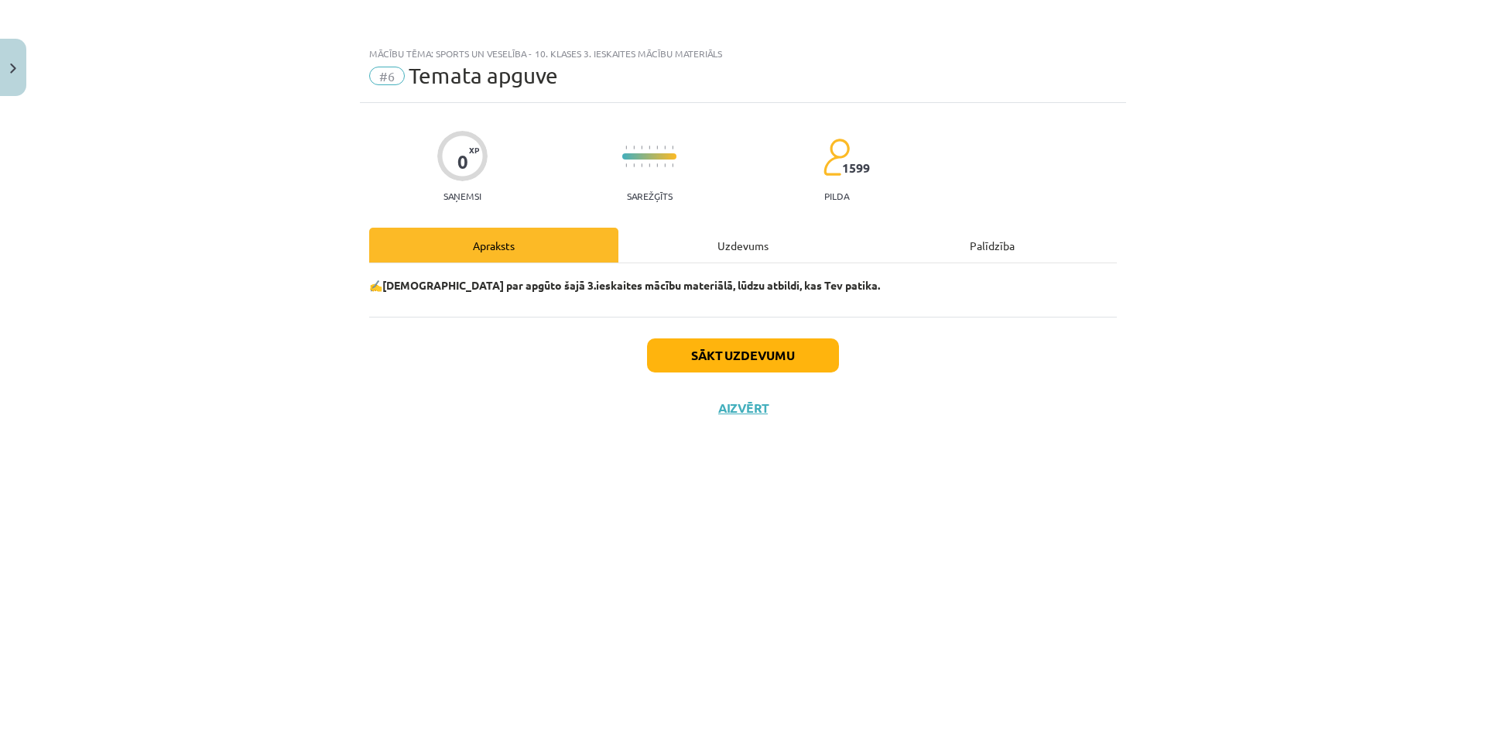
scroll to position [0, 0]
click at [710, 359] on button "Sākt uzdevumu" at bounding box center [743, 355] width 192 height 34
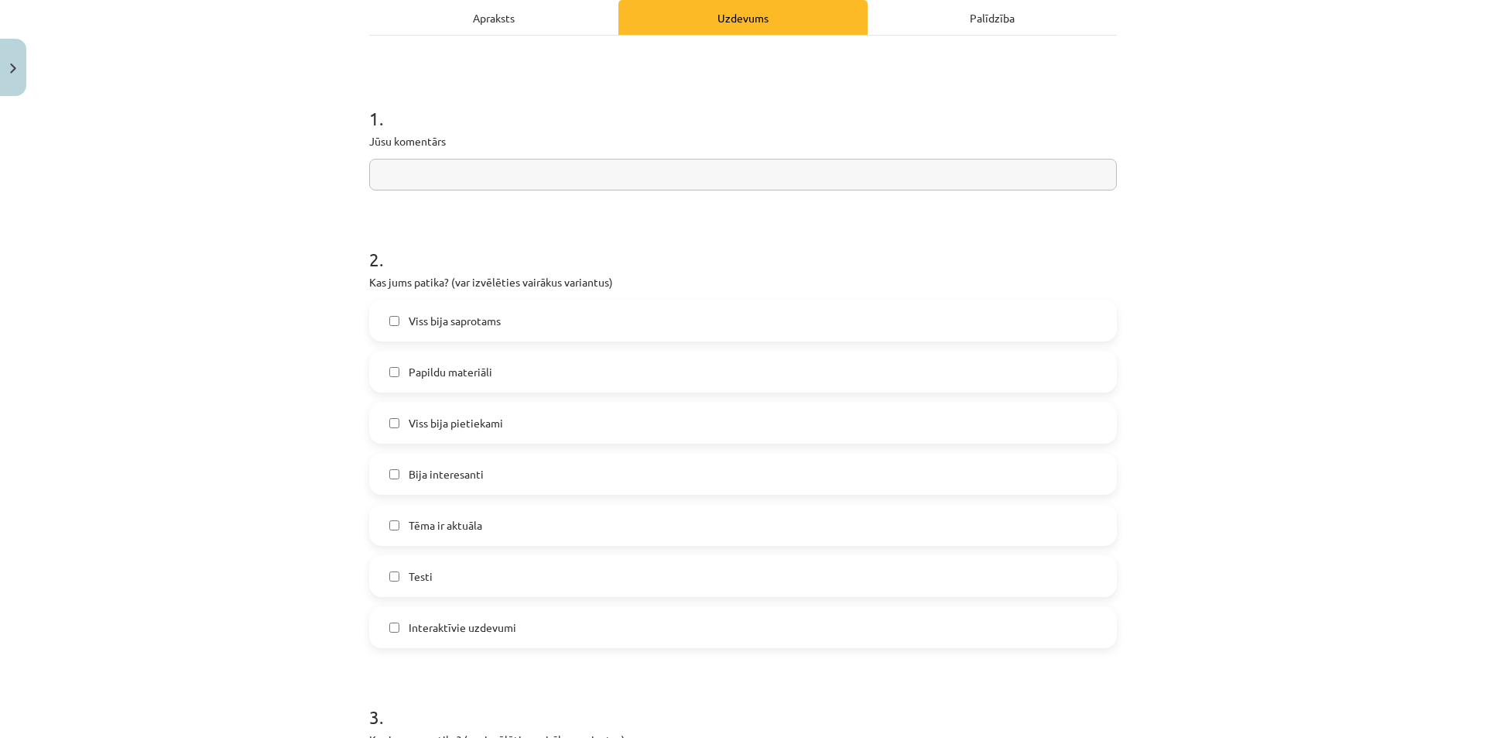
scroll to position [258, 0]
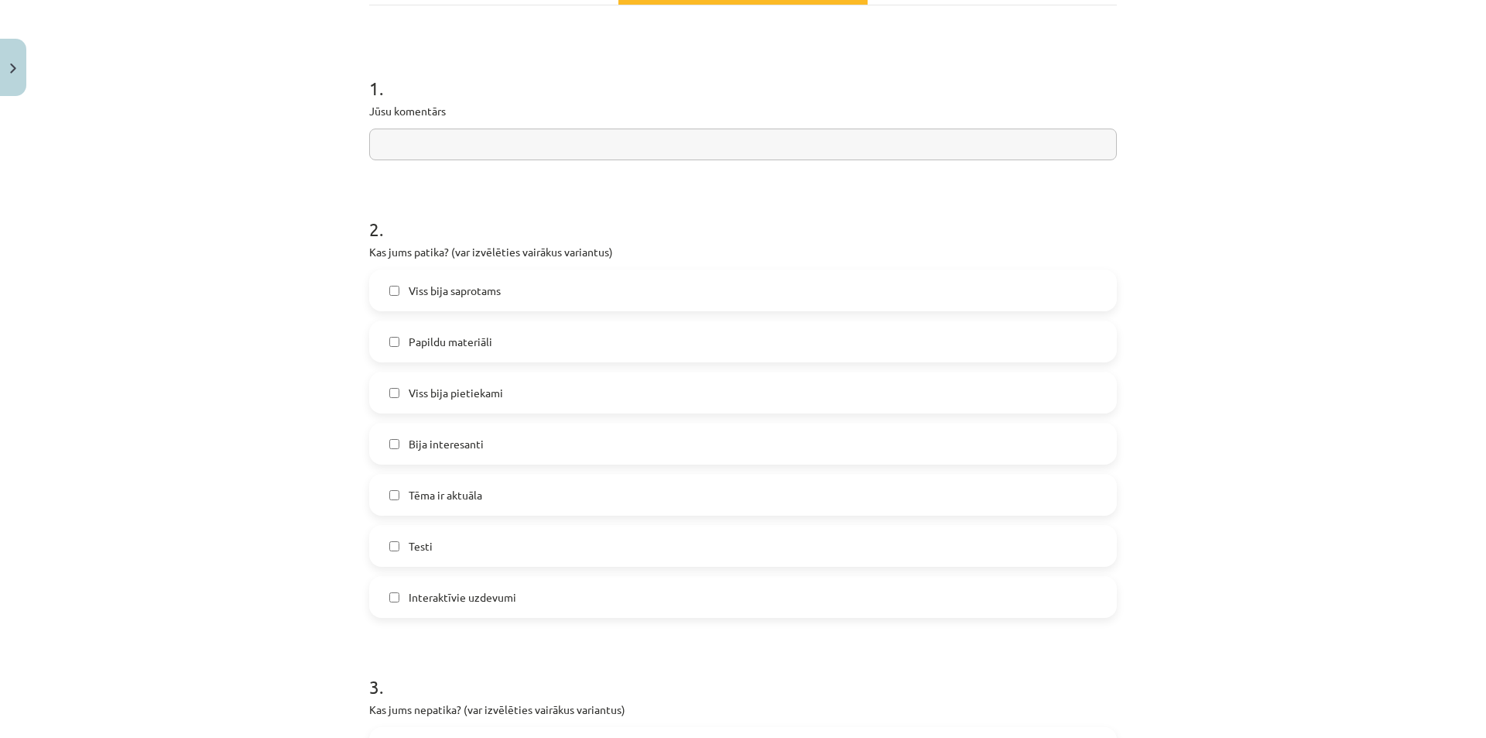
click at [419, 299] on label "Viss bija saprotams" at bounding box center [743, 290] width 744 height 39
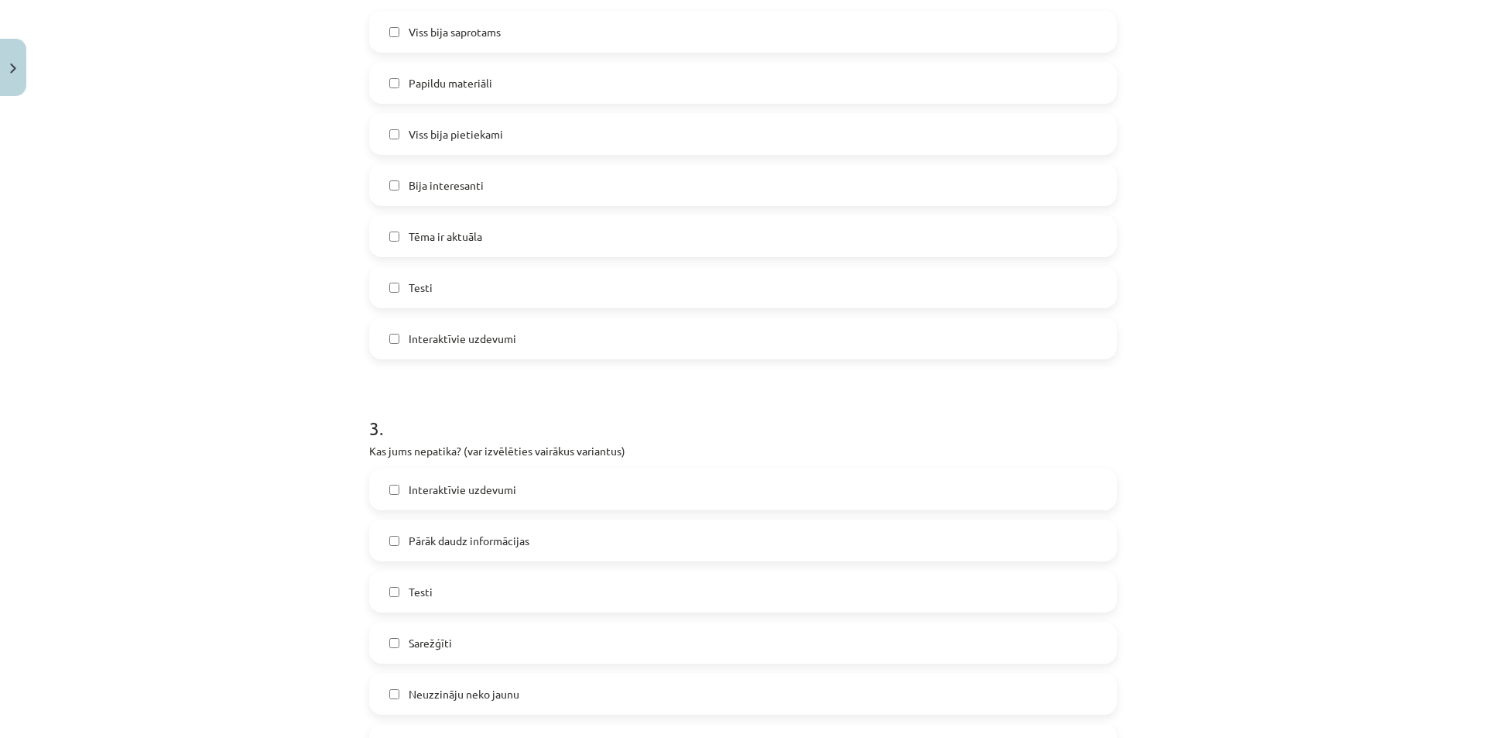
scroll to position [774, 0]
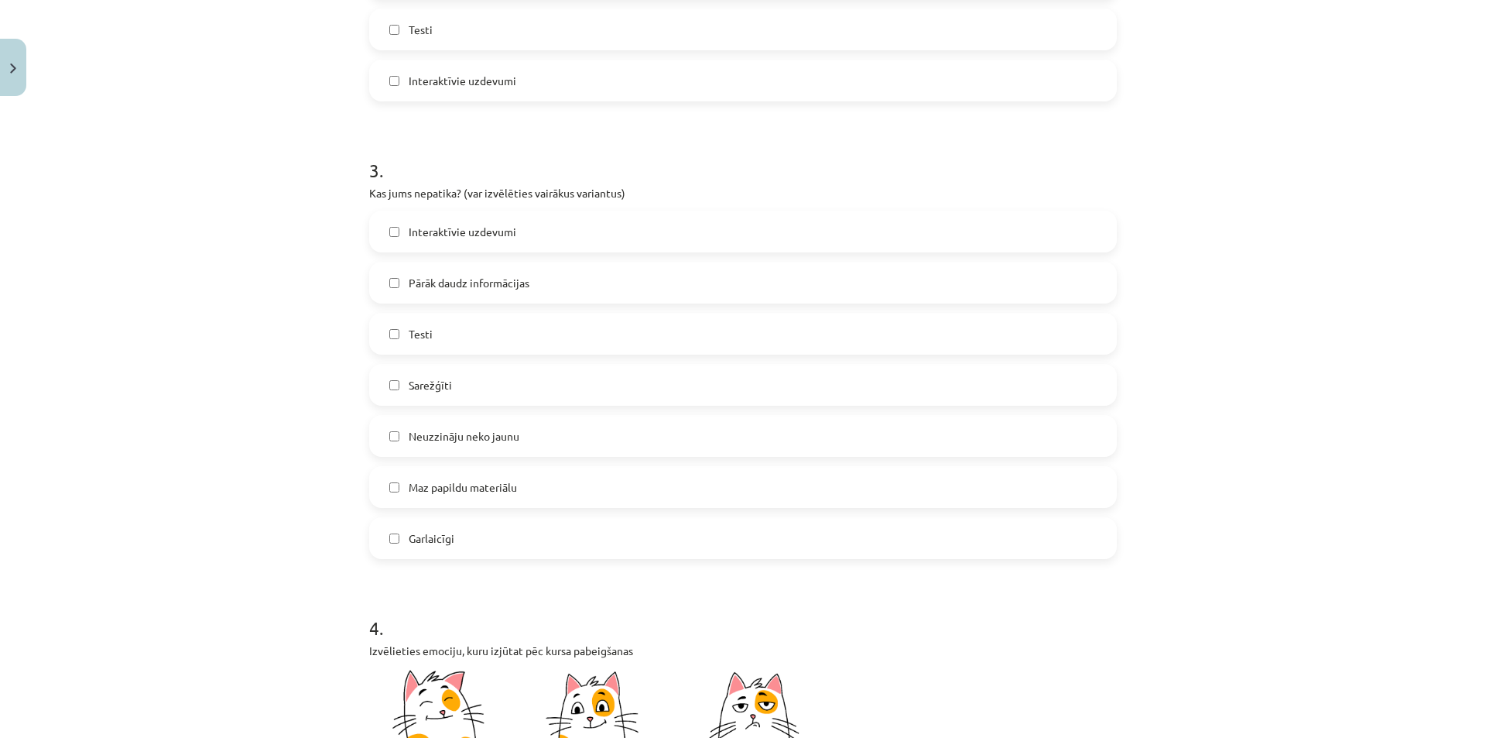
click at [433, 546] on label "Garlaicīgi" at bounding box center [743, 538] width 744 height 39
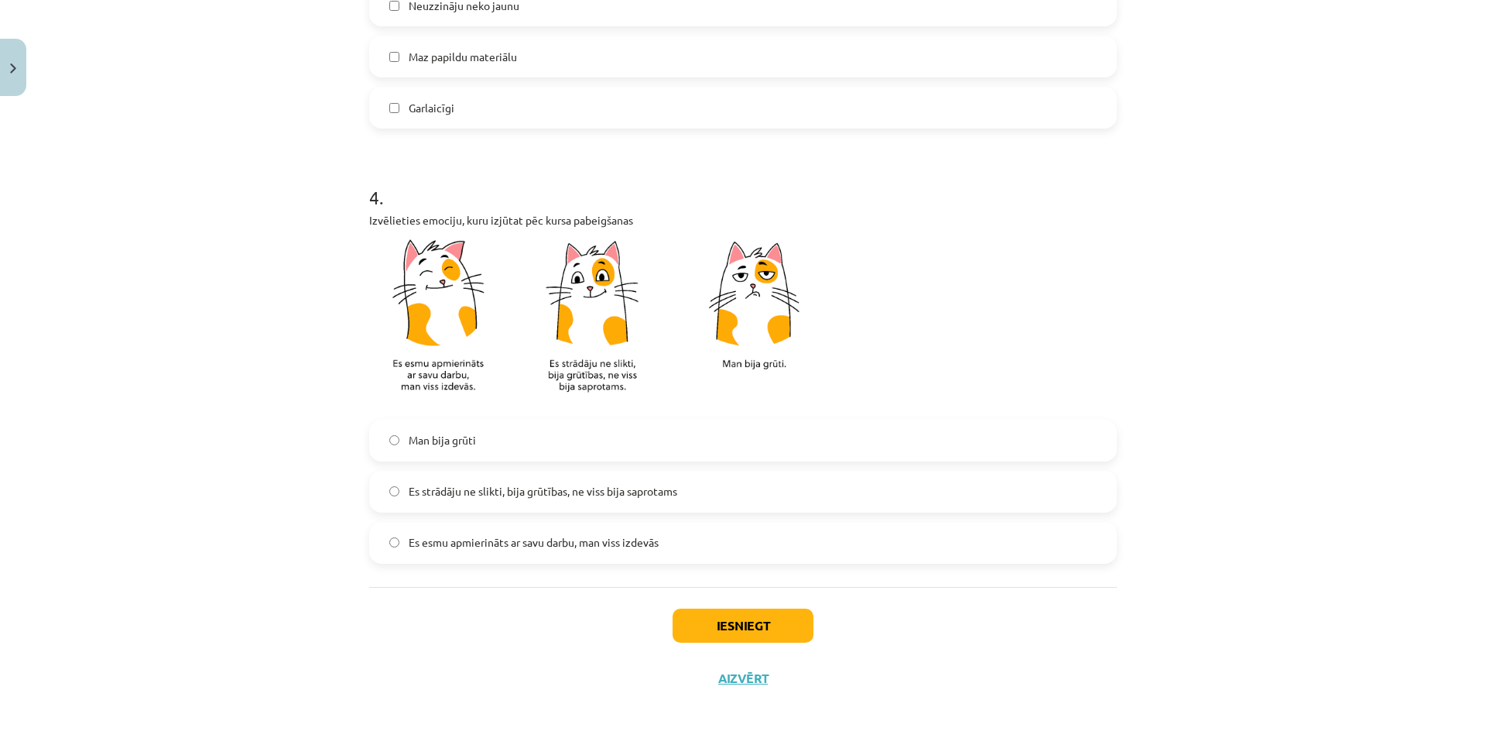
scroll to position [1210, 0]
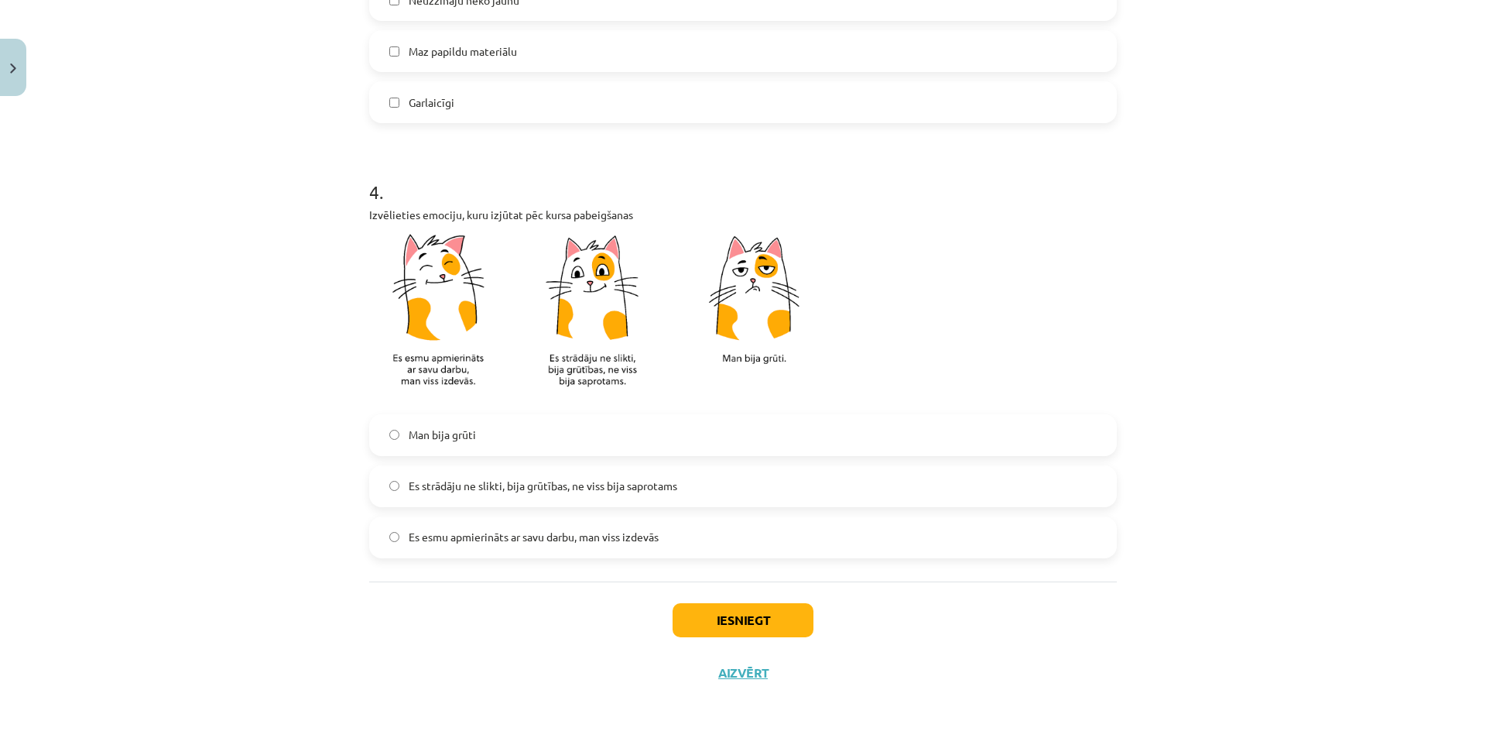
click at [451, 531] on span "Es esmu apmierināts ar savu darbu, man viss izdevās" at bounding box center [534, 537] width 250 height 16
click at [686, 608] on button "Iesniegt" at bounding box center [743, 620] width 141 height 34
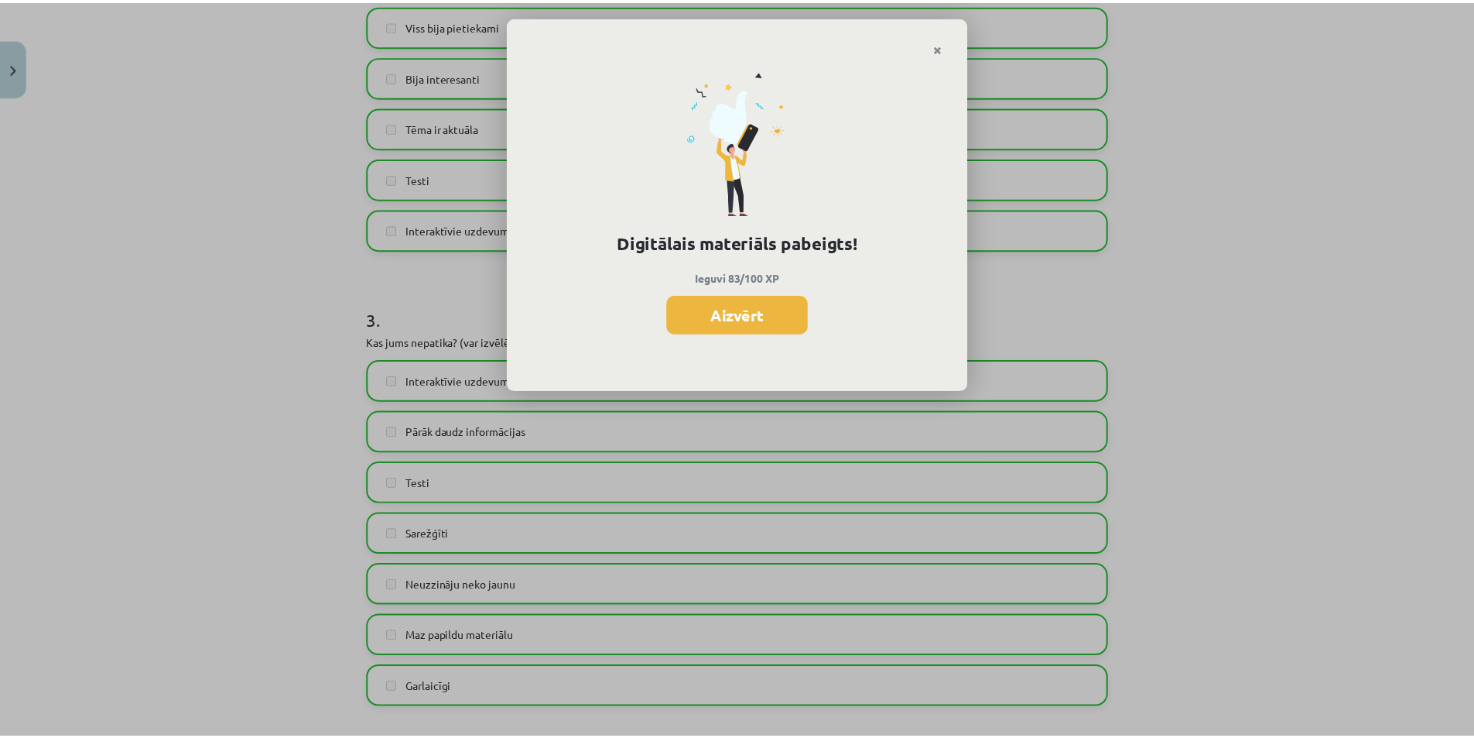
scroll to position [0, 0]
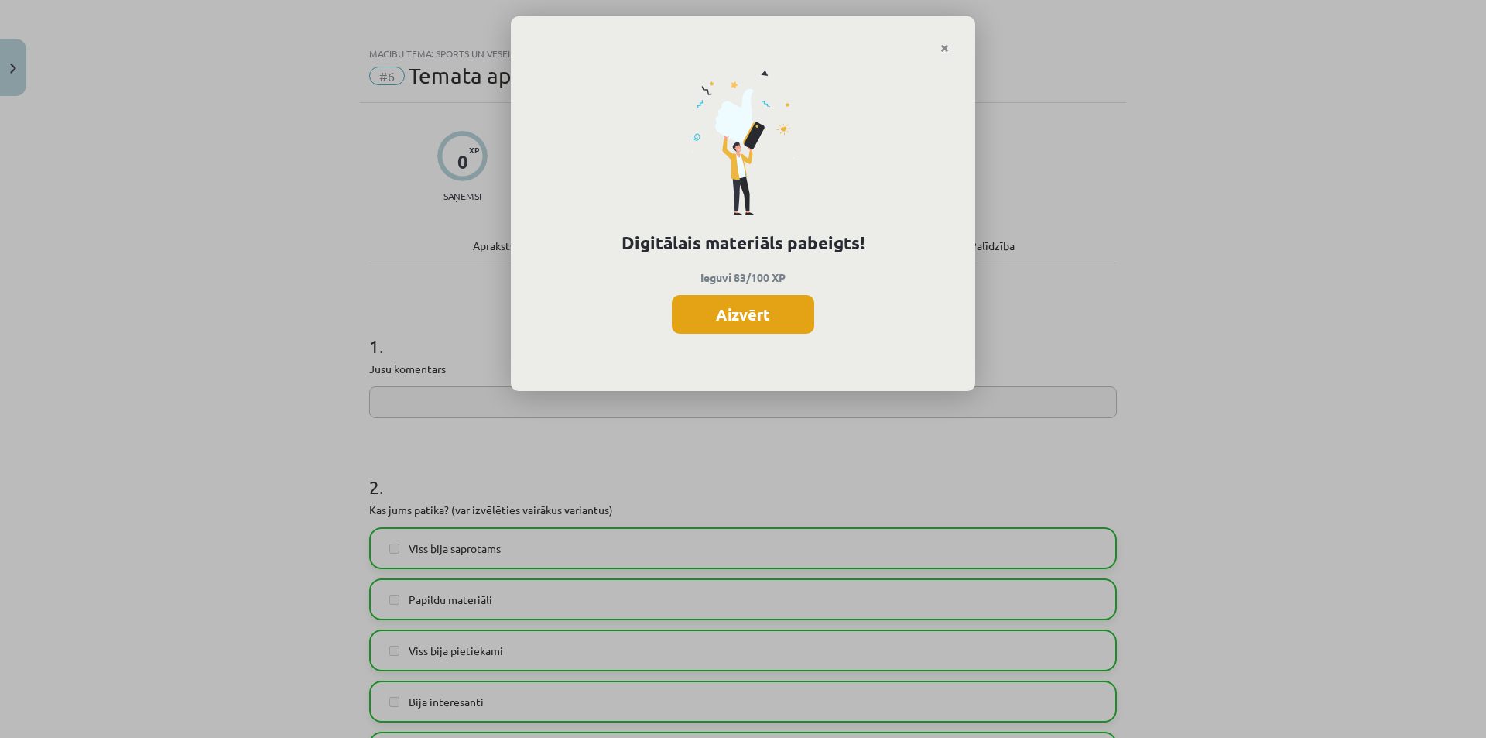
click at [794, 320] on button "Aizvērt" at bounding box center [743, 314] width 142 height 39
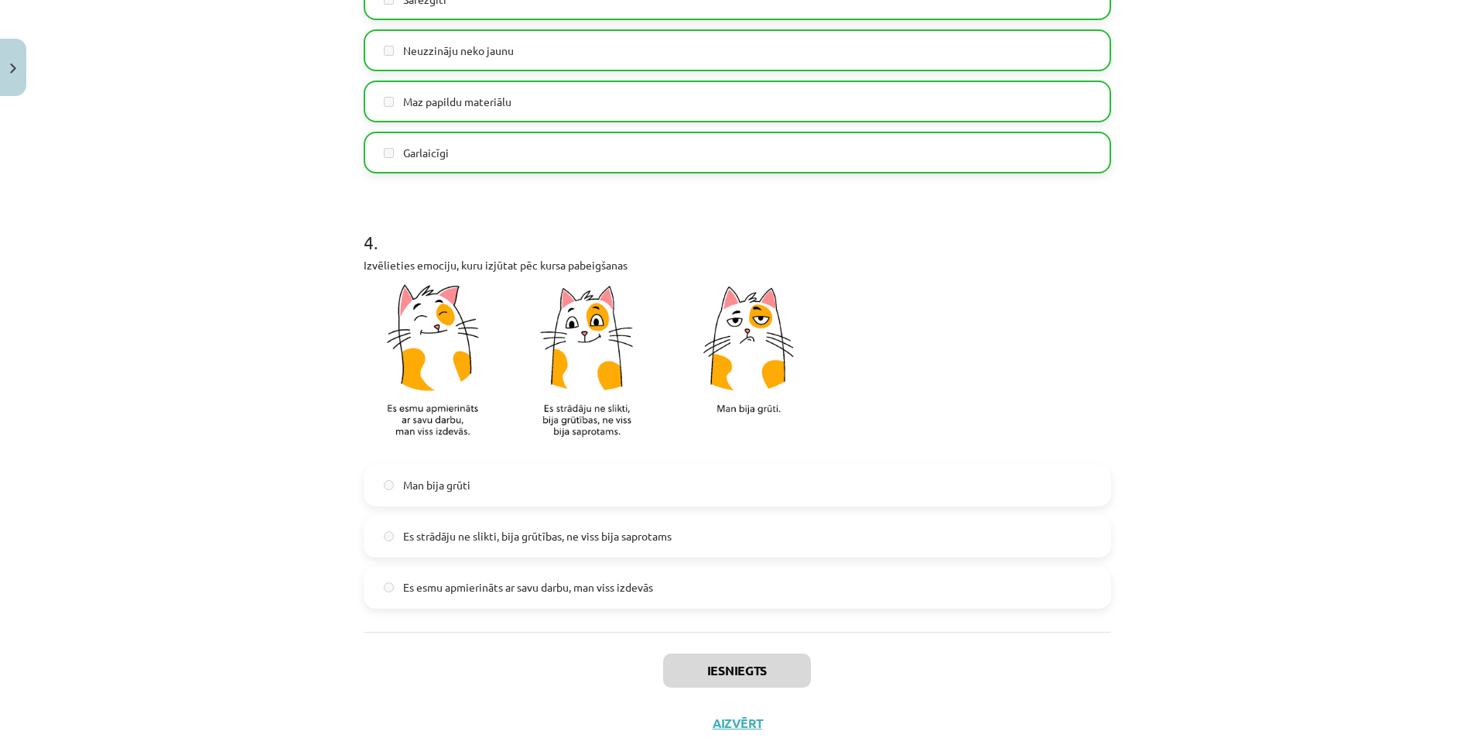
scroll to position [1210, 0]
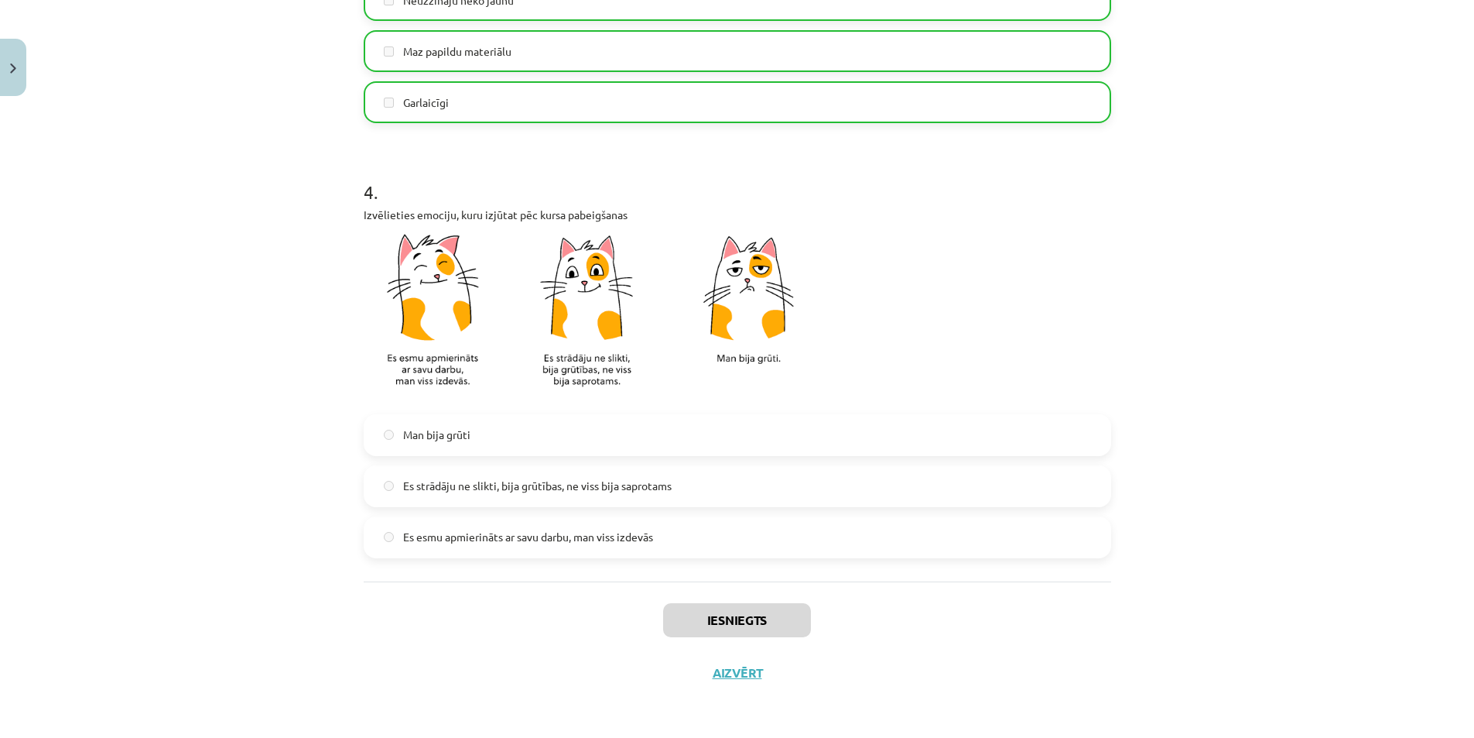
click at [721, 687] on div "Iesniegts Aizvērt" at bounding box center [738, 635] width 748 height 108
click at [724, 677] on button "Aizvērt" at bounding box center [737, 672] width 59 height 15
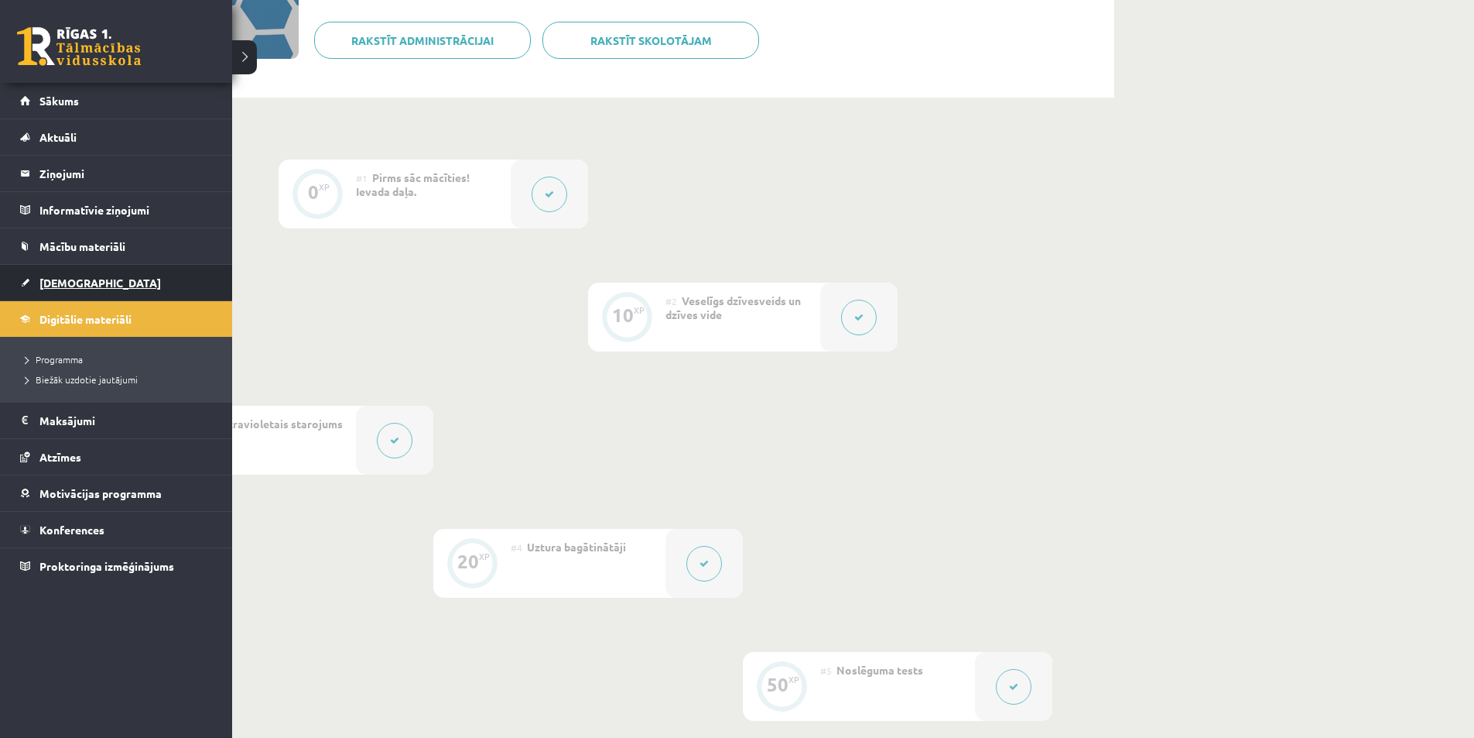
click at [74, 286] on span "[DEMOGRAPHIC_DATA]" at bounding box center [100, 283] width 122 height 14
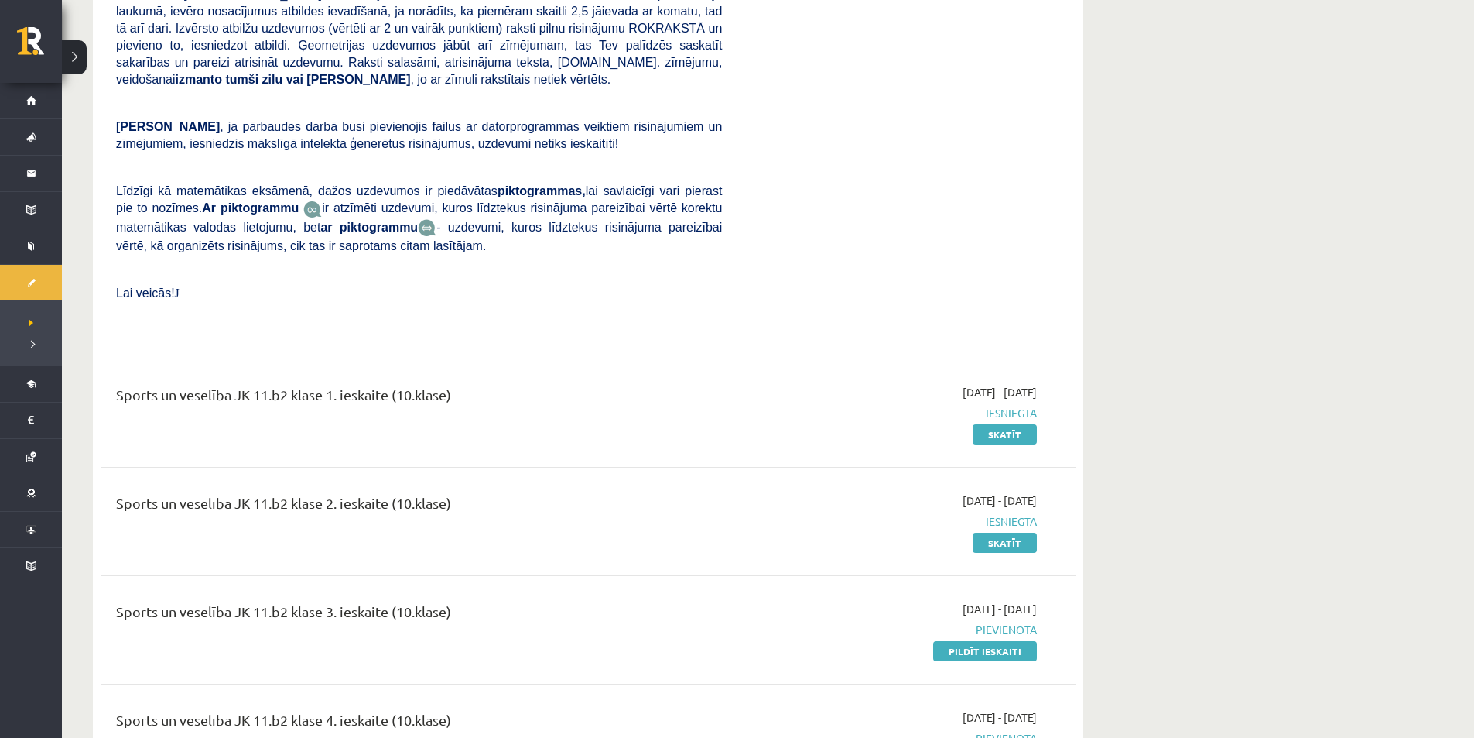
scroll to position [5417, 0]
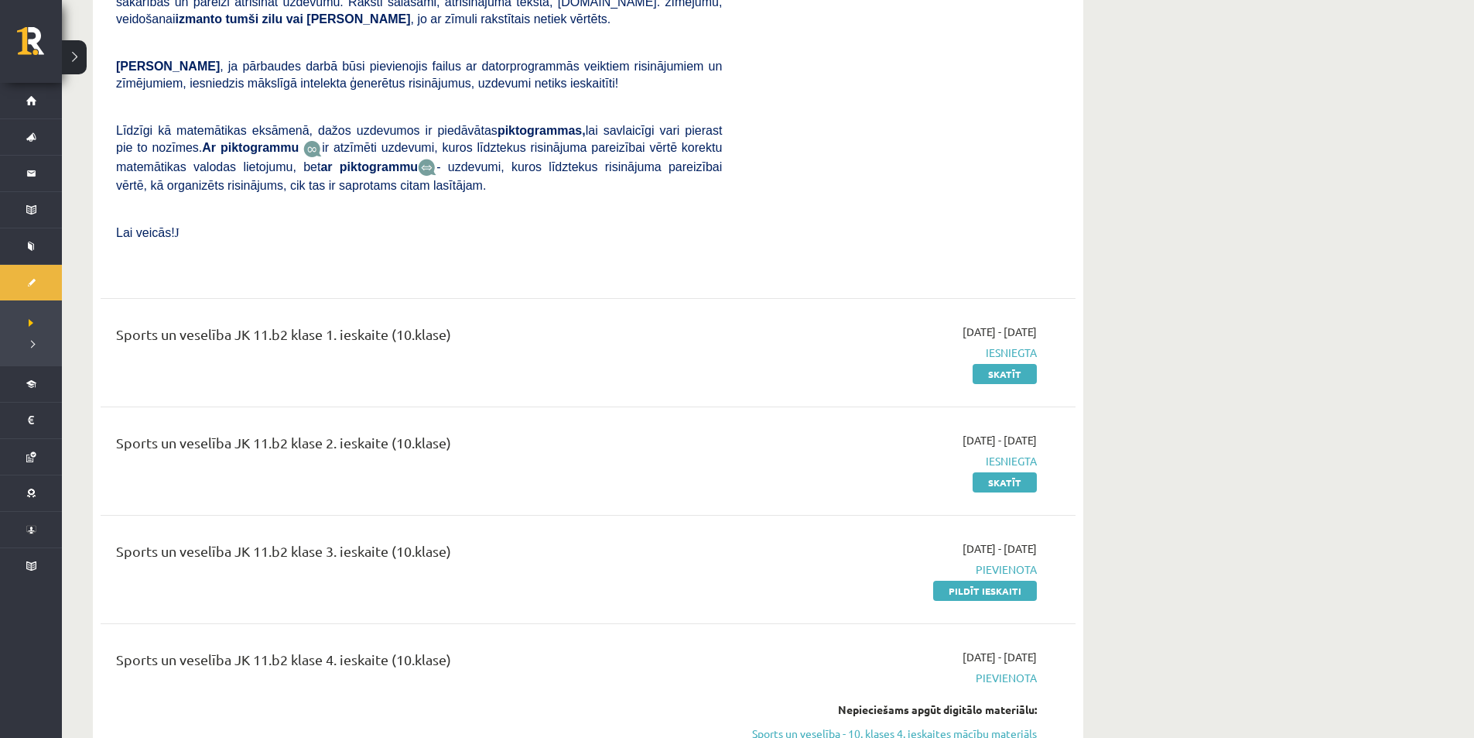
drag, startPoint x: 491, startPoint y: 519, endPoint x: 635, endPoint y: 509, distance: 145.1
click at [634, 540] on div "Sports un veselība JK 11.b2 klase 3. ieskaite (10.klase)" at bounding box center [419, 554] width 606 height 29
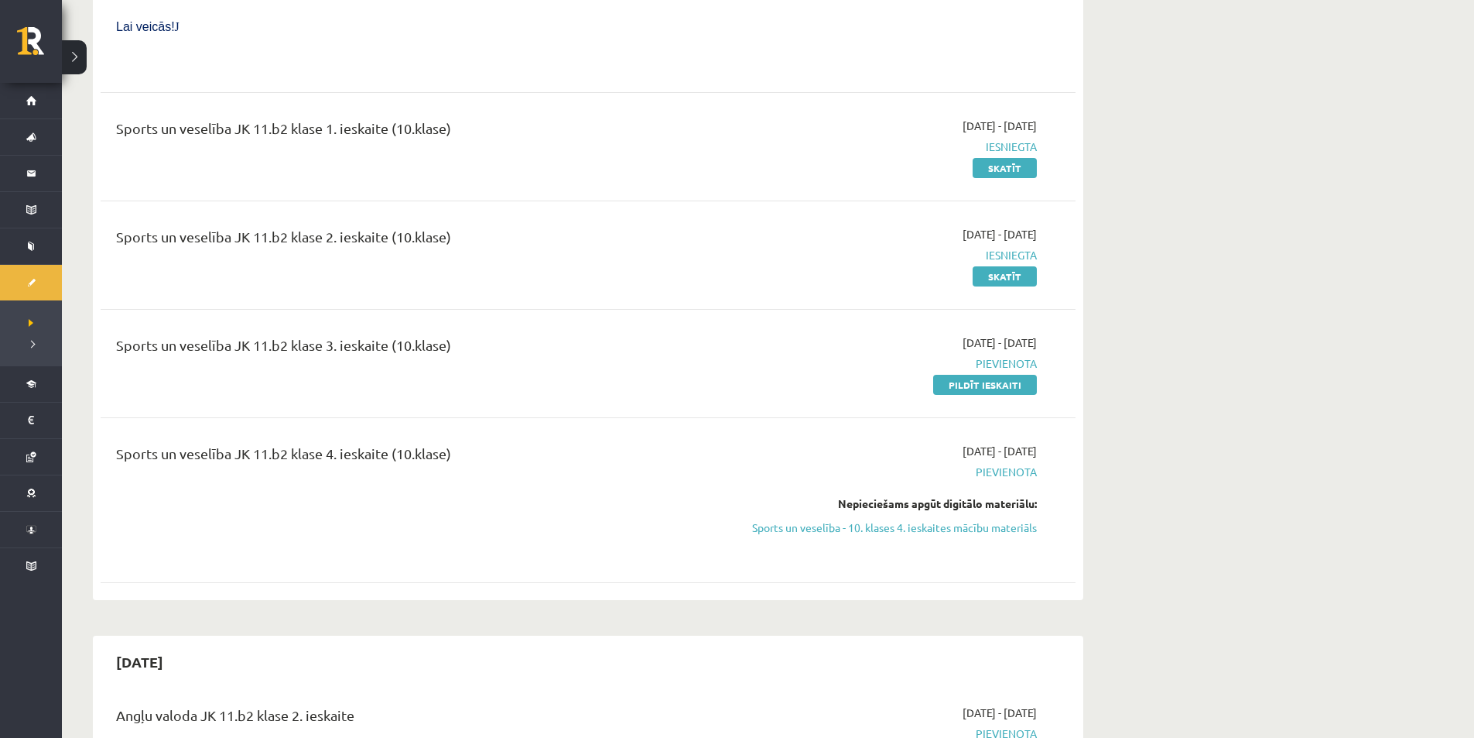
scroll to position [5675, 0]
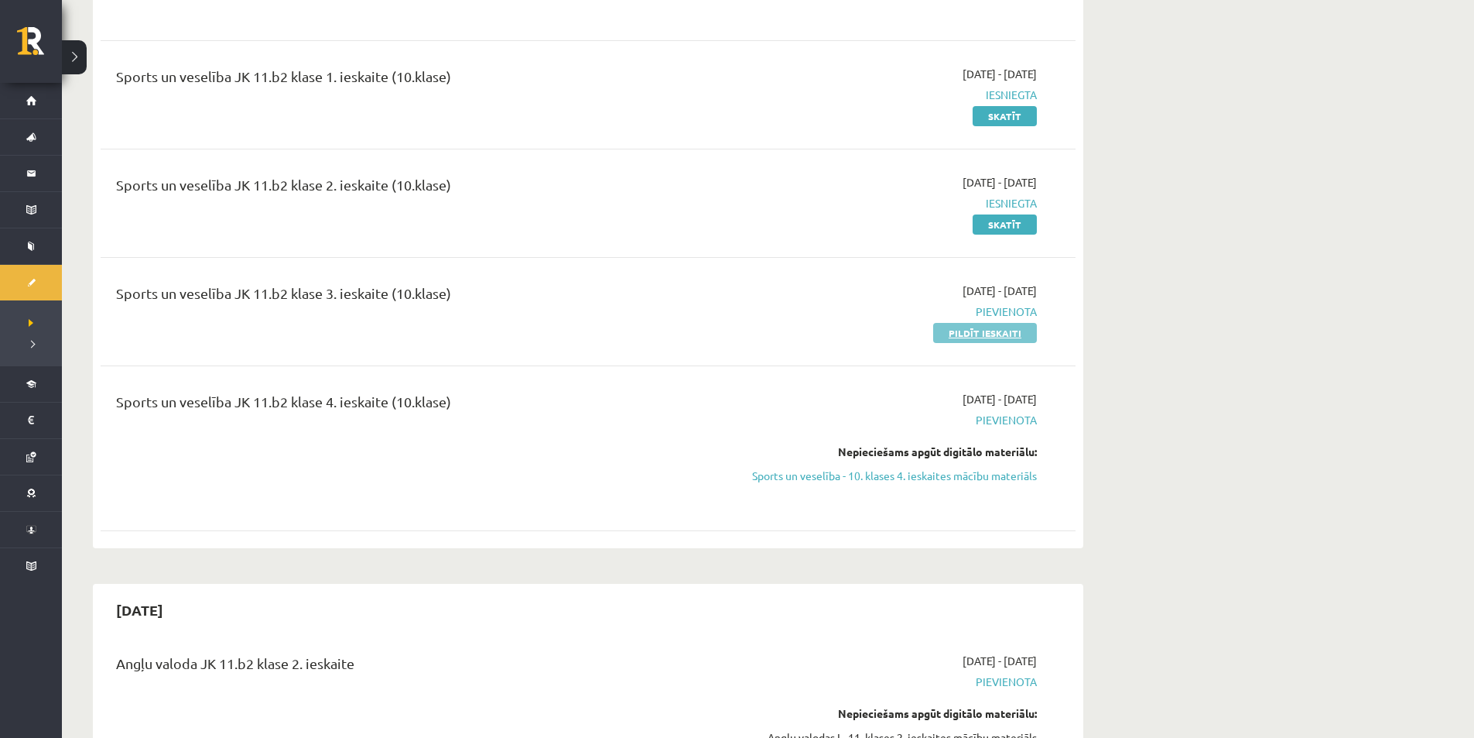
click at [962, 323] on link "Pildīt ieskaiti" at bounding box center [985, 333] width 104 height 20
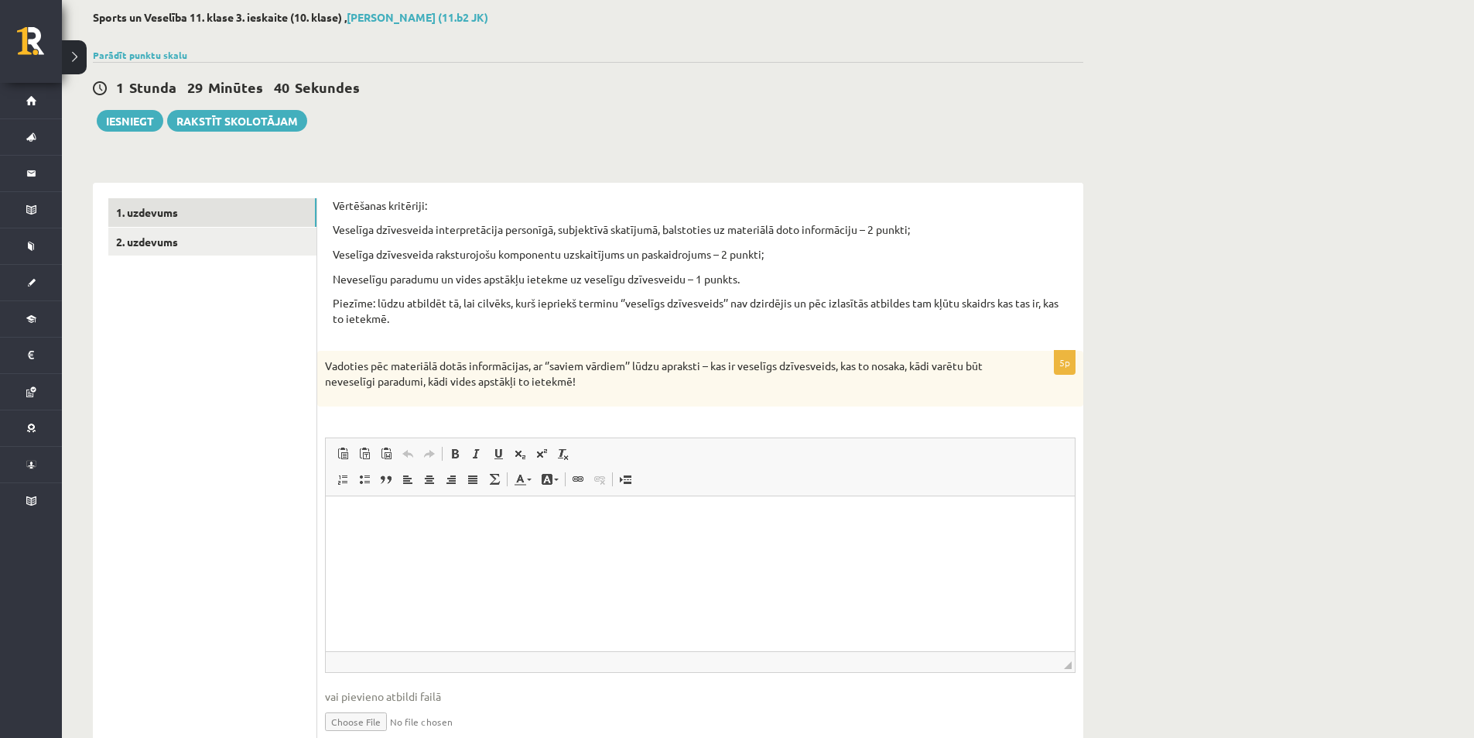
scroll to position [149, 0]
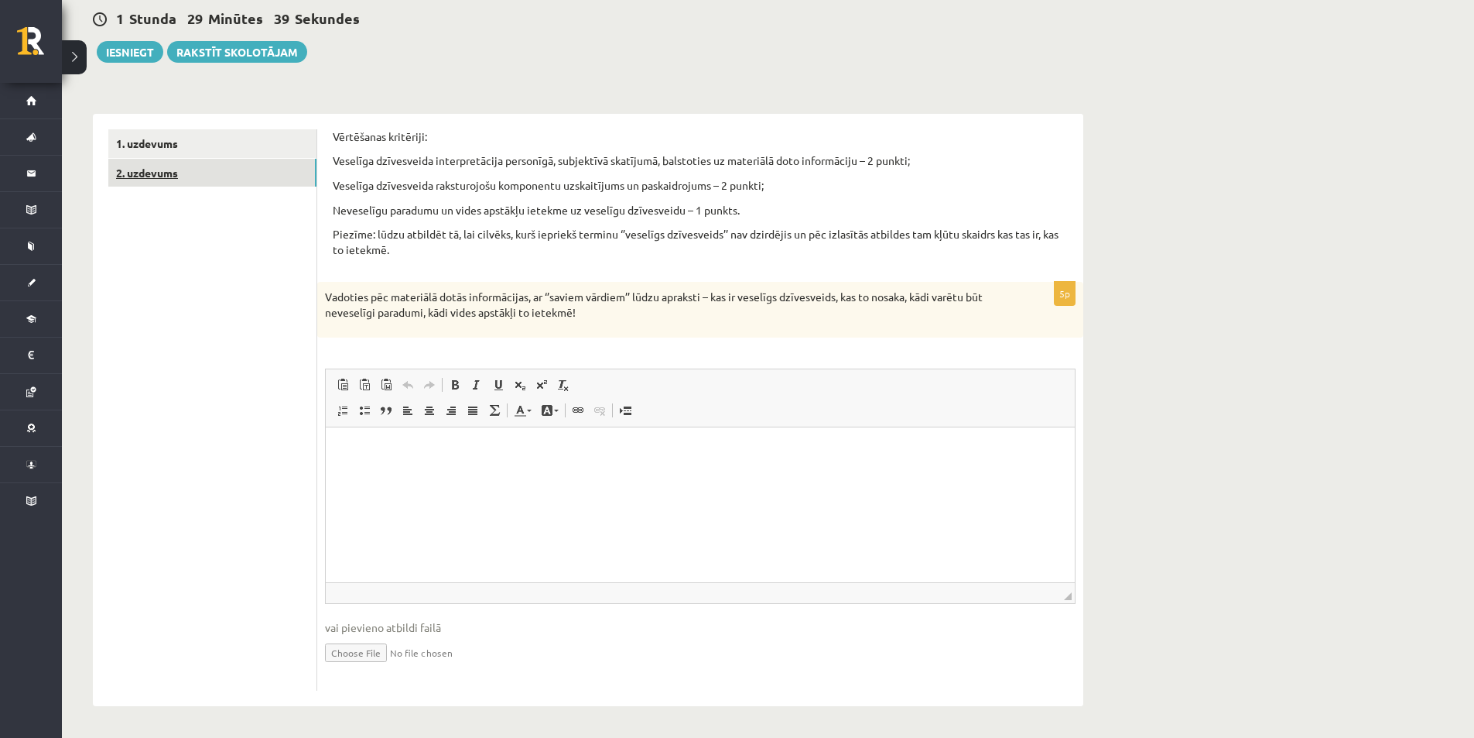
click at [236, 184] on link "2. uzdevums" at bounding box center [212, 173] width 208 height 29
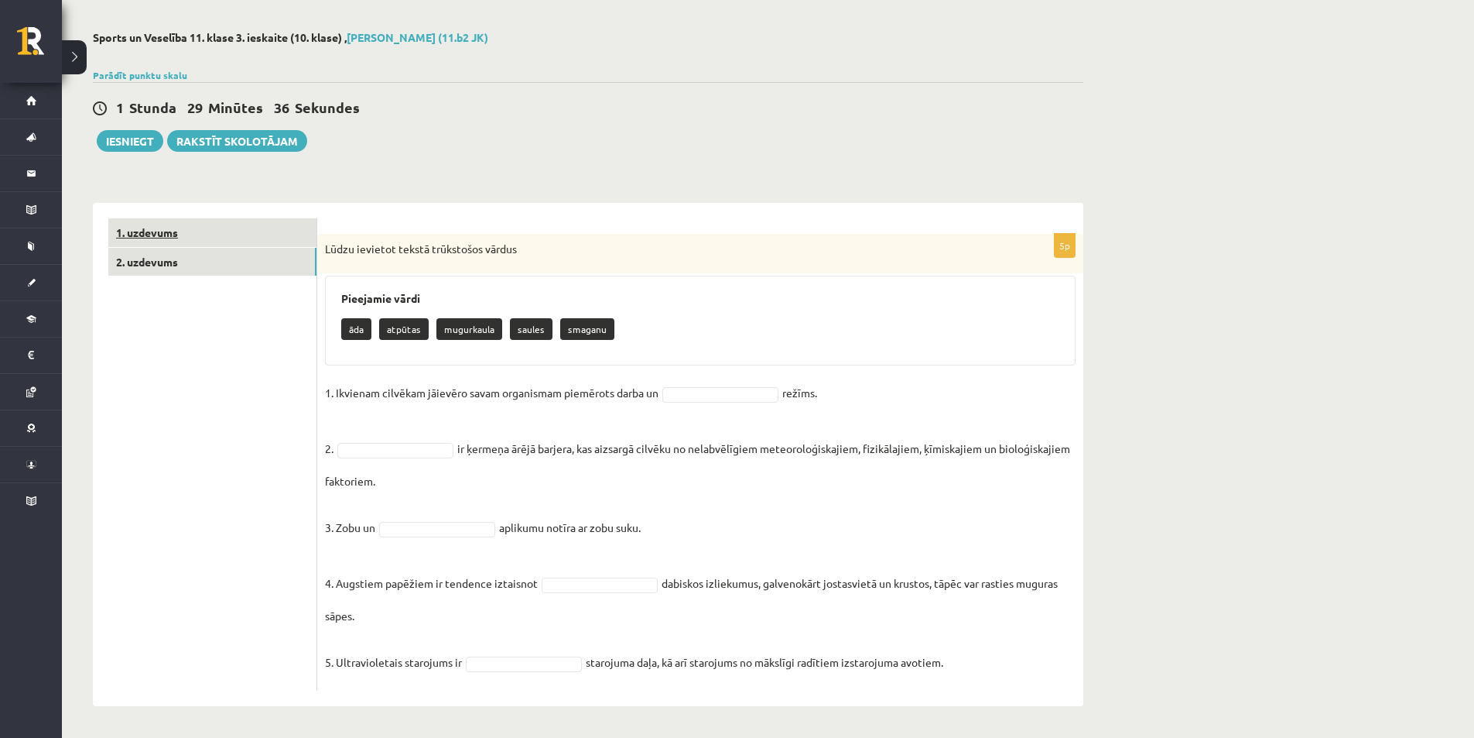
click at [255, 233] on link "1. uzdevums" at bounding box center [212, 232] width 208 height 29
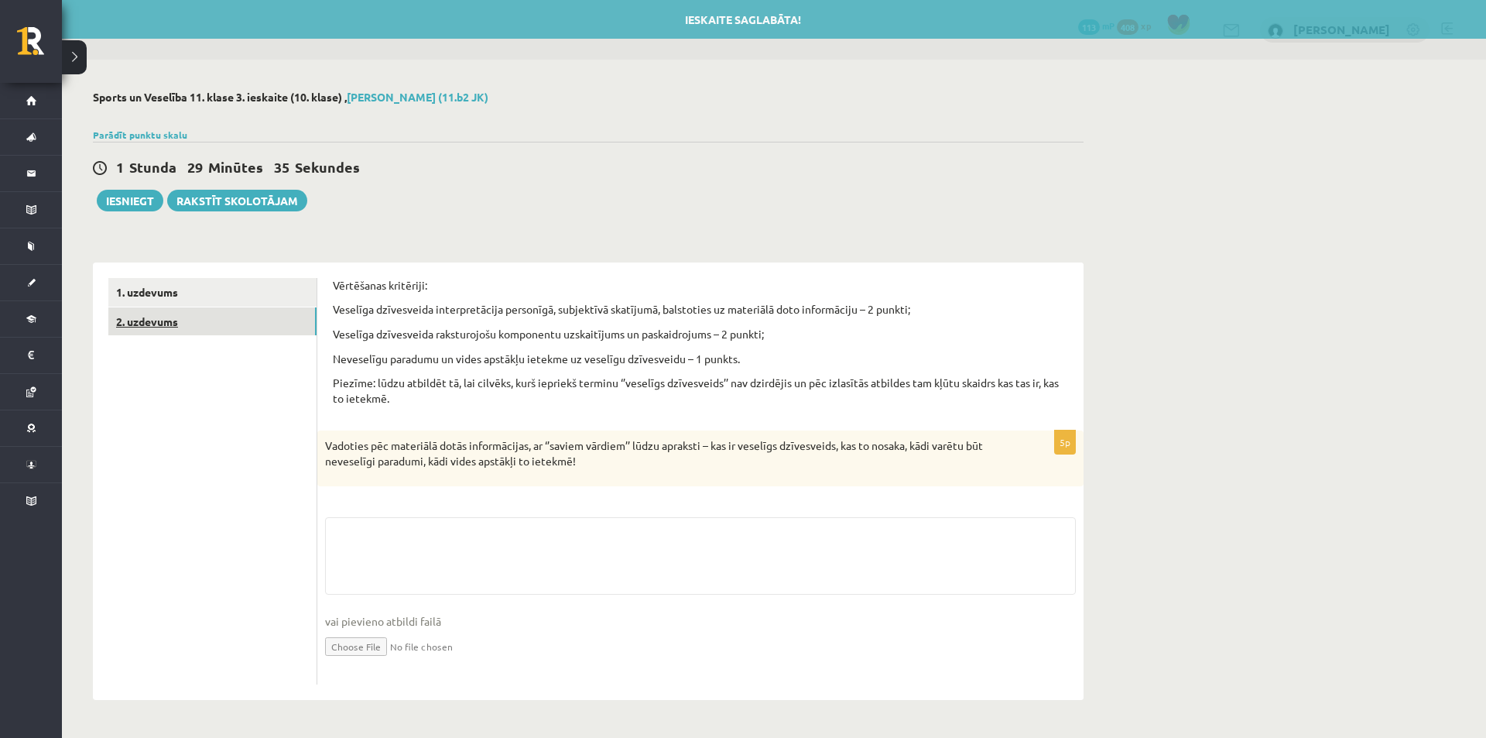
click at [241, 308] on link "2. uzdevums" at bounding box center [212, 321] width 208 height 29
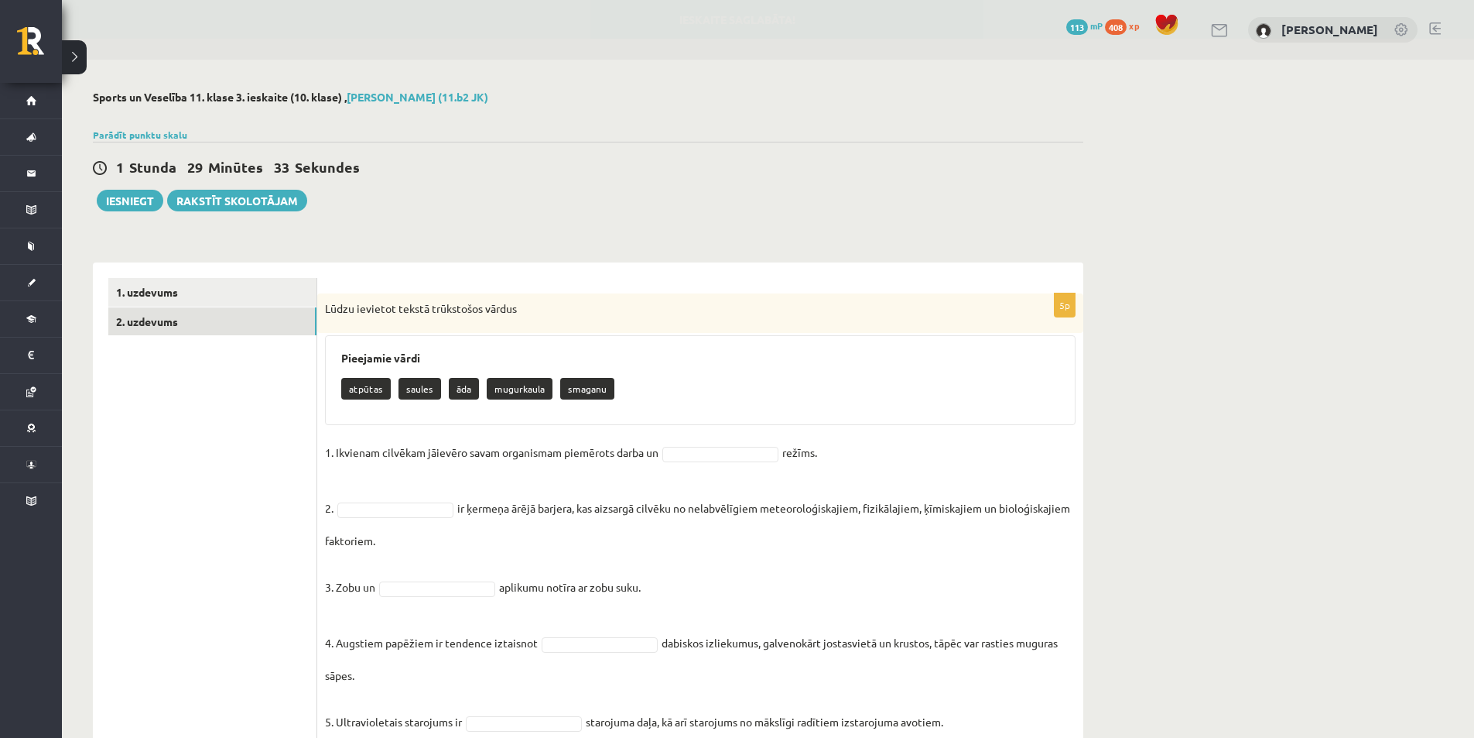
scroll to position [60, 0]
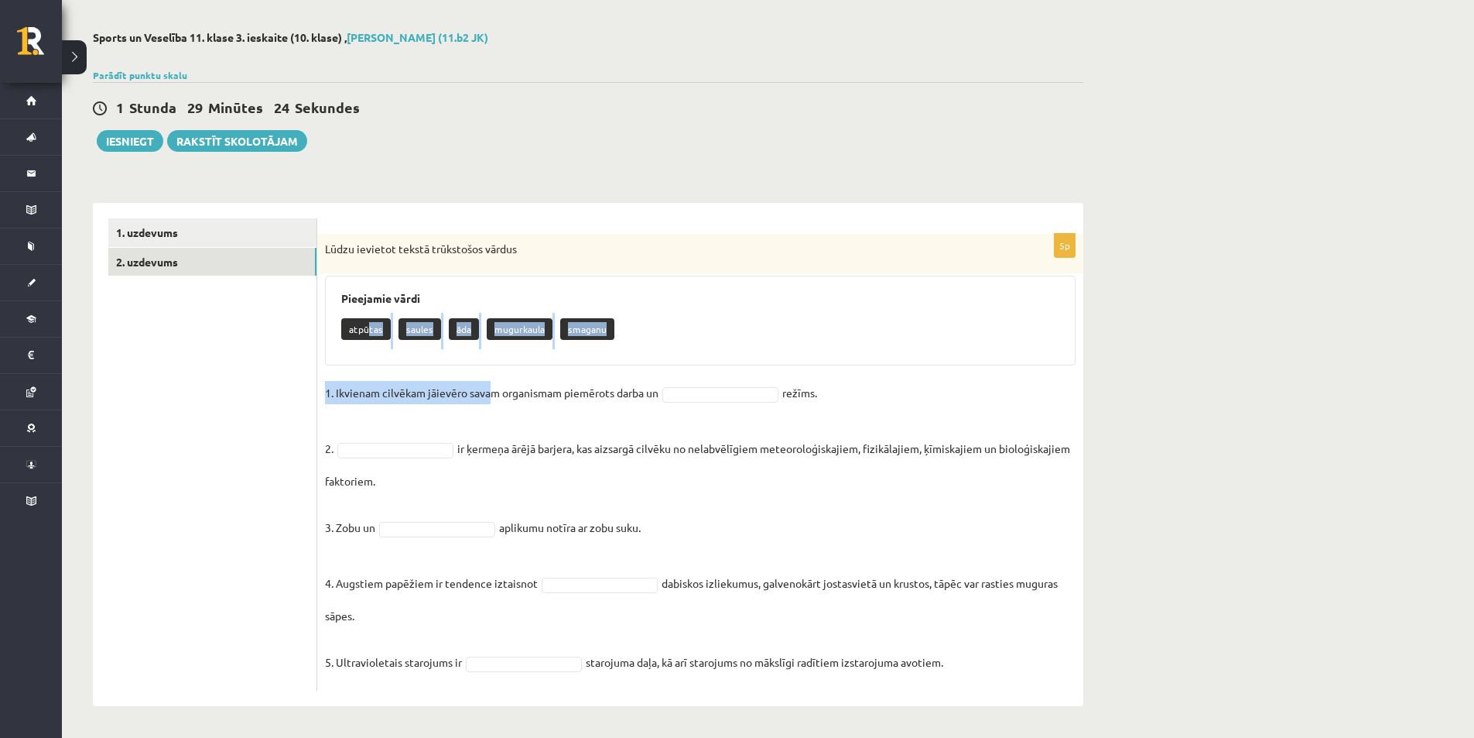
drag, startPoint x: 370, startPoint y: 330, endPoint x: 478, endPoint y: 391, distance: 124.0
click at [481, 392] on div "5p Lūdzu ievietot tekstā trūkstošos vārdus Pieejamie vārdi atpūtas saules āda m…" at bounding box center [700, 462] width 766 height 457
click at [453, 378] on div "5p Lūdzu ievietot tekstā trūkstošos vārdus Pieejamie vārdi atpūtas saules āda m…" at bounding box center [700, 462] width 766 height 457
drag, startPoint x: 362, startPoint y: 327, endPoint x: 361, endPoint y: 336, distance: 8.7
click at [361, 336] on p "atpūtas" at bounding box center [366, 329] width 50 height 22
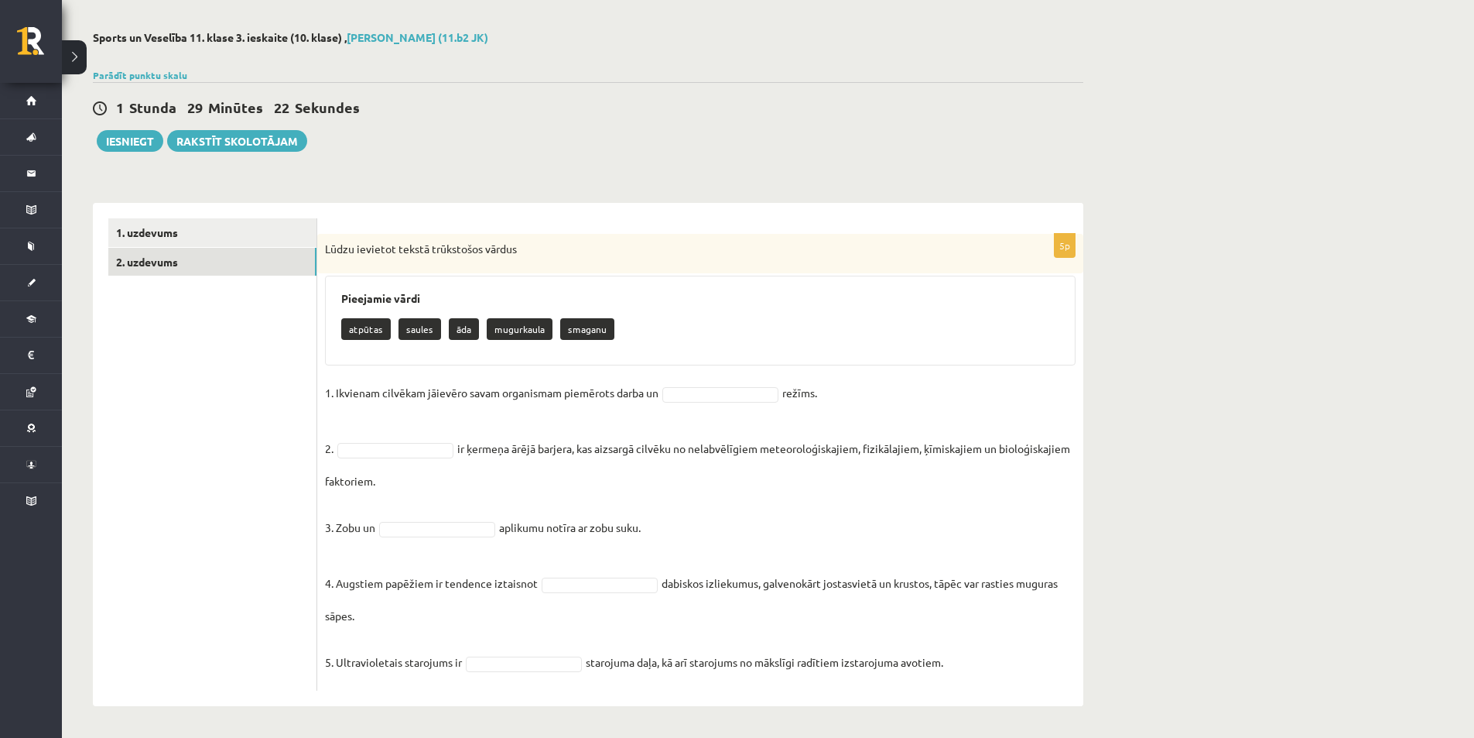
click at [705, 407] on fieldset "1. Ikvienam cilvēkam jāievēro savam organismam piemērots darba un režīms. 2. ir…" at bounding box center [700, 532] width 751 height 302
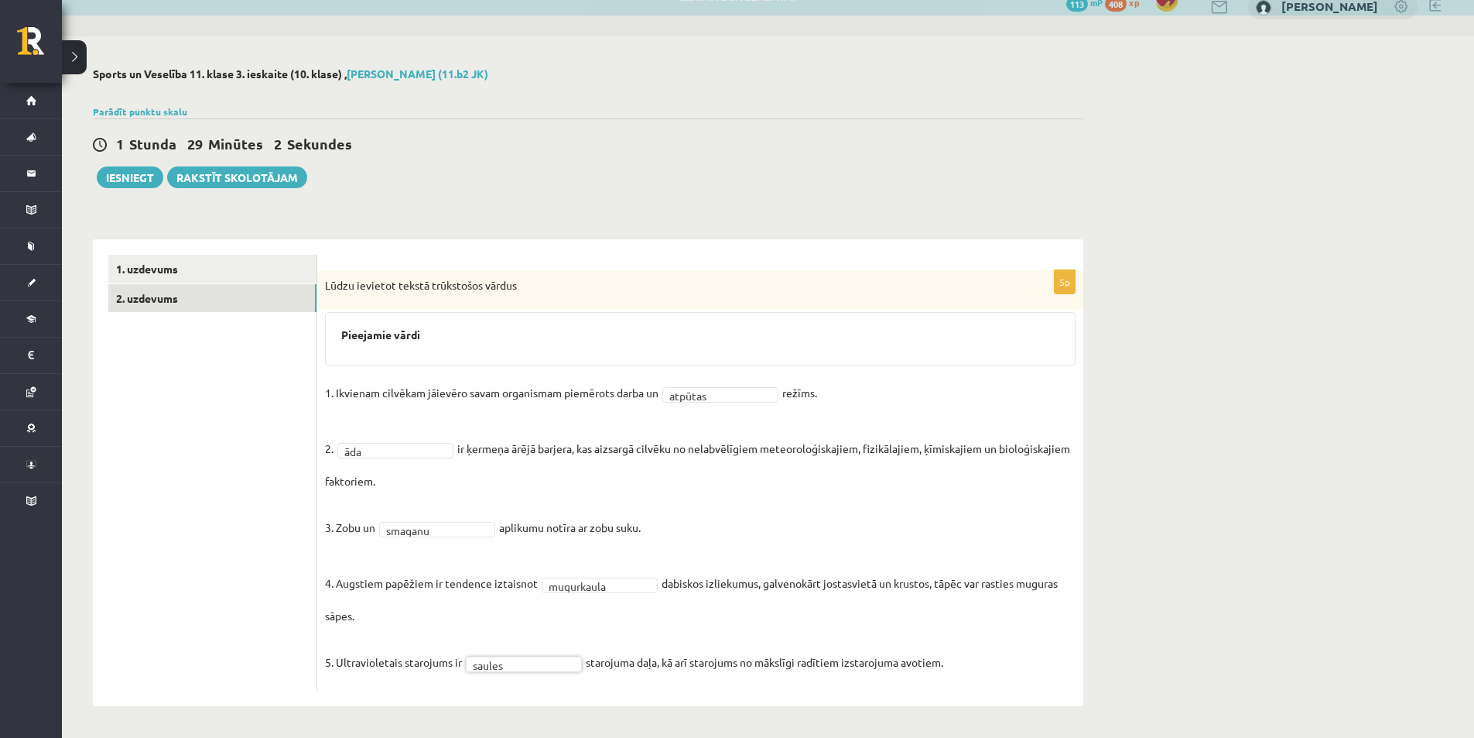
scroll to position [24, 0]
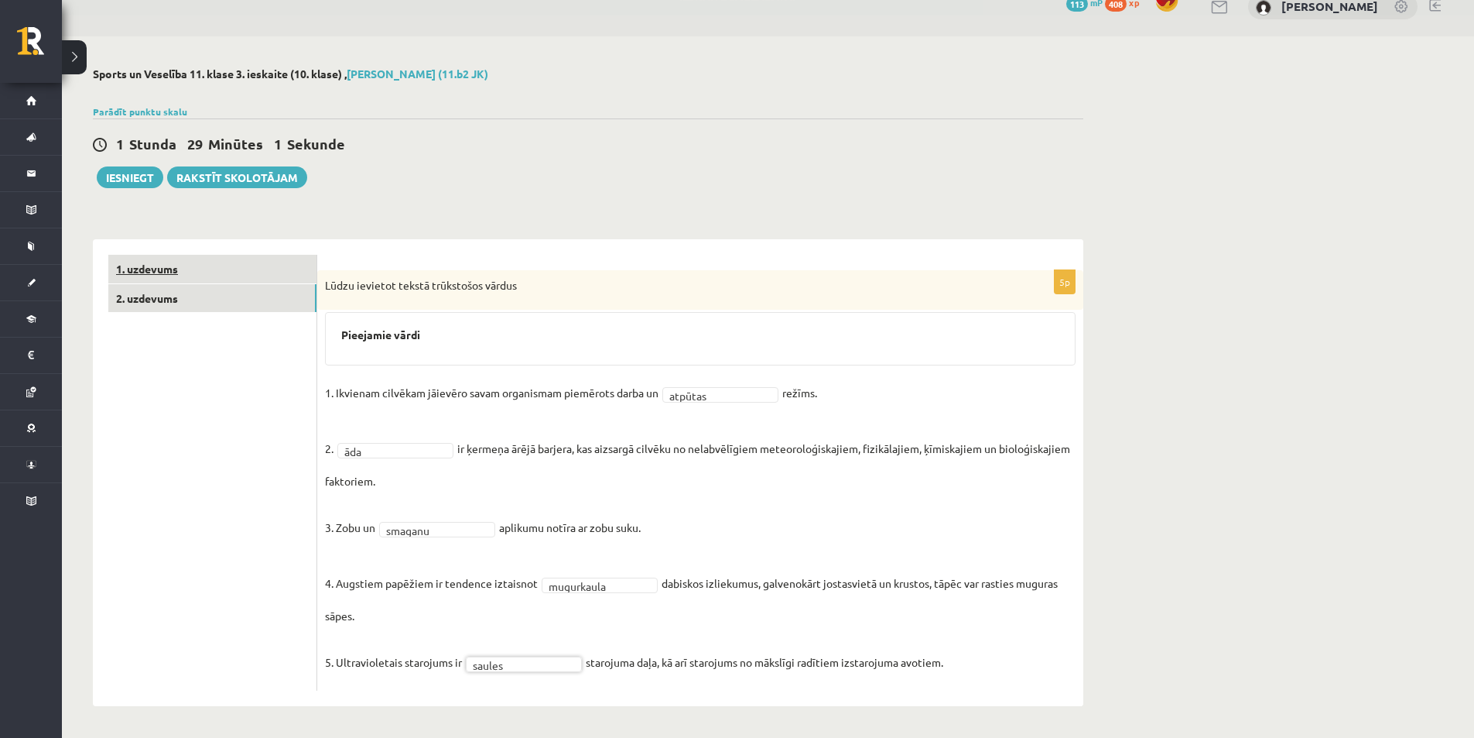
click at [181, 276] on link "1. uzdevums" at bounding box center [212, 269] width 208 height 29
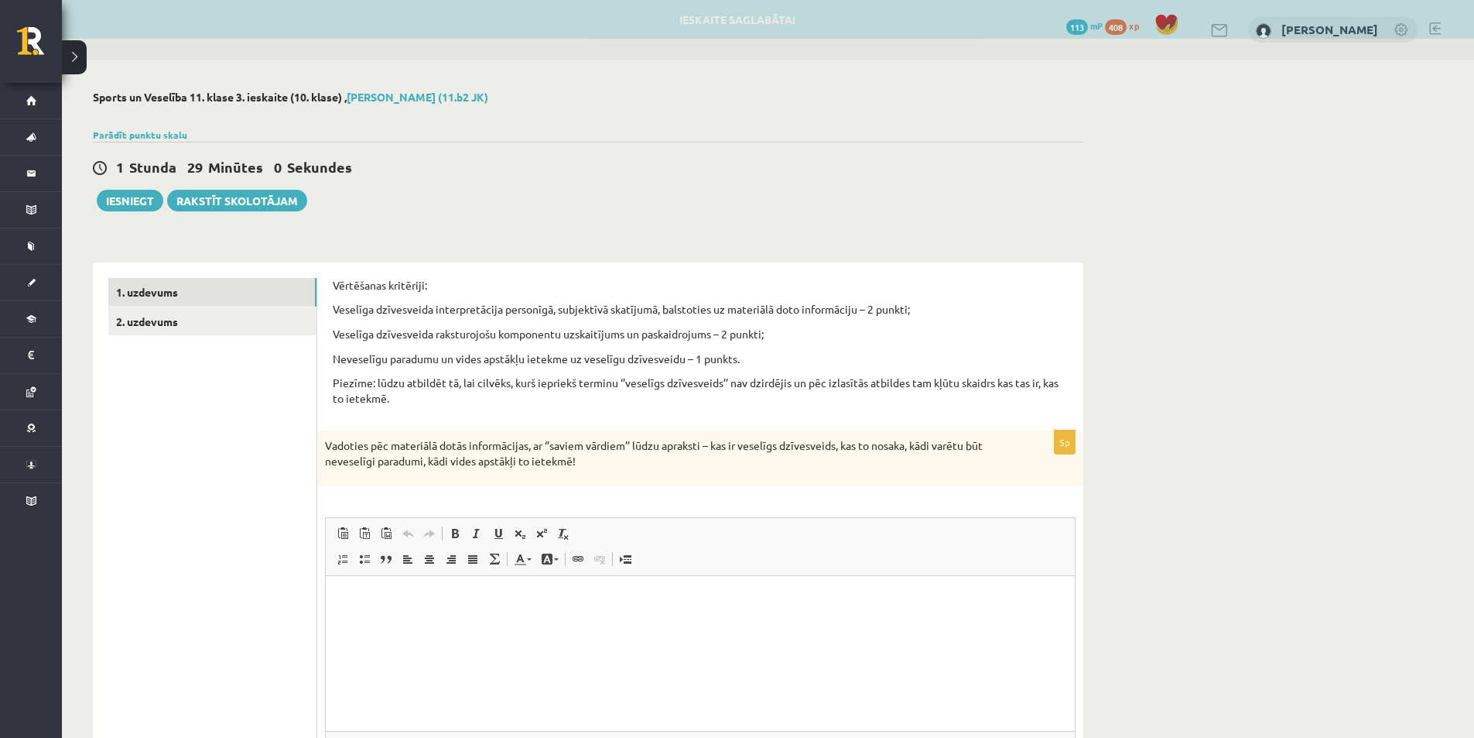
scroll to position [0, 0]
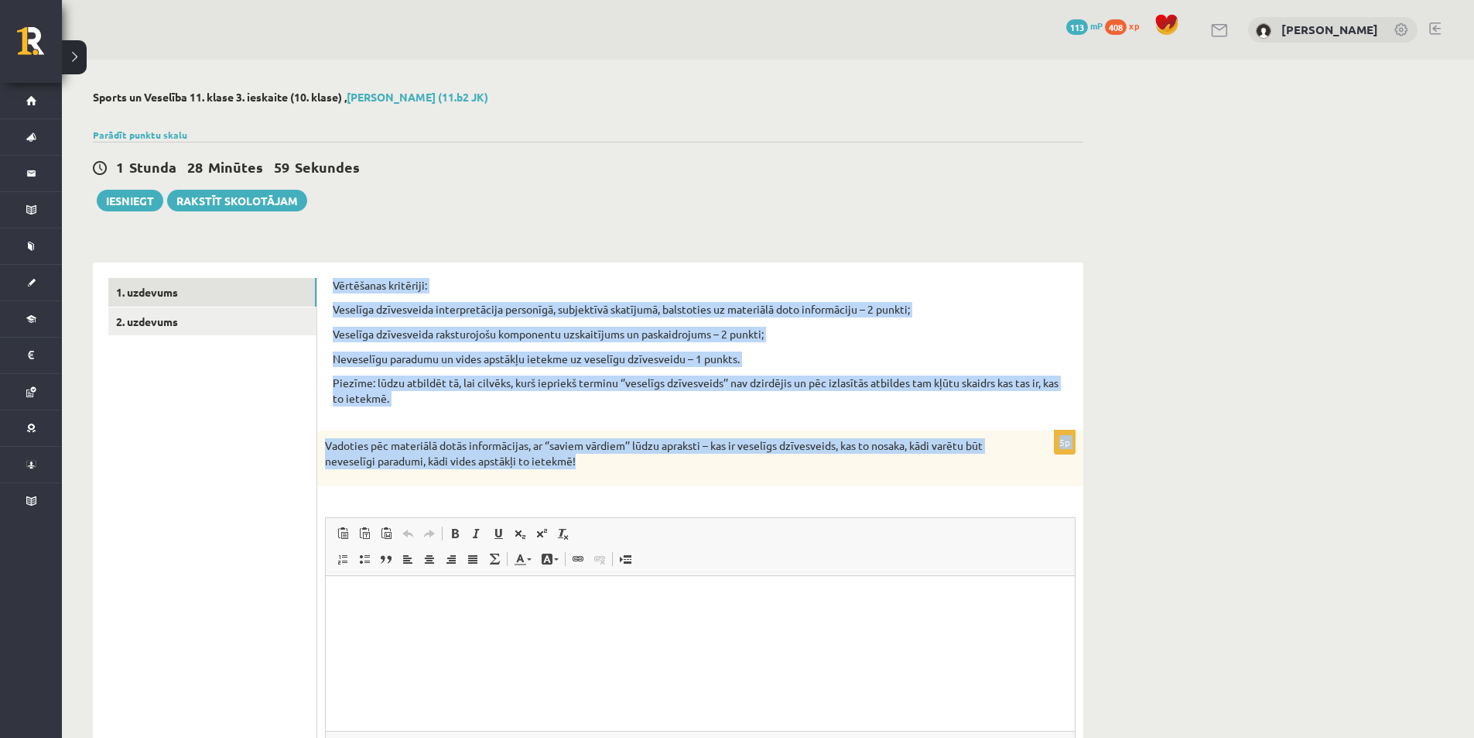
drag, startPoint x: 332, startPoint y: 282, endPoint x: 585, endPoint y: 460, distance: 309.4
click at [585, 460] on div "Vērtēšanas kritēriji: Veselīga dzīvesveida interpretācija personīgā, subjektīvā…" at bounding box center [700, 558] width 766 height 592
copy form "Vērtēšanas kritēriji: Veselīga dzīvesveida interpretācija personīgā, subjektīvā…"
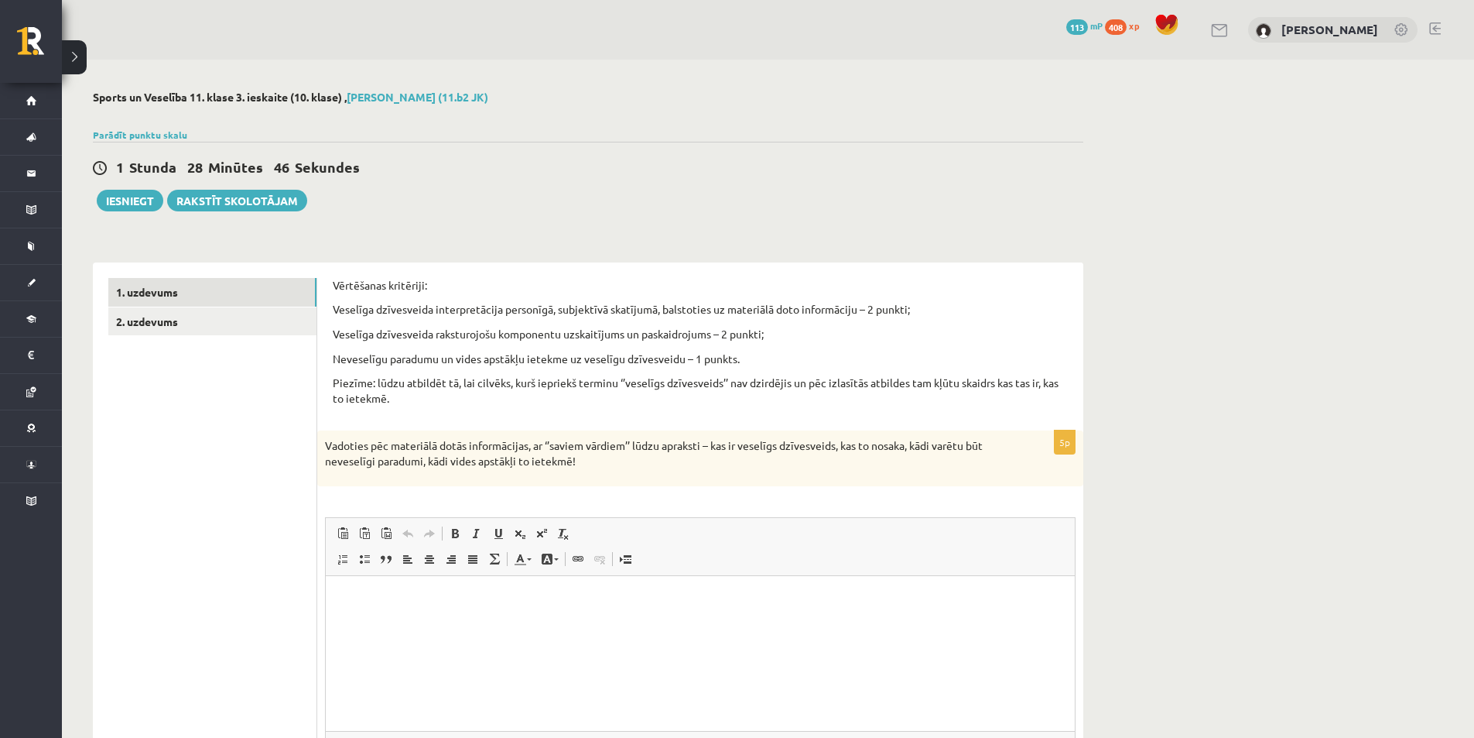
click at [560, 201] on div "1 Stunda 28 Minūtes 46 Sekundes Ieskaite saglabāta! Iesniegt Rakstīt skolotājam" at bounding box center [588, 177] width 991 height 70
click at [444, 606] on p "Editor, wiswyg-editor-user-answer-47024821541100" at bounding box center [700, 598] width 718 height 16
drag, startPoint x: 444, startPoint y: 594, endPoint x: 338, endPoint y: 597, distance: 106.0
click at [338, 597] on html "**********" at bounding box center [700, 606] width 749 height 63
click at [452, 539] on span at bounding box center [455, 533] width 12 height 12
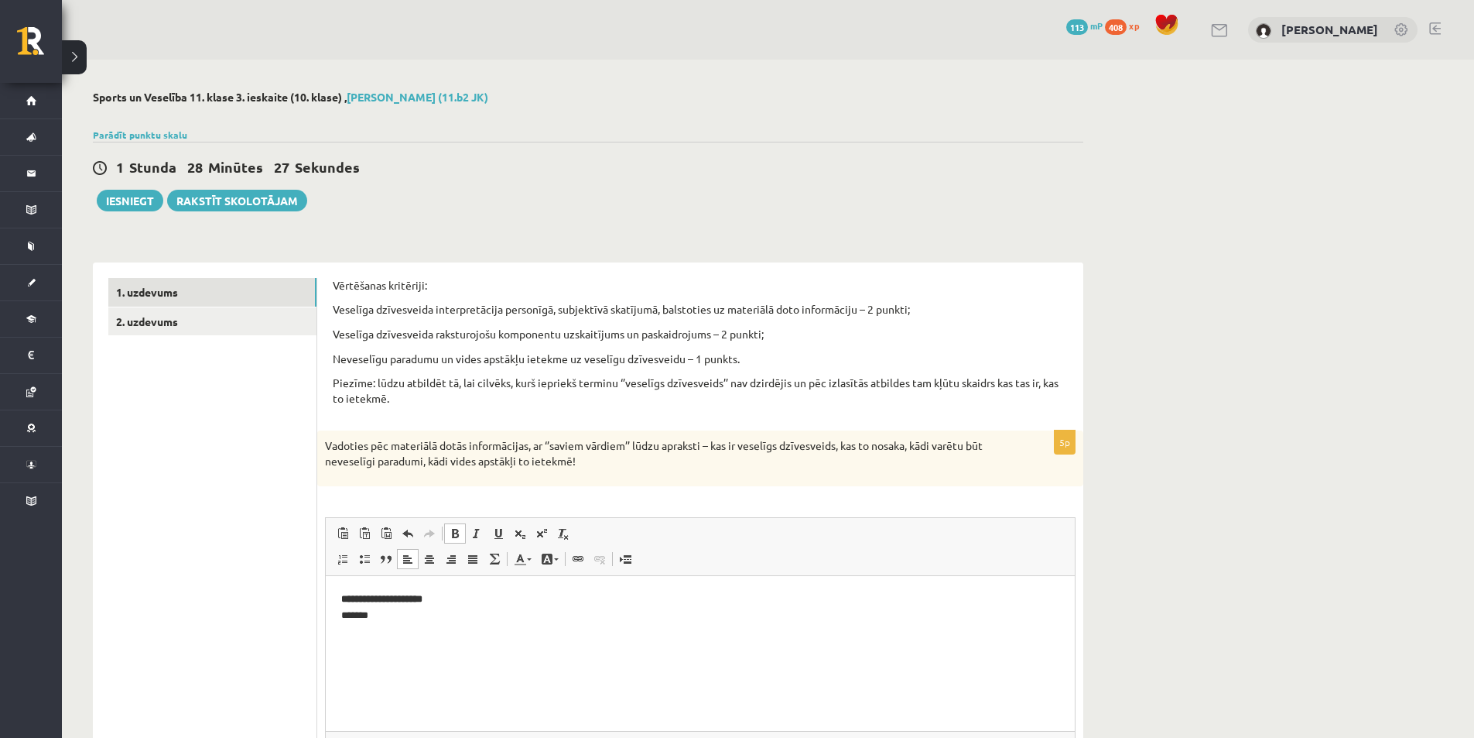
click at [455, 601] on p "**********" at bounding box center [700, 606] width 718 height 33
click at [456, 601] on p "**********" at bounding box center [700, 606] width 718 height 33
click at [450, 604] on p "**********" at bounding box center [700, 606] width 718 height 33
click at [430, 628] on html "**********" at bounding box center [700, 606] width 749 height 63
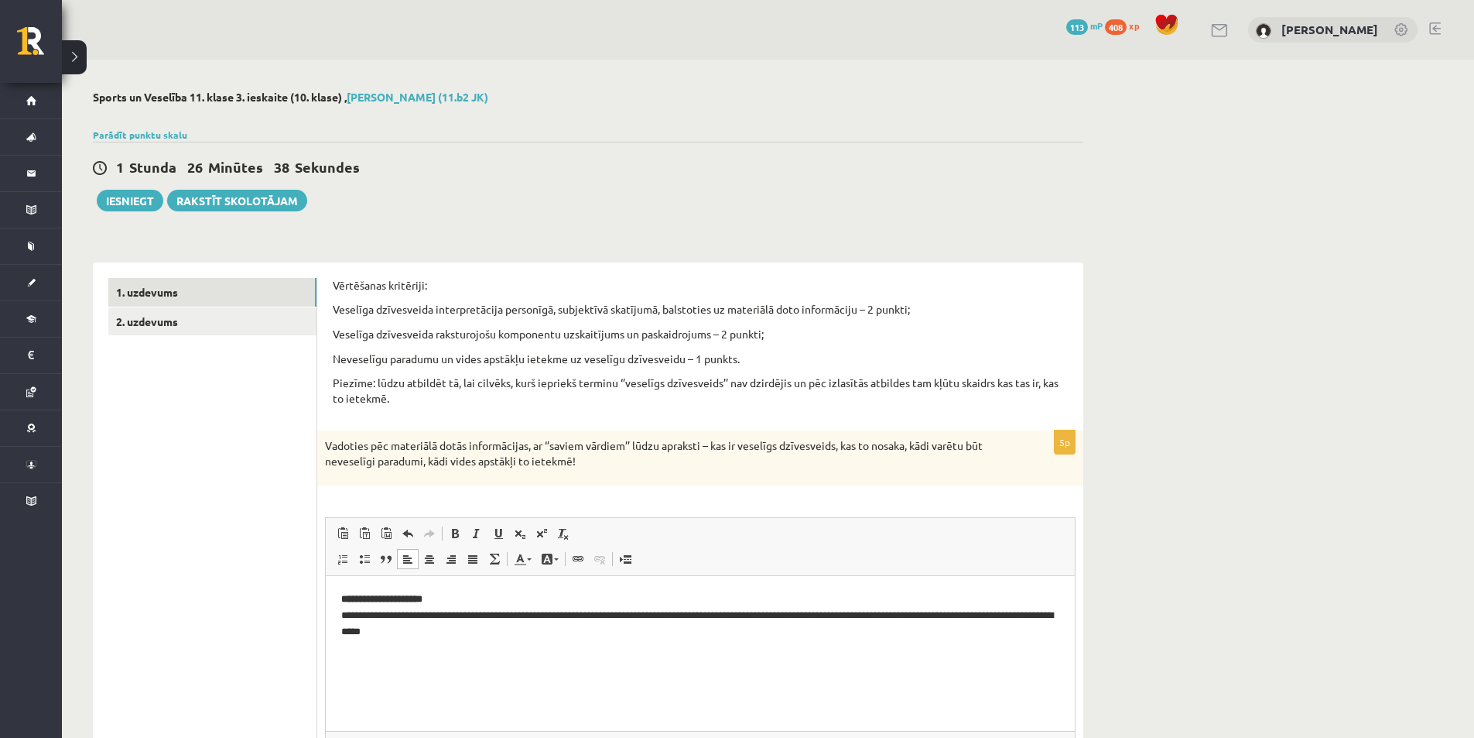
click at [343, 614] on p "**********" at bounding box center [700, 614] width 718 height 48
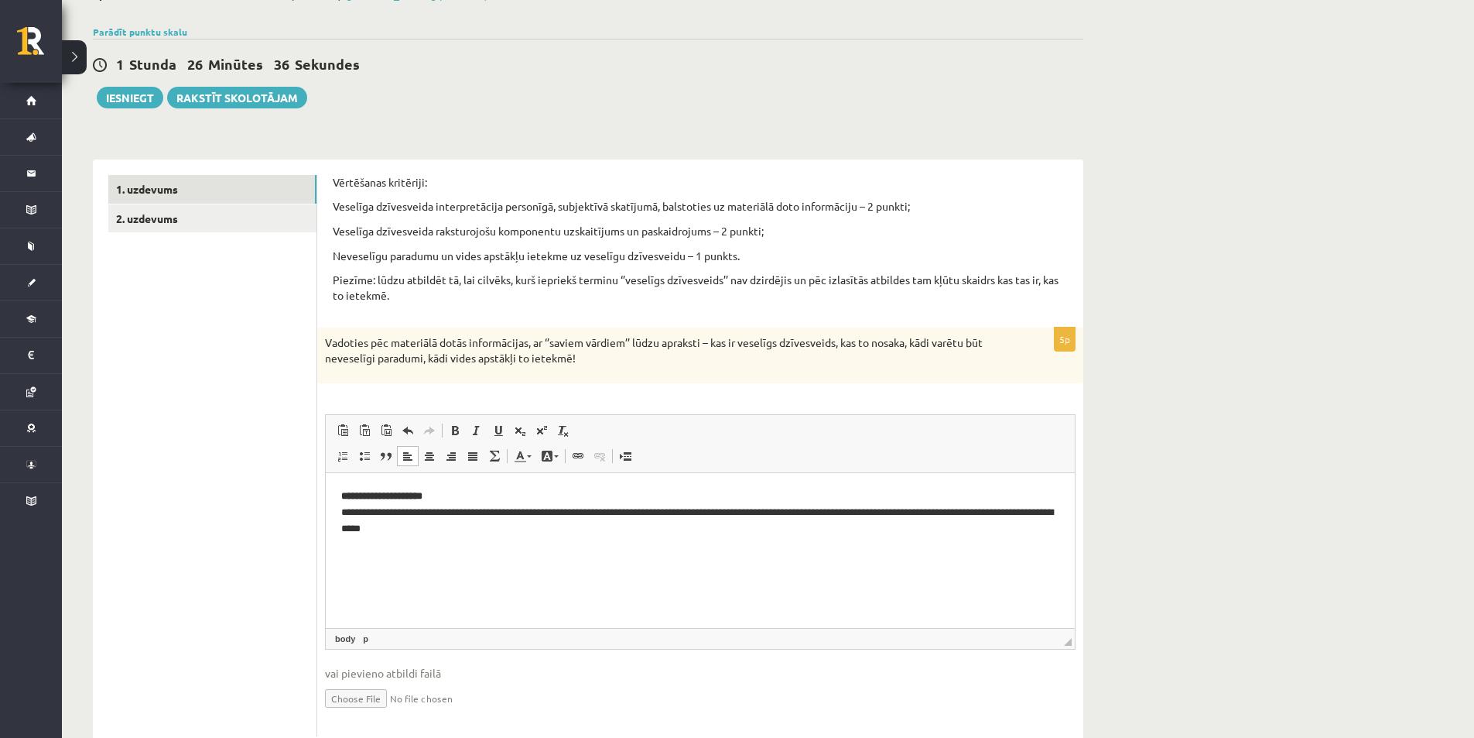
scroll to position [149, 0]
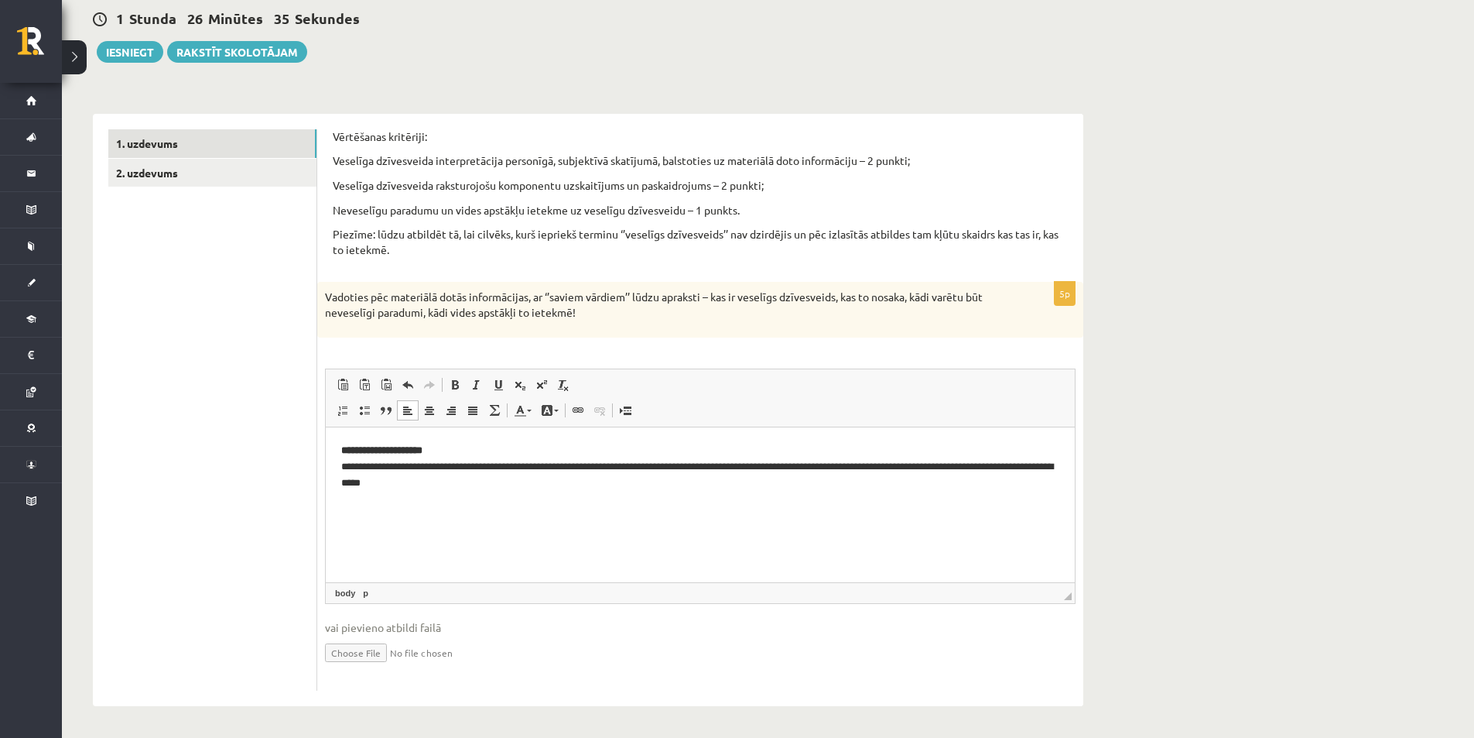
click at [490, 484] on p "**********" at bounding box center [700, 466] width 718 height 48
click at [341, 449] on html "**********" at bounding box center [700, 473] width 749 height 95
click at [381, 503] on p "**********" at bounding box center [700, 474] width 718 height 64
drag, startPoint x: 359, startPoint y: 501, endPoint x: 339, endPoint y: 498, distance: 20.4
click at [339, 498] on html "**********" at bounding box center [700, 473] width 749 height 95
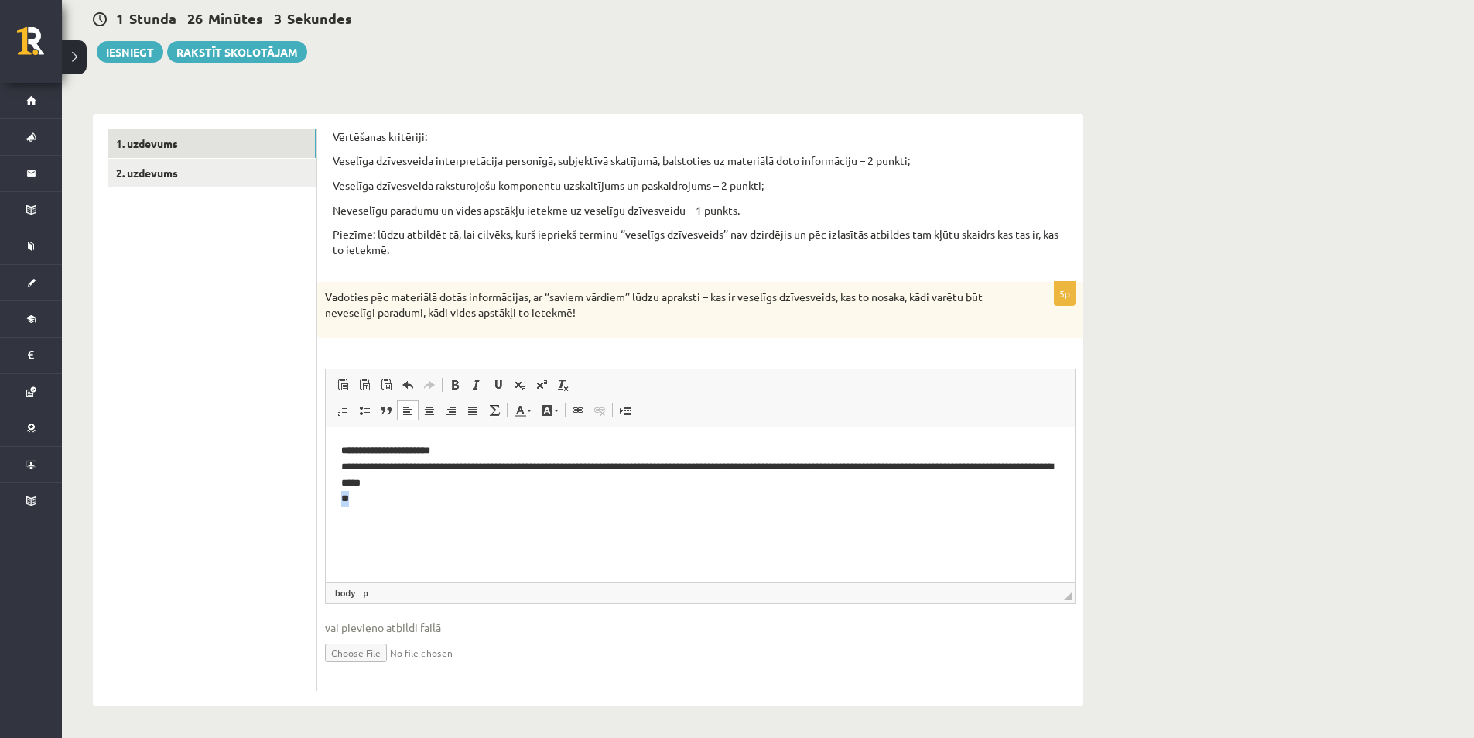
click at [409, 498] on p "**********" at bounding box center [700, 474] width 718 height 64
click at [352, 495] on p "**********" at bounding box center [700, 474] width 718 height 64
drag, startPoint x: 392, startPoint y: 496, endPoint x: 336, endPoint y: 495, distance: 56.5
click at [336, 495] on html "**********" at bounding box center [700, 473] width 749 height 95
click at [452, 392] on link "Bold Keyboard shortcut Ctrl+B" at bounding box center [455, 385] width 22 height 20
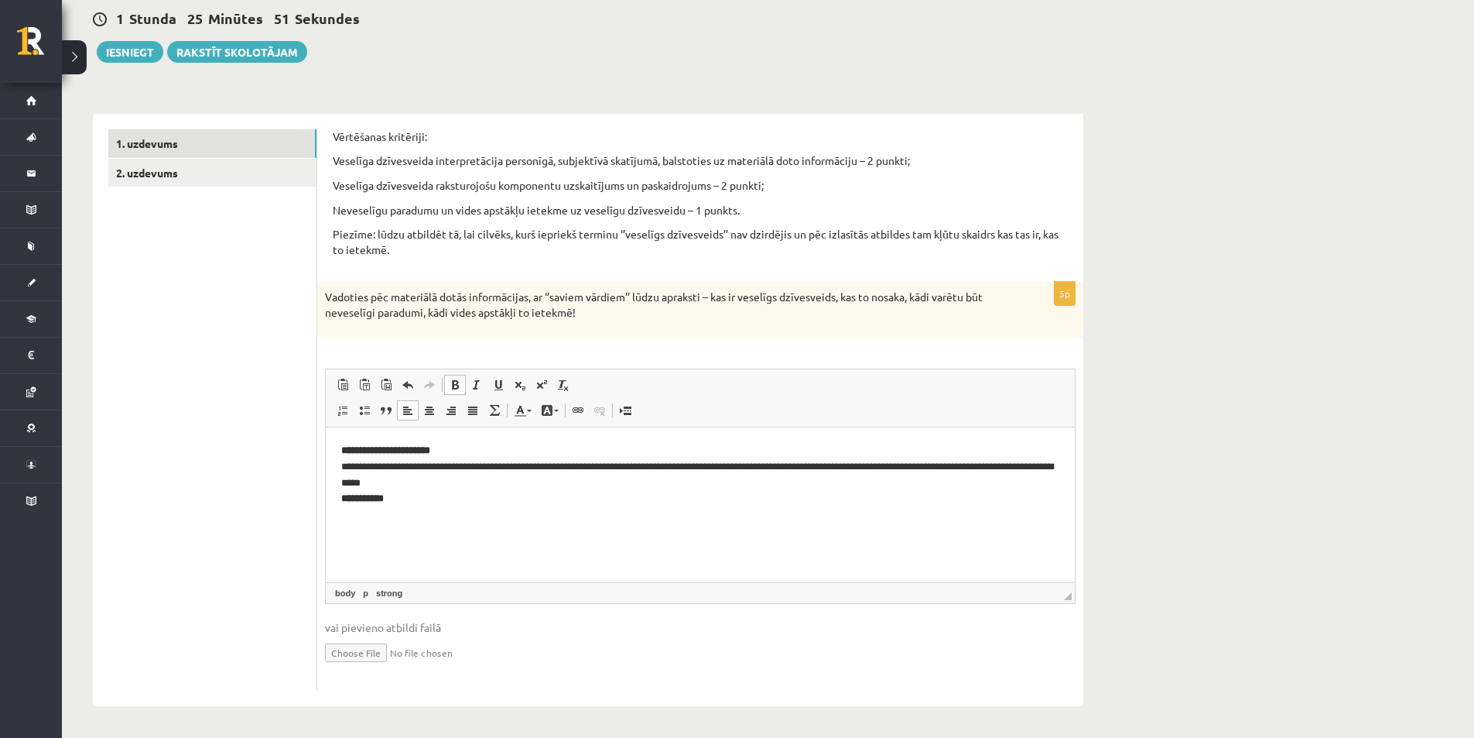
click at [431, 498] on p "**********" at bounding box center [700, 474] width 718 height 64
click at [460, 383] on span at bounding box center [455, 384] width 12 height 12
click at [461, 386] on link "Bold Keyboard shortcut Ctrl+B" at bounding box center [455, 385] width 22 height 20
click at [340, 563] on html "**********" at bounding box center [700, 505] width 749 height 159
drag, startPoint x: 418, startPoint y: 562, endPoint x: 339, endPoint y: 560, distance: 79.0
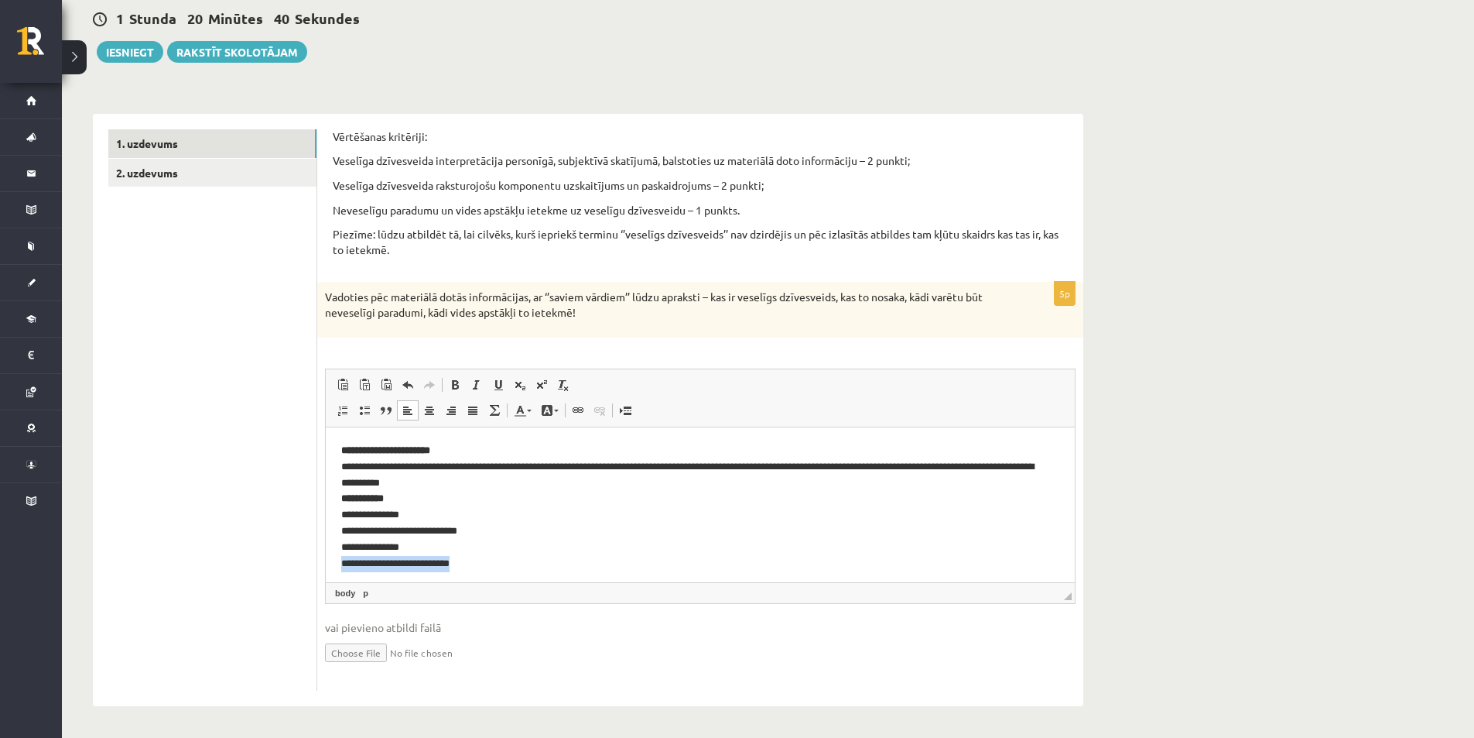
click at [339, 560] on html "**********" at bounding box center [700, 505] width 749 height 159
click at [453, 386] on span at bounding box center [455, 384] width 12 height 12
click at [508, 556] on p "**********" at bounding box center [694, 506] width 707 height 128
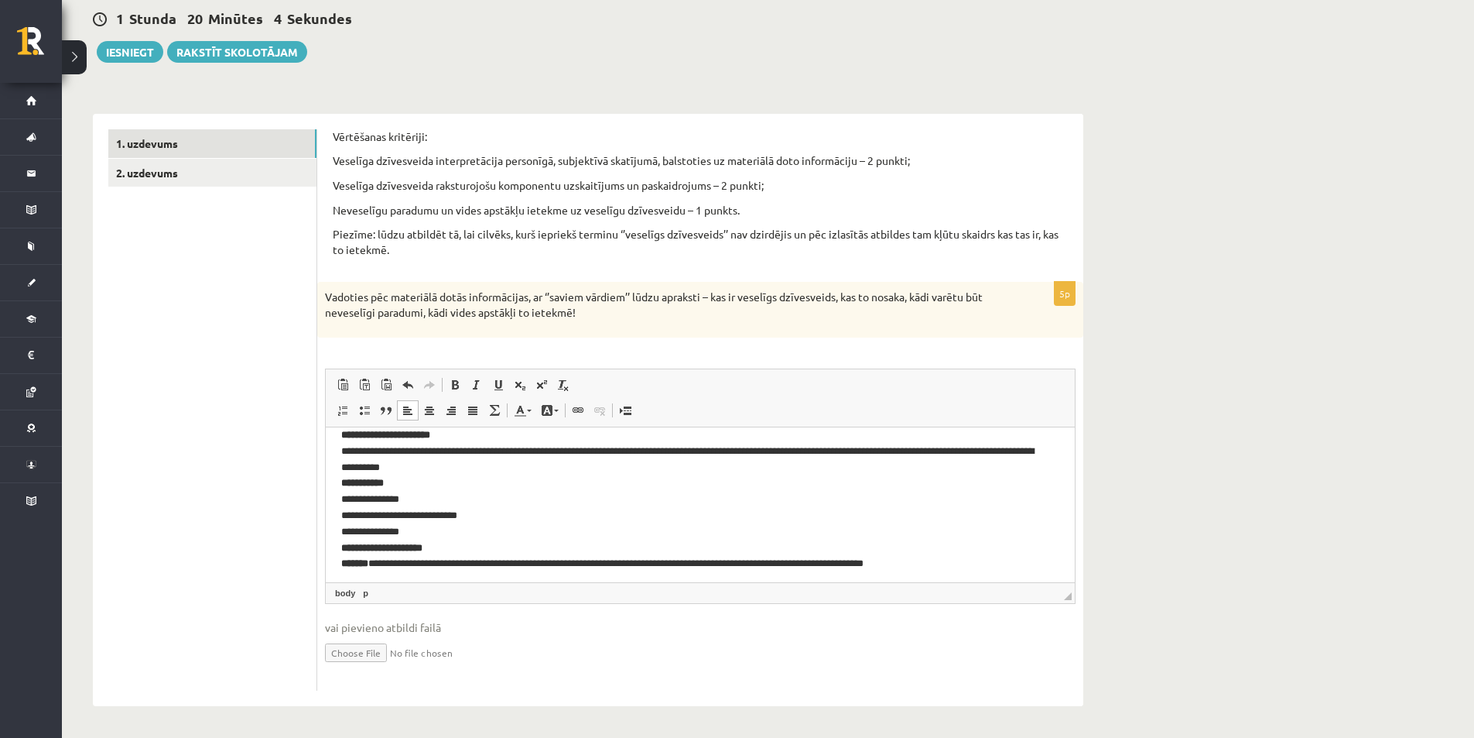
scroll to position [21, 0]
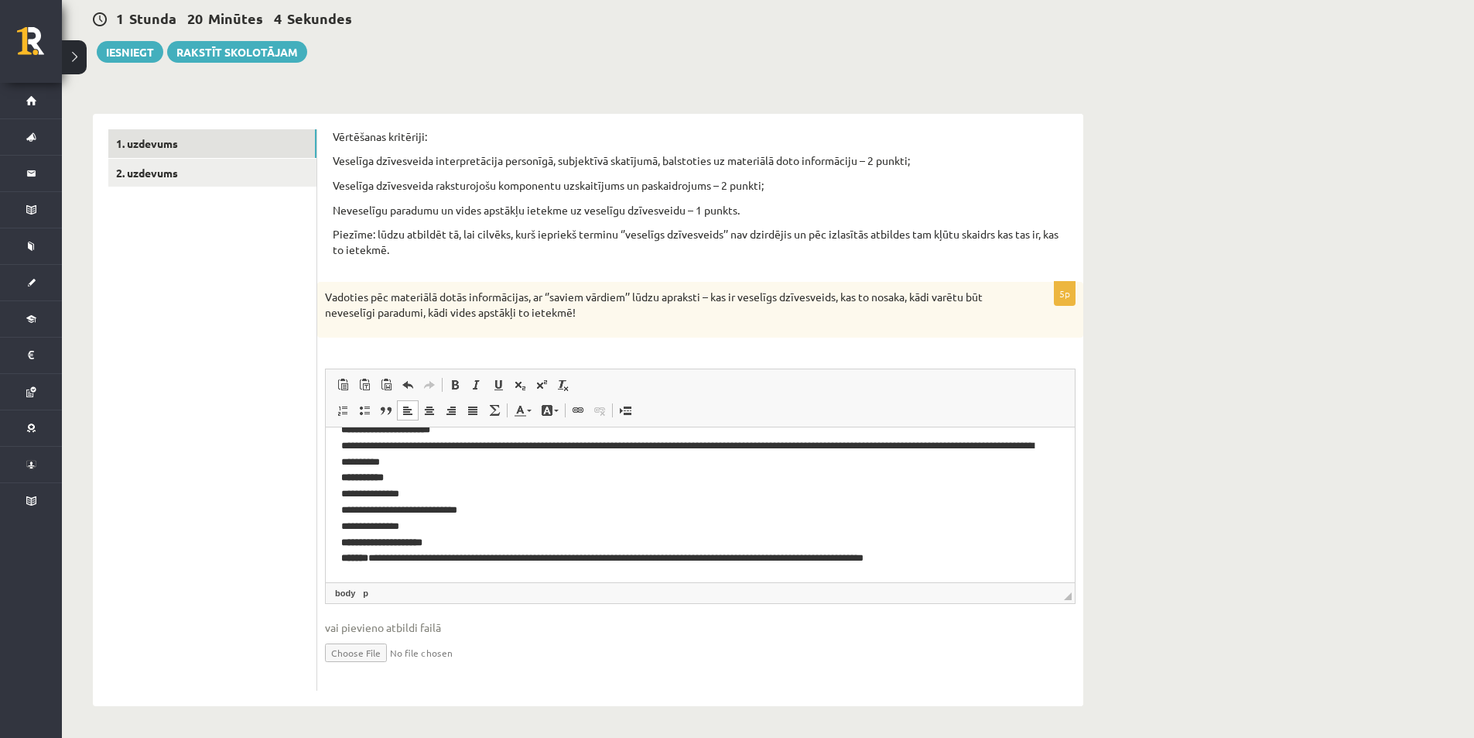
click at [346, 558] on p "**********" at bounding box center [694, 493] width 707 height 145
click at [948, 556] on p "**********" at bounding box center [694, 493] width 707 height 145
click at [187, 174] on link "2. uzdevums" at bounding box center [212, 173] width 208 height 29
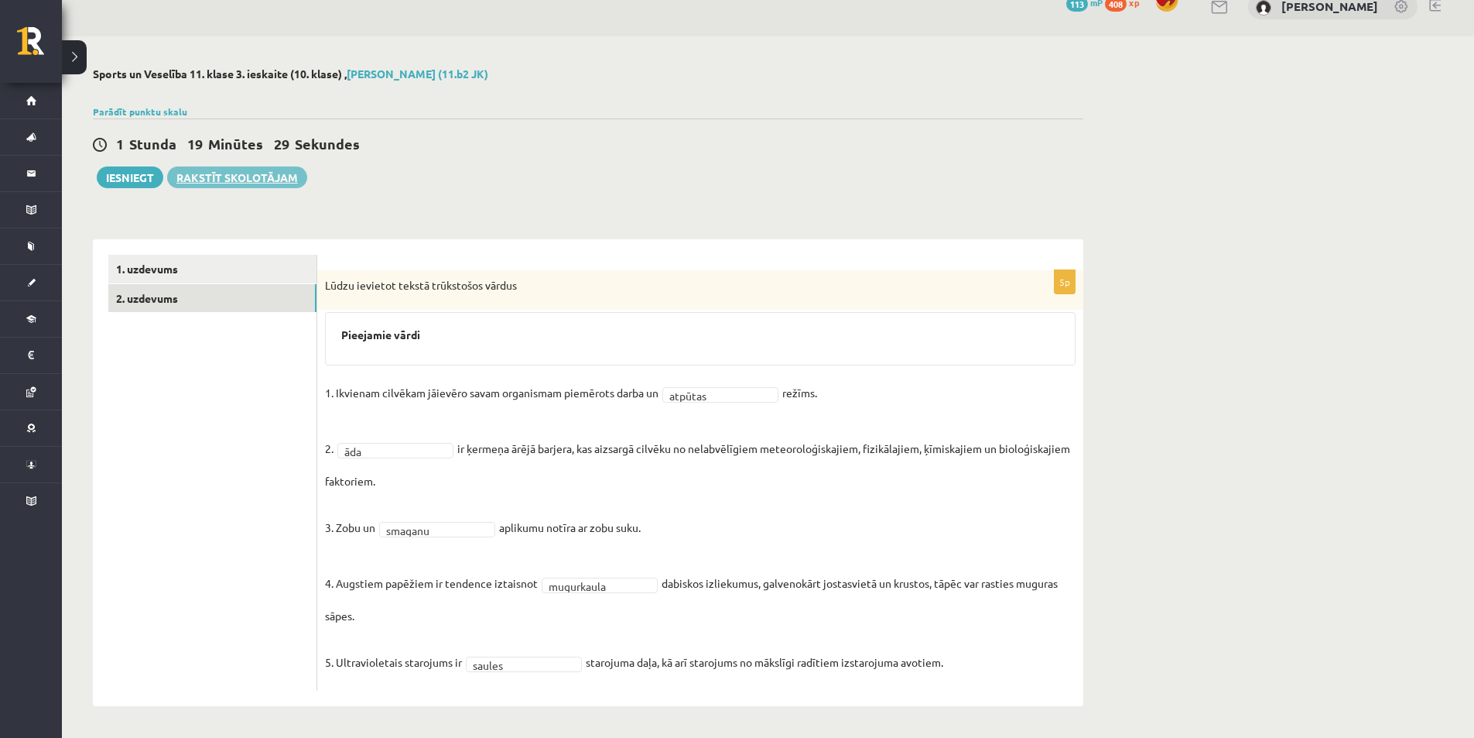
click at [282, 173] on link "Rakstīt skolotājam" at bounding box center [237, 177] width 140 height 22
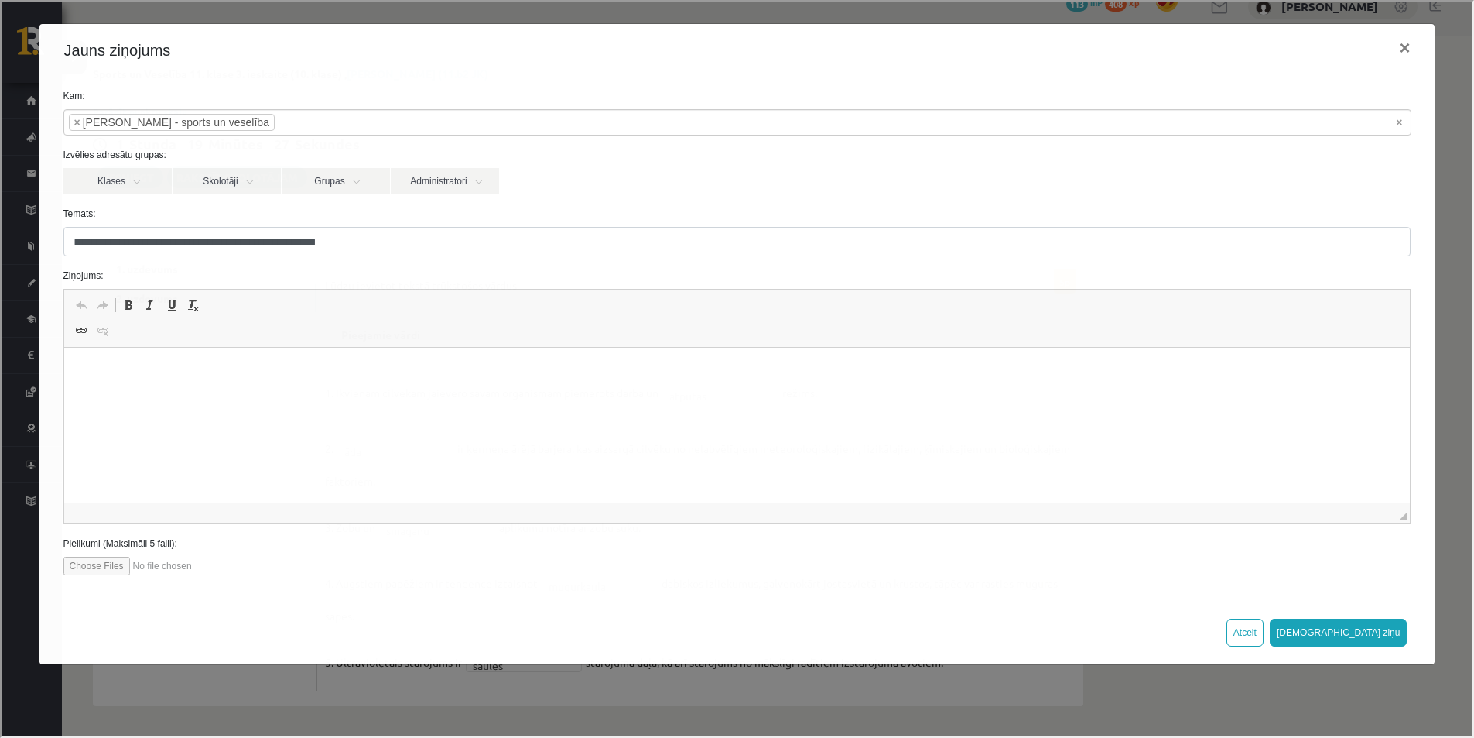
scroll to position [0, 0]
click at [1389, 54] on button "×" at bounding box center [1403, 46] width 36 height 43
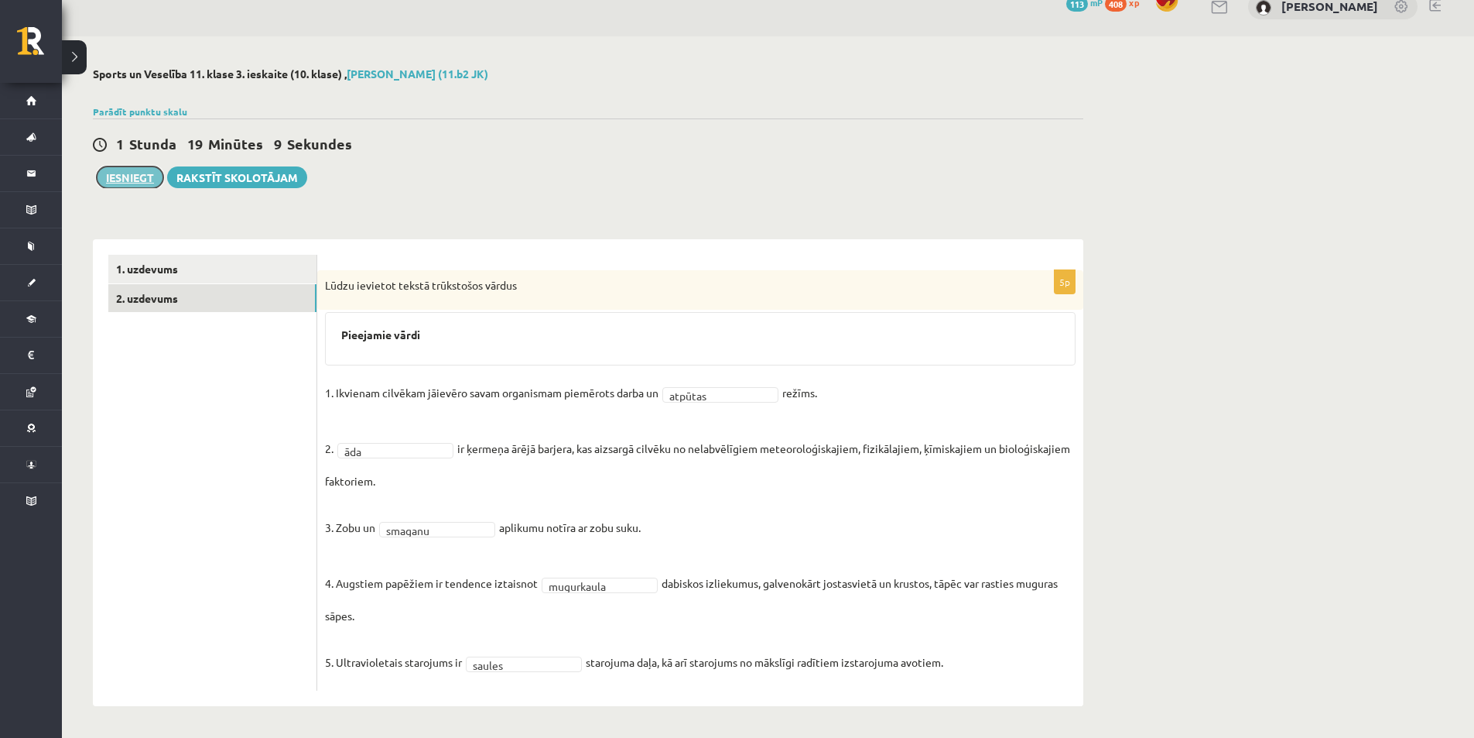
click at [118, 180] on button "Iesniegt" at bounding box center [130, 177] width 67 height 22
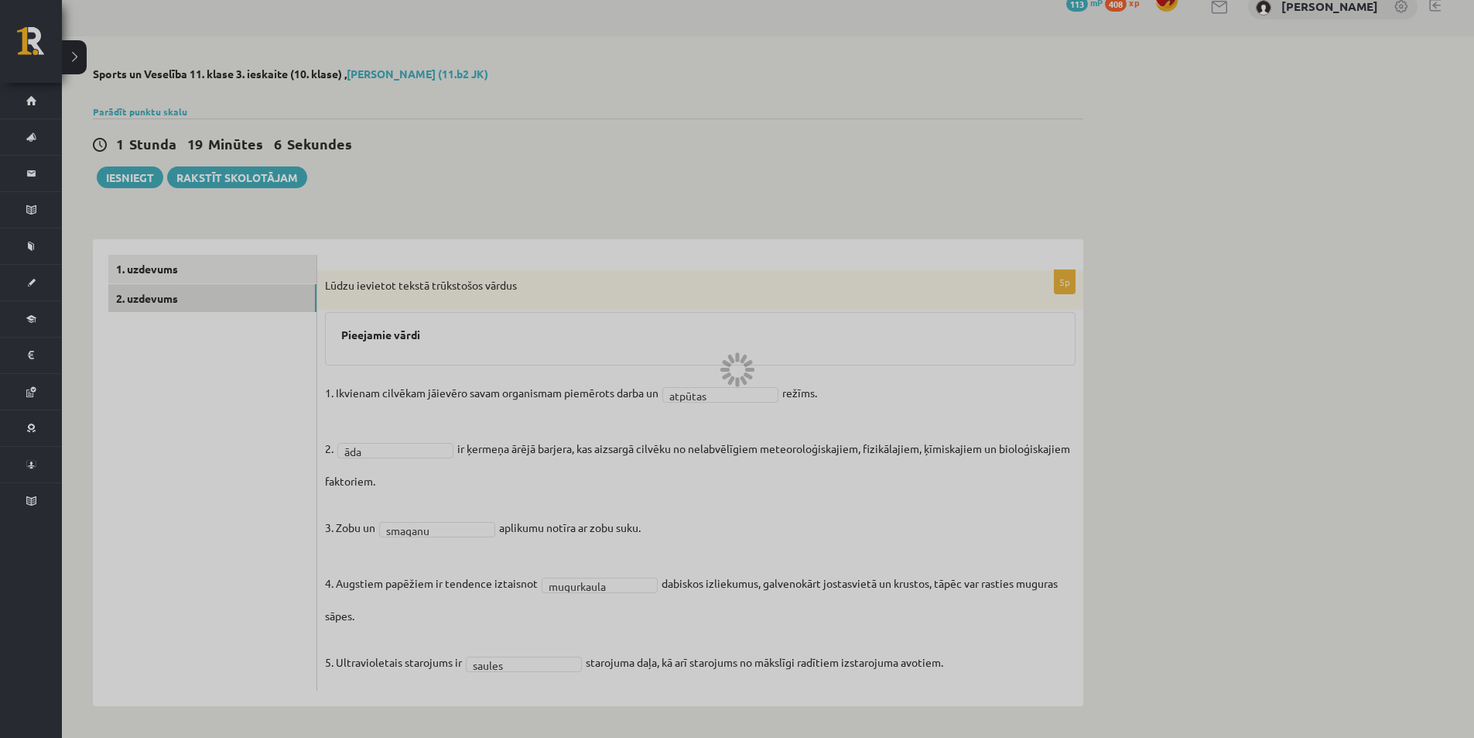
drag, startPoint x: 807, startPoint y: 74, endPoint x: 799, endPoint y: 65, distance: 11.5
click at [803, 67] on div at bounding box center [737, 369] width 1474 height 738
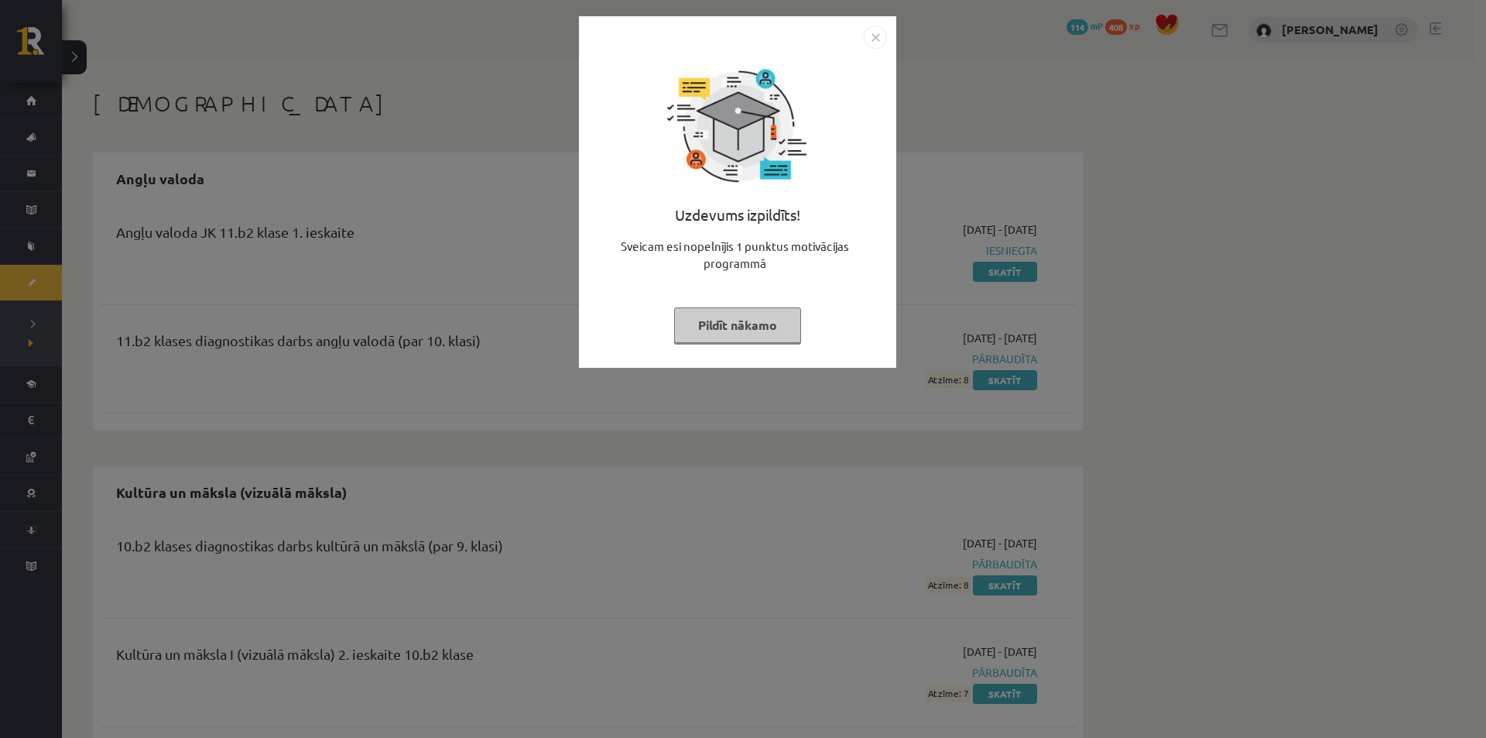
click at [879, 44] on img "Close" at bounding box center [875, 37] width 23 height 23
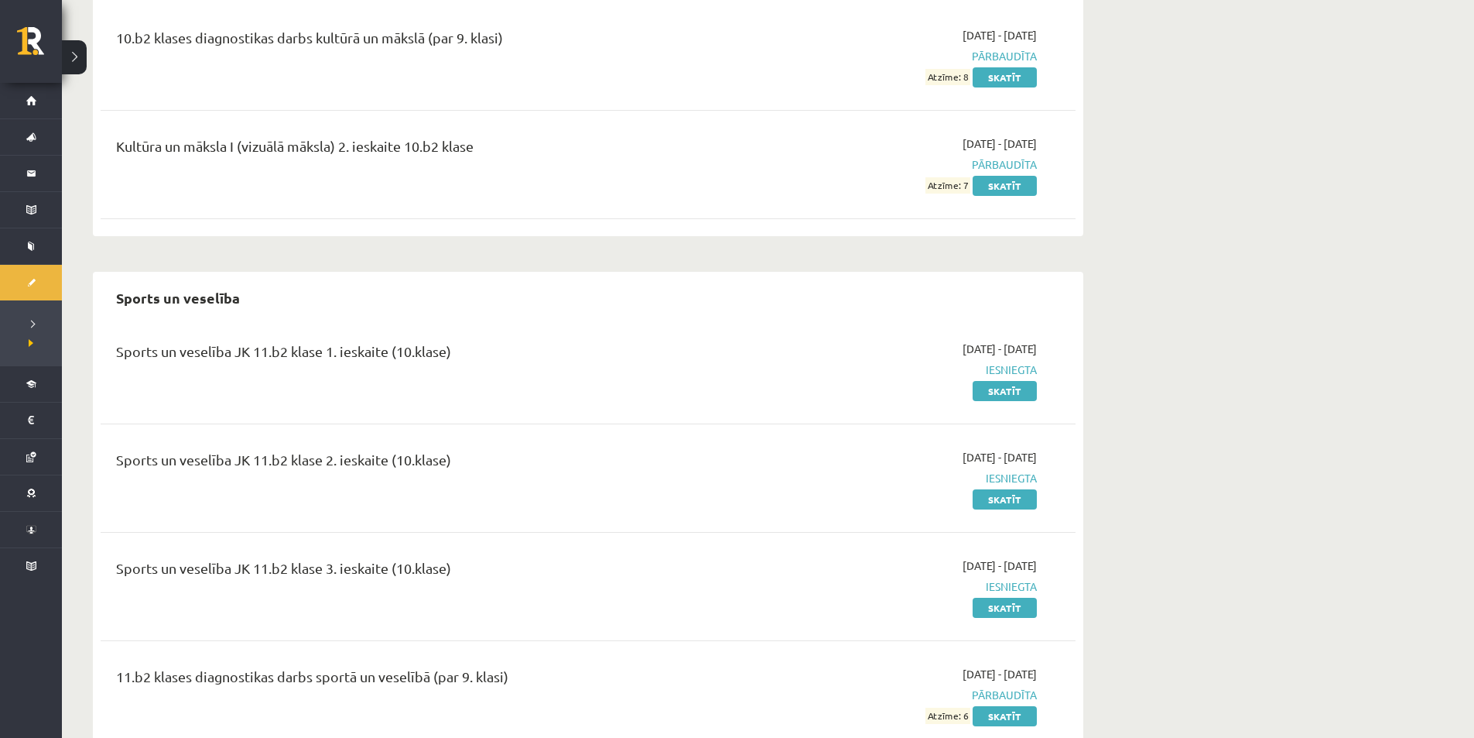
scroll to position [567, 0]
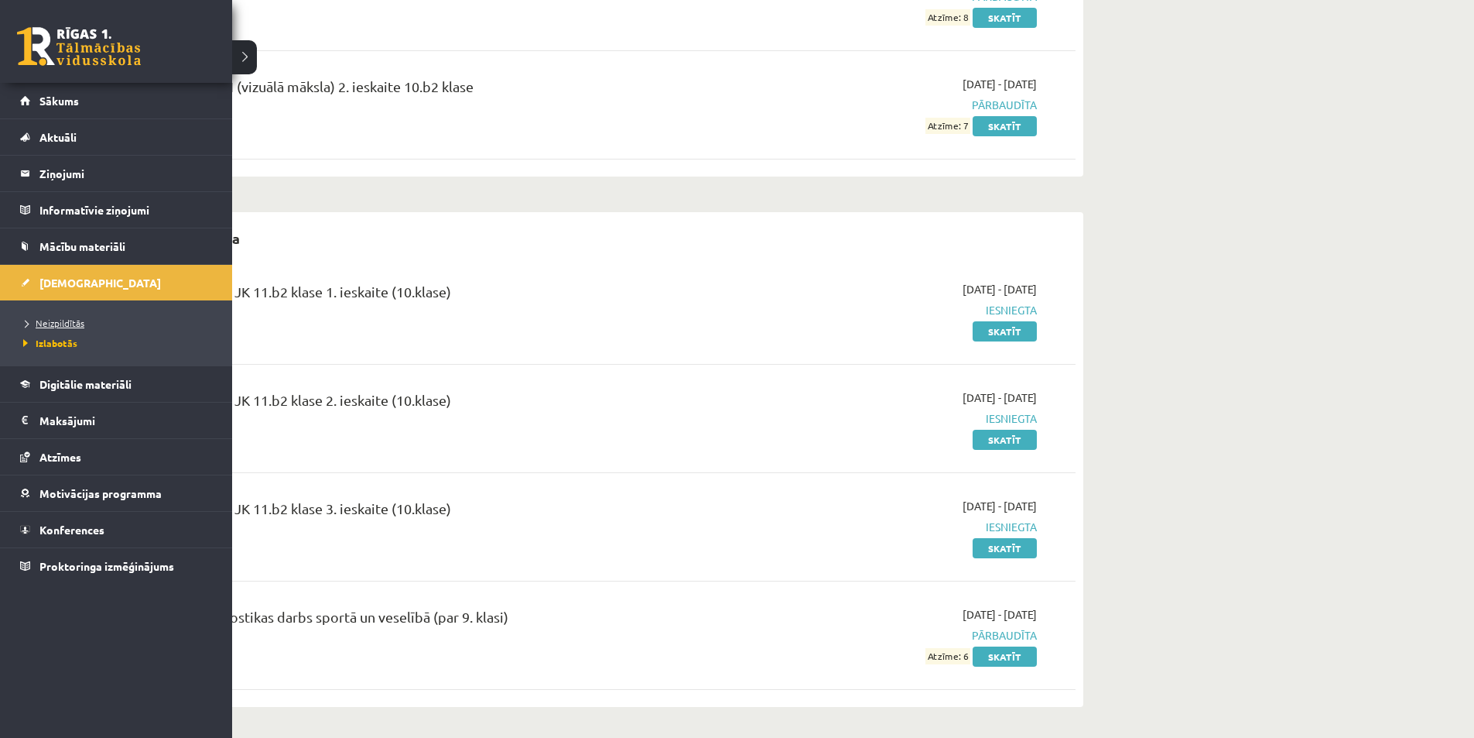
click at [48, 320] on span "Neizpildītās" at bounding box center [51, 323] width 65 height 12
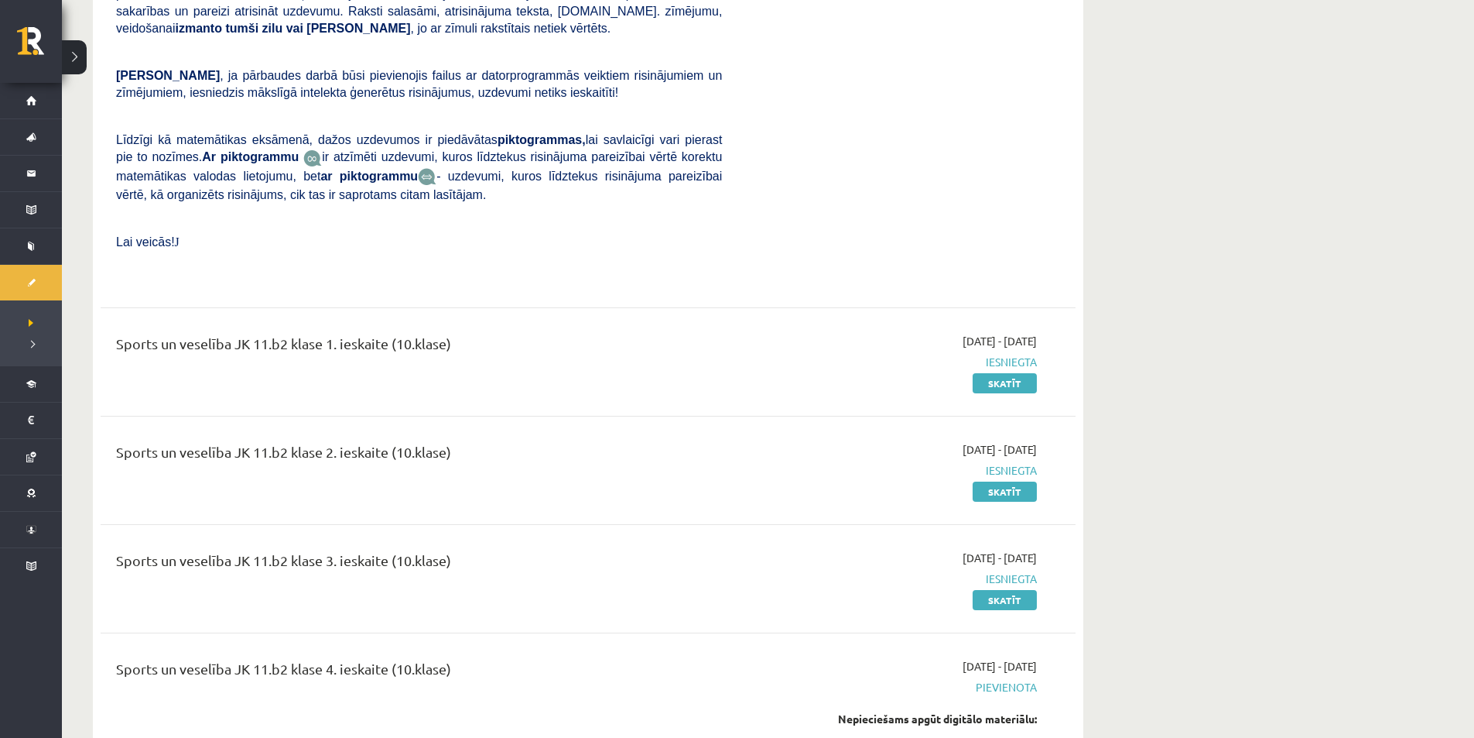
scroll to position [5468, 0]
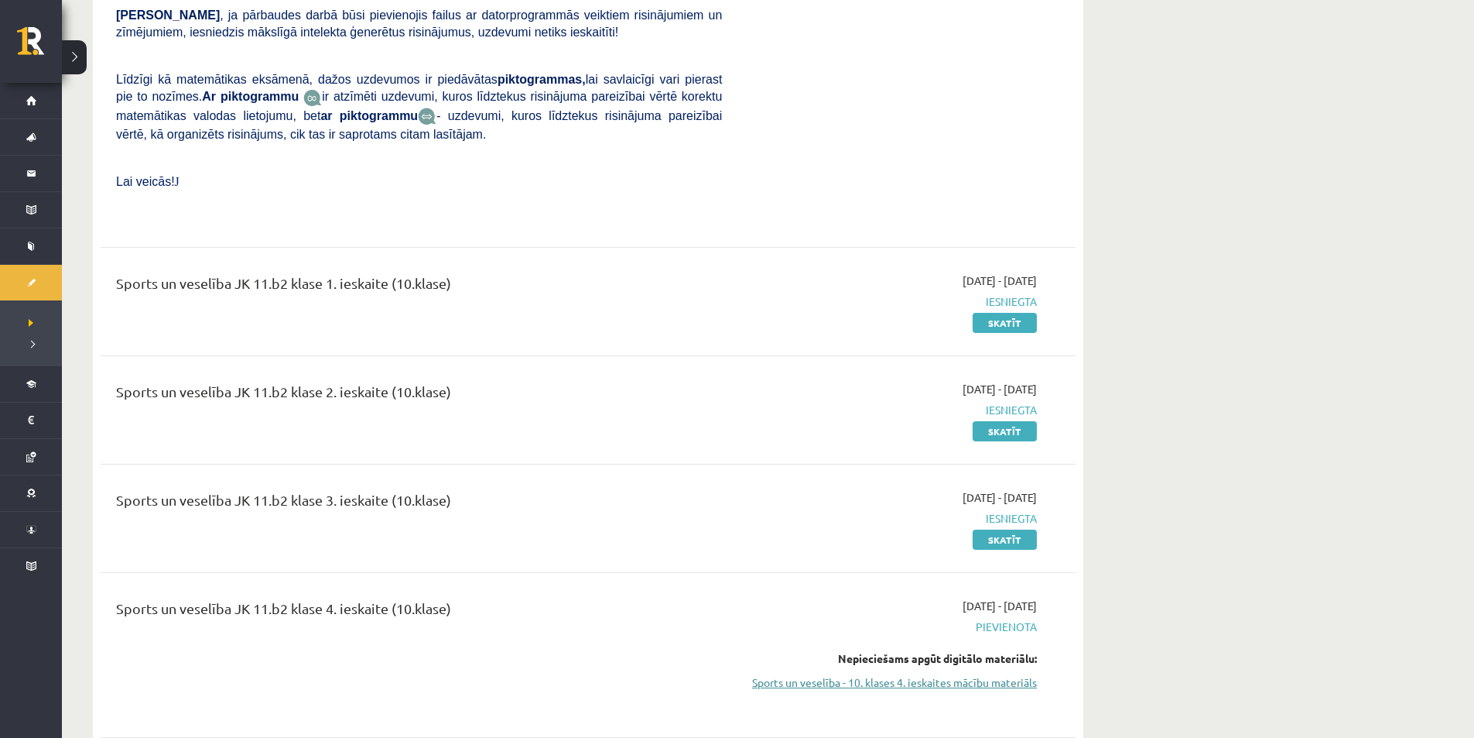
click at [943, 674] on link "Sports un veselība - 10. klases 4. ieskaites mācību materiāls" at bounding box center [891, 682] width 292 height 16
